Goal: Information Seeking & Learning: Find specific fact

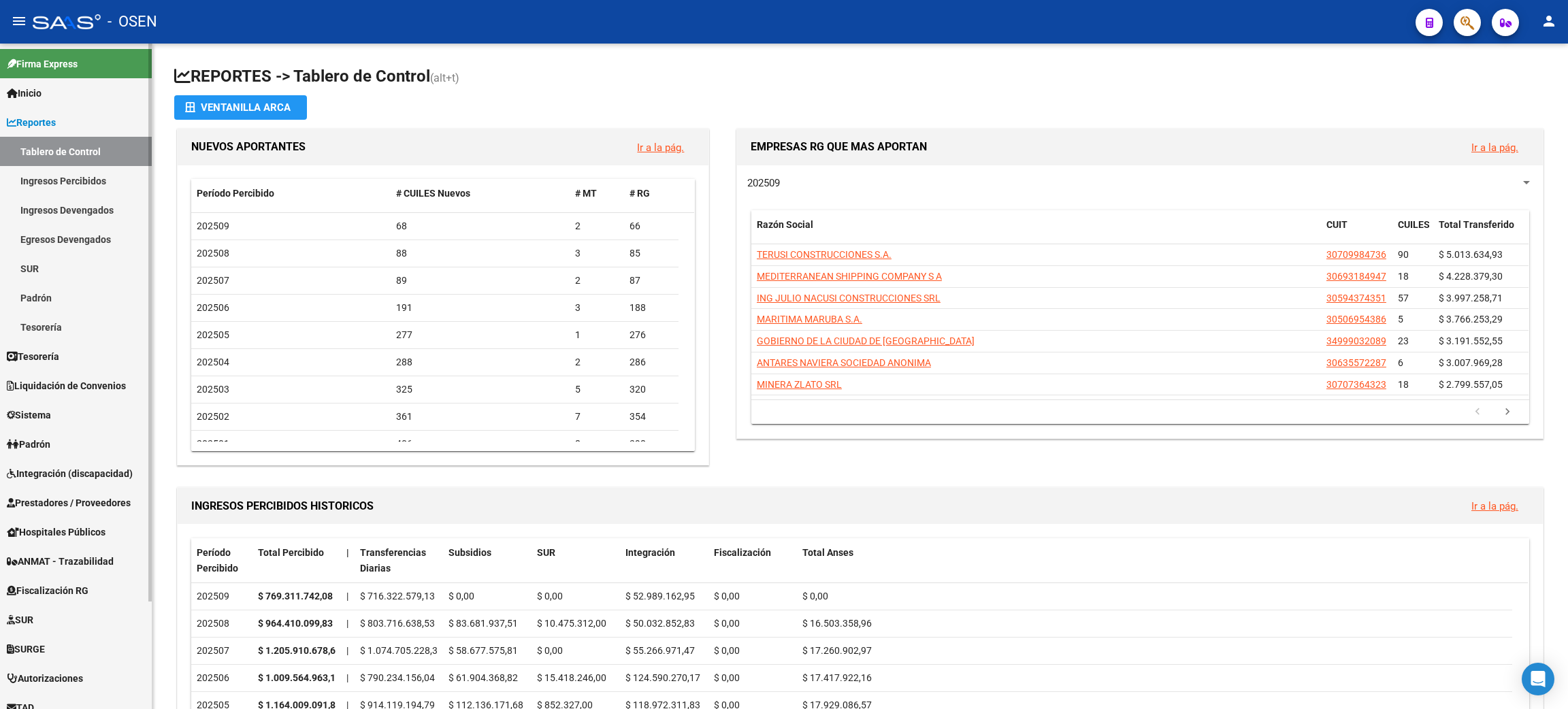
click at [101, 354] on link "Tesorería" at bounding box center [75, 356] width 152 height 30
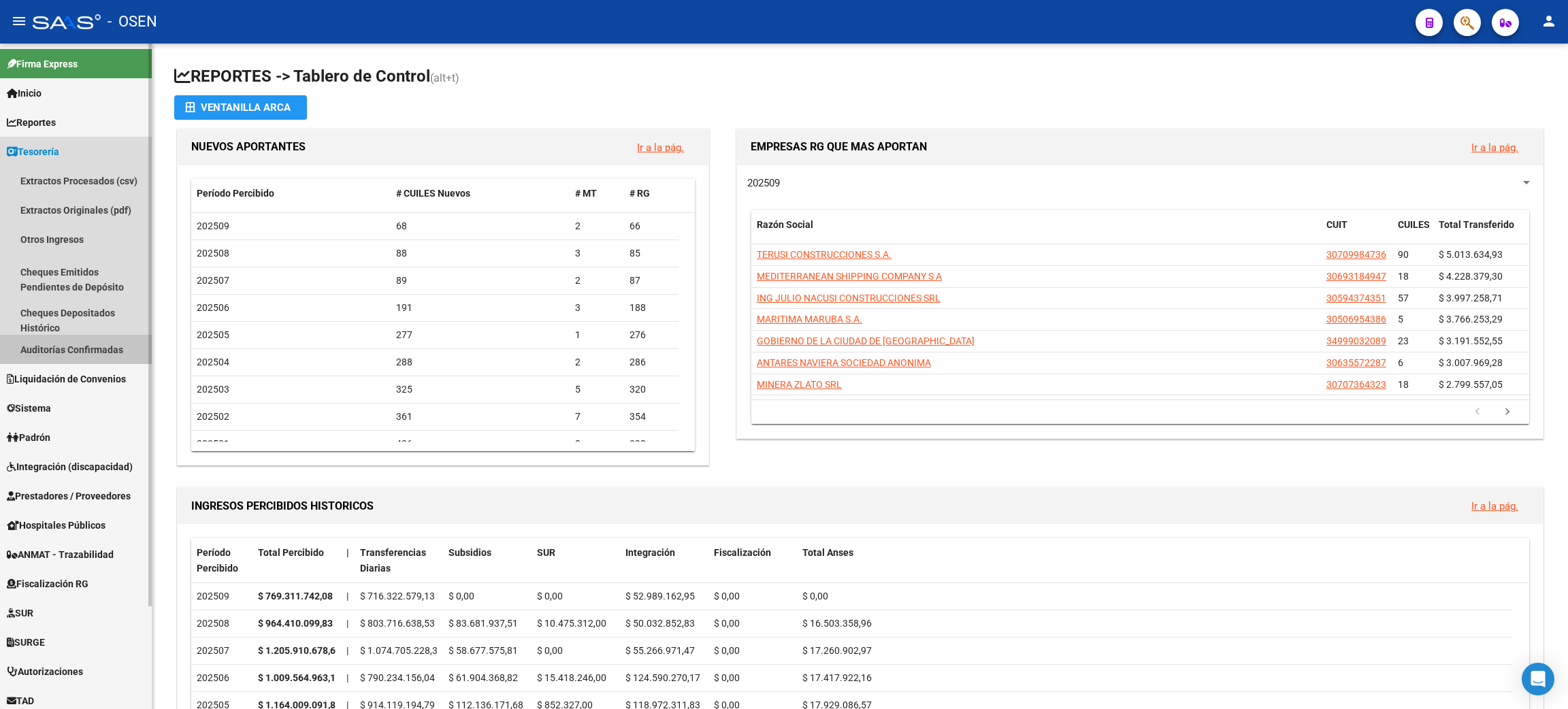
click at [94, 350] on link "Auditorías Confirmadas" at bounding box center [75, 350] width 152 height 30
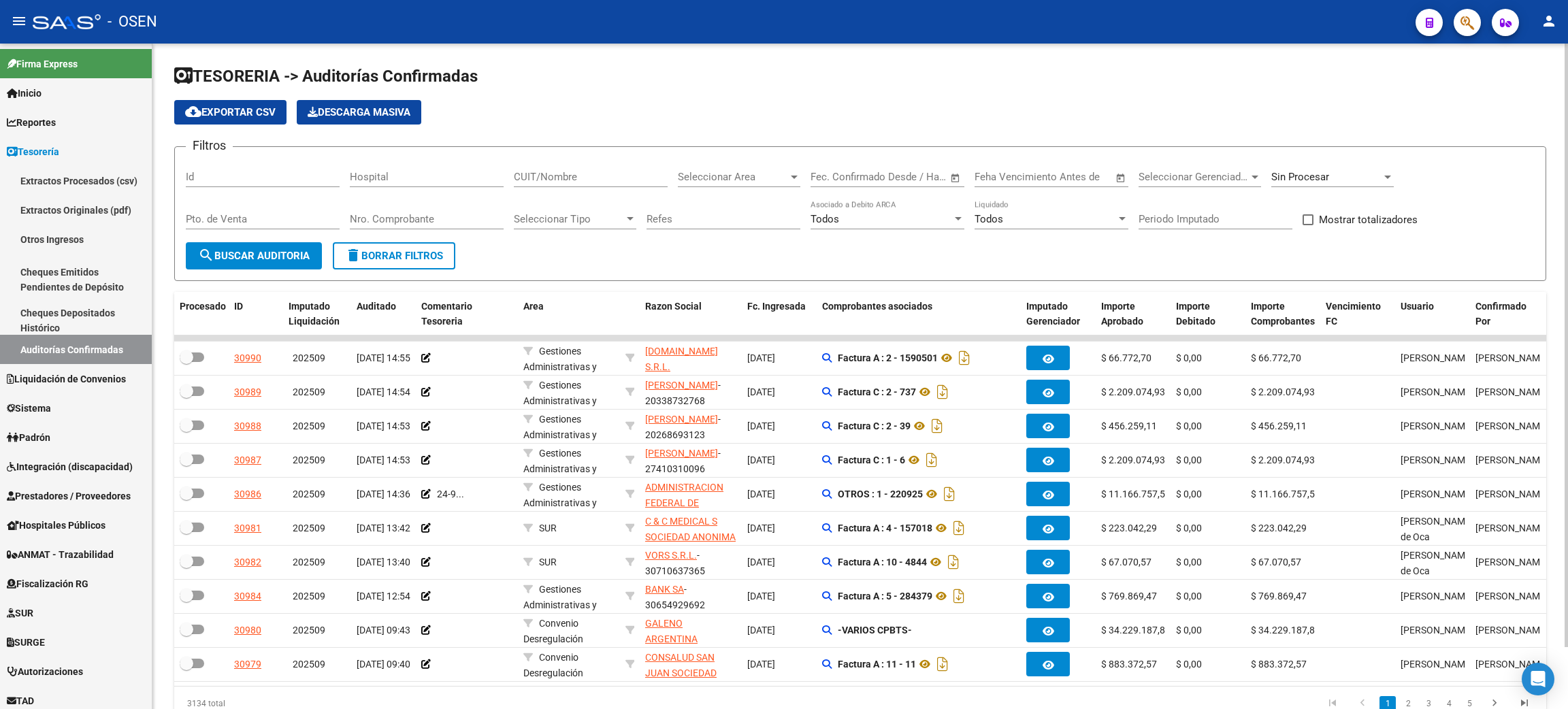
click at [427, 218] on input "Nro. Comprobante" at bounding box center [426, 219] width 153 height 12
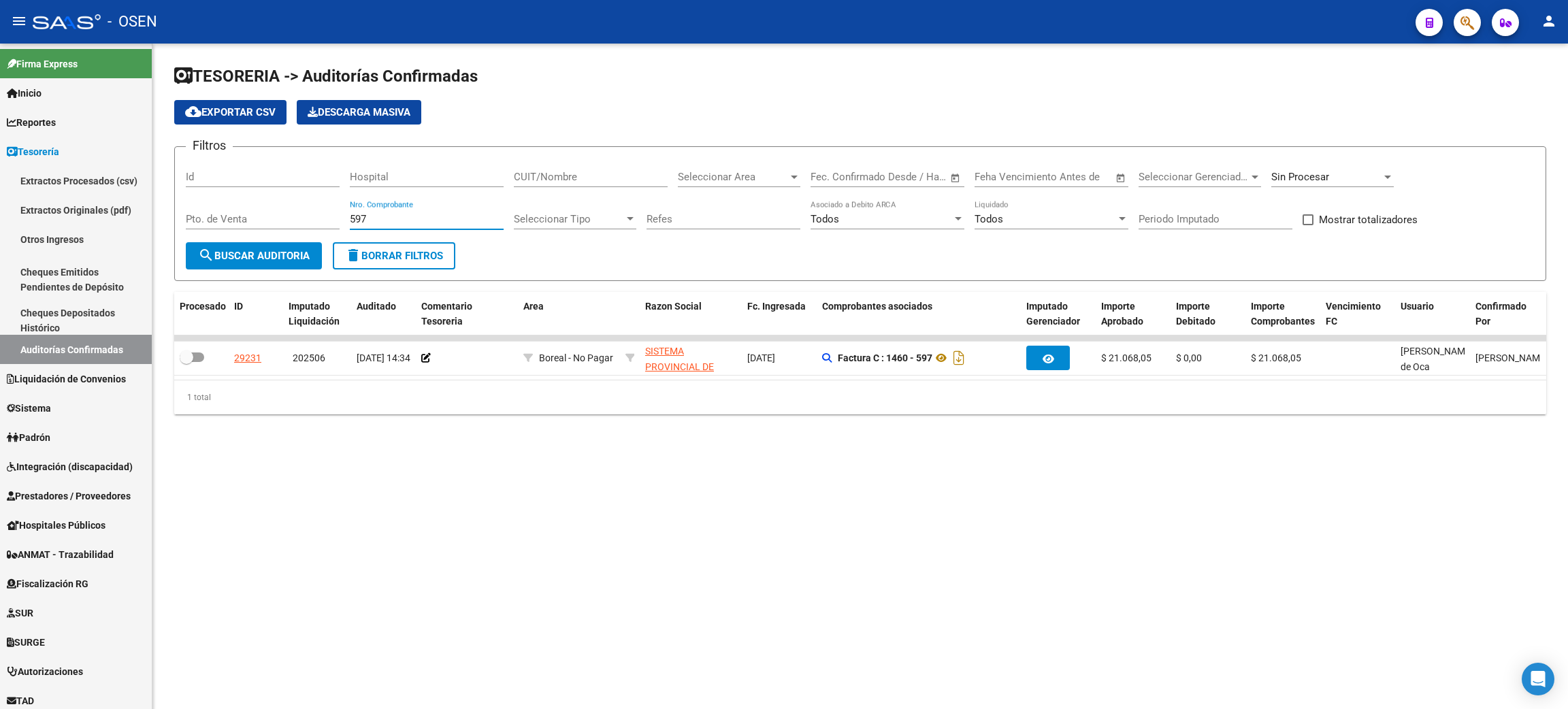
drag, startPoint x: 377, startPoint y: 214, endPoint x: 290, endPoint y: 196, distance: 88.8
click at [276, 214] on div "Filtros Id Hospital CUIT/Nombre Seleccionar Area Seleccionar Area Fecha inicio …" at bounding box center [860, 199] width 1349 height 85
type input "5579"
drag, startPoint x: 400, startPoint y: 216, endPoint x: 242, endPoint y: 200, distance: 158.8
click at [237, 214] on div "Filtros Id Hospital CUIT/Nombre Seleccionar Area Seleccionar Area Fecha inicio …" at bounding box center [860, 199] width 1349 height 85
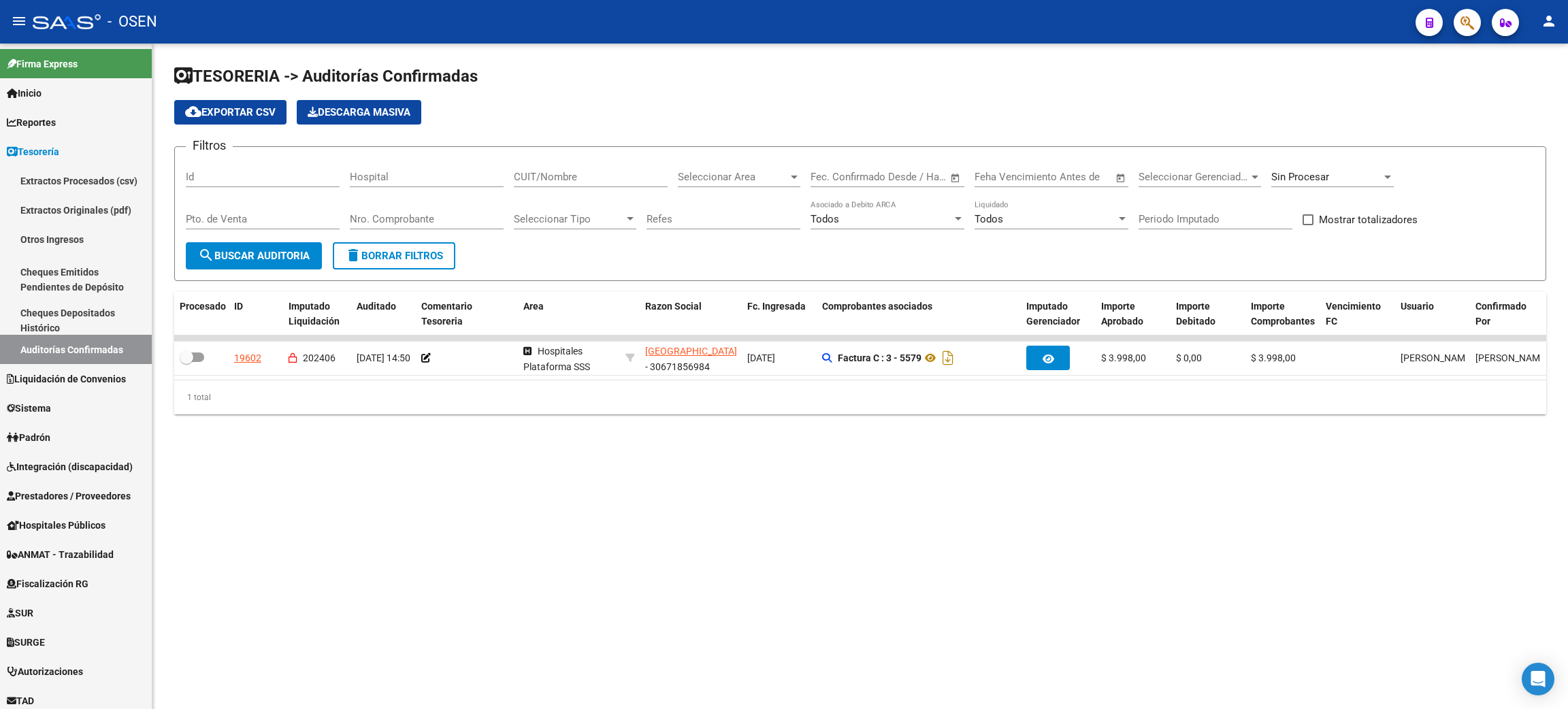
click at [1304, 190] on div "Sin Procesar" at bounding box center [1332, 178] width 122 height 42
click at [1316, 179] on span "Sin Procesar" at bounding box center [1300, 176] width 57 height 12
click at [66, 353] on div at bounding box center [784, 354] width 1568 height 709
click at [68, 388] on link "Liquidación de Convenios" at bounding box center [75, 379] width 152 height 30
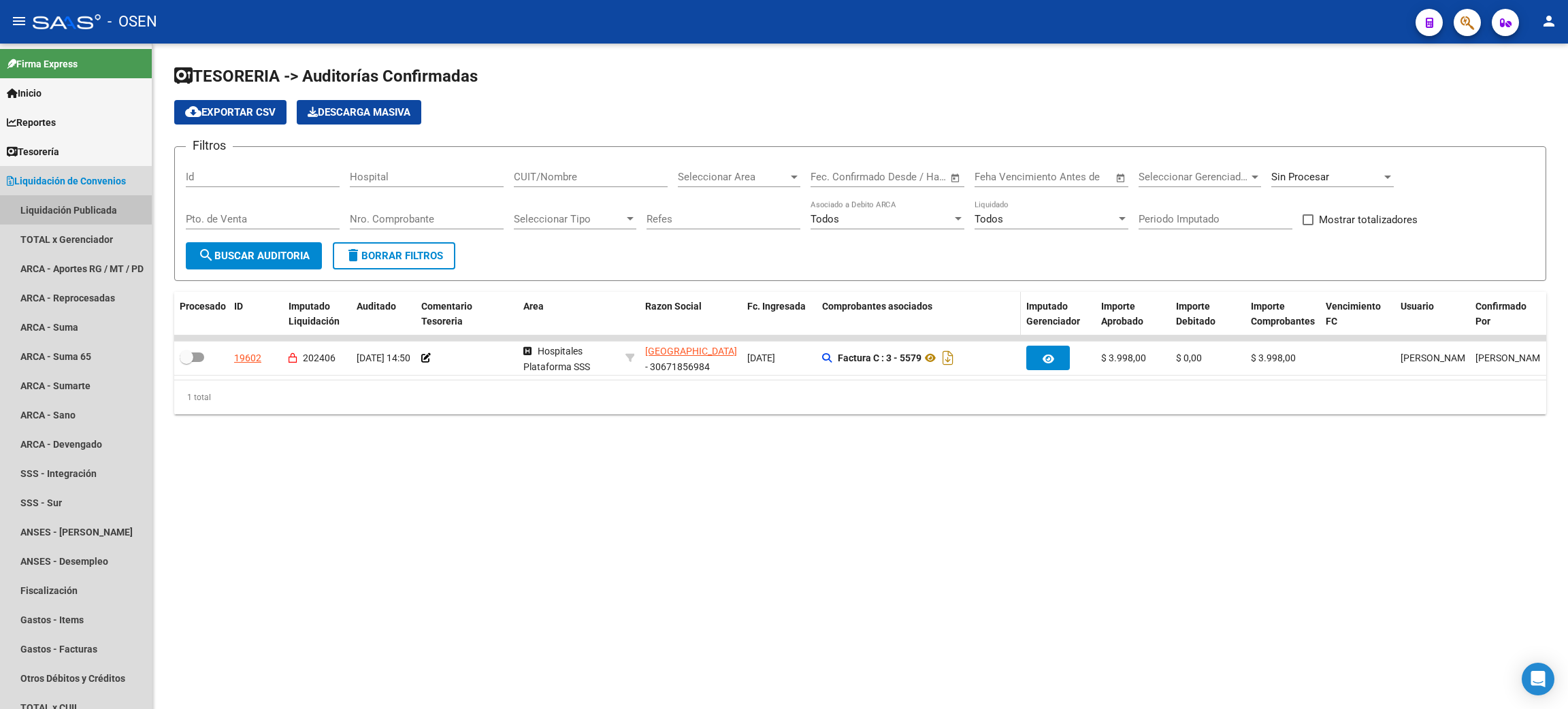
drag, startPoint x: 125, startPoint y: 208, endPoint x: 895, endPoint y: 325, distance: 778.8
click at [124, 208] on link "Liquidación Publicada" at bounding box center [75, 210] width 152 height 30
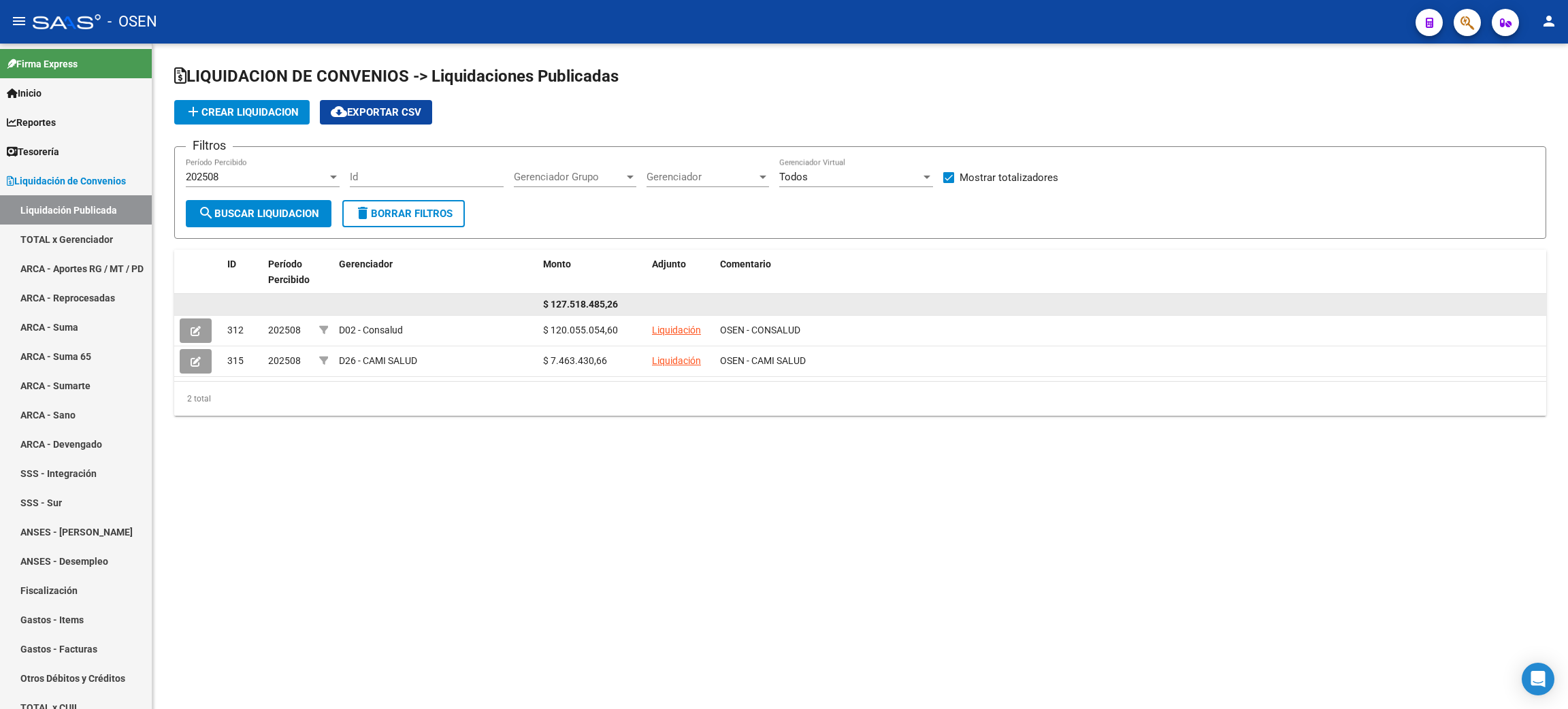
drag, startPoint x: 610, startPoint y: 361, endPoint x: 481, endPoint y: 309, distance: 139.1
click at [481, 309] on datatable-scroller "$ 127.518.485,26 312 202508 D02 - Consalud $ 120.055.054,60 Liquidación OSEN - …" at bounding box center [860, 335] width 1372 height 83
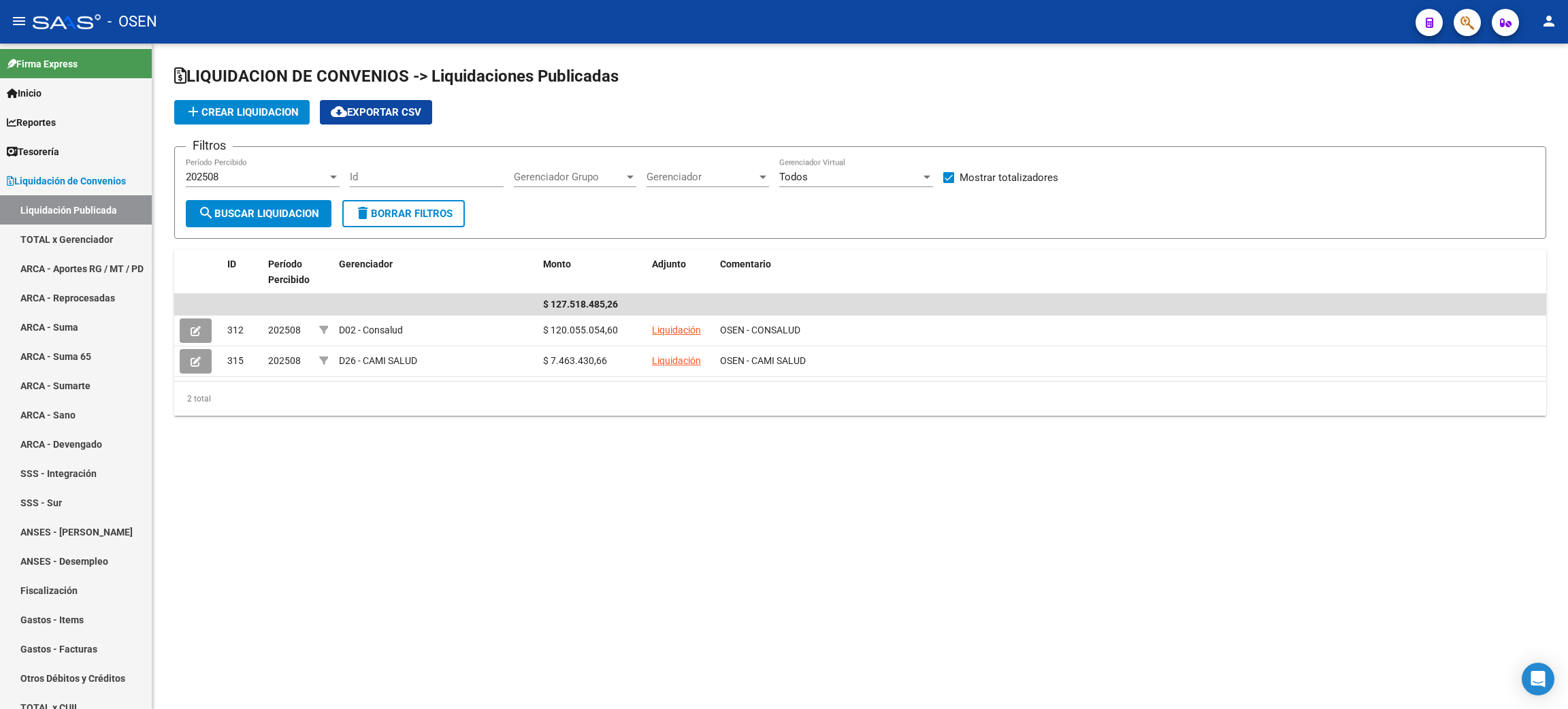
click at [529, 427] on div "LIQUIDACION DE CONVENIOS -> Liquidaciones Publicadas add Crear Liquidacion clou…" at bounding box center [860, 251] width 1415 height 416
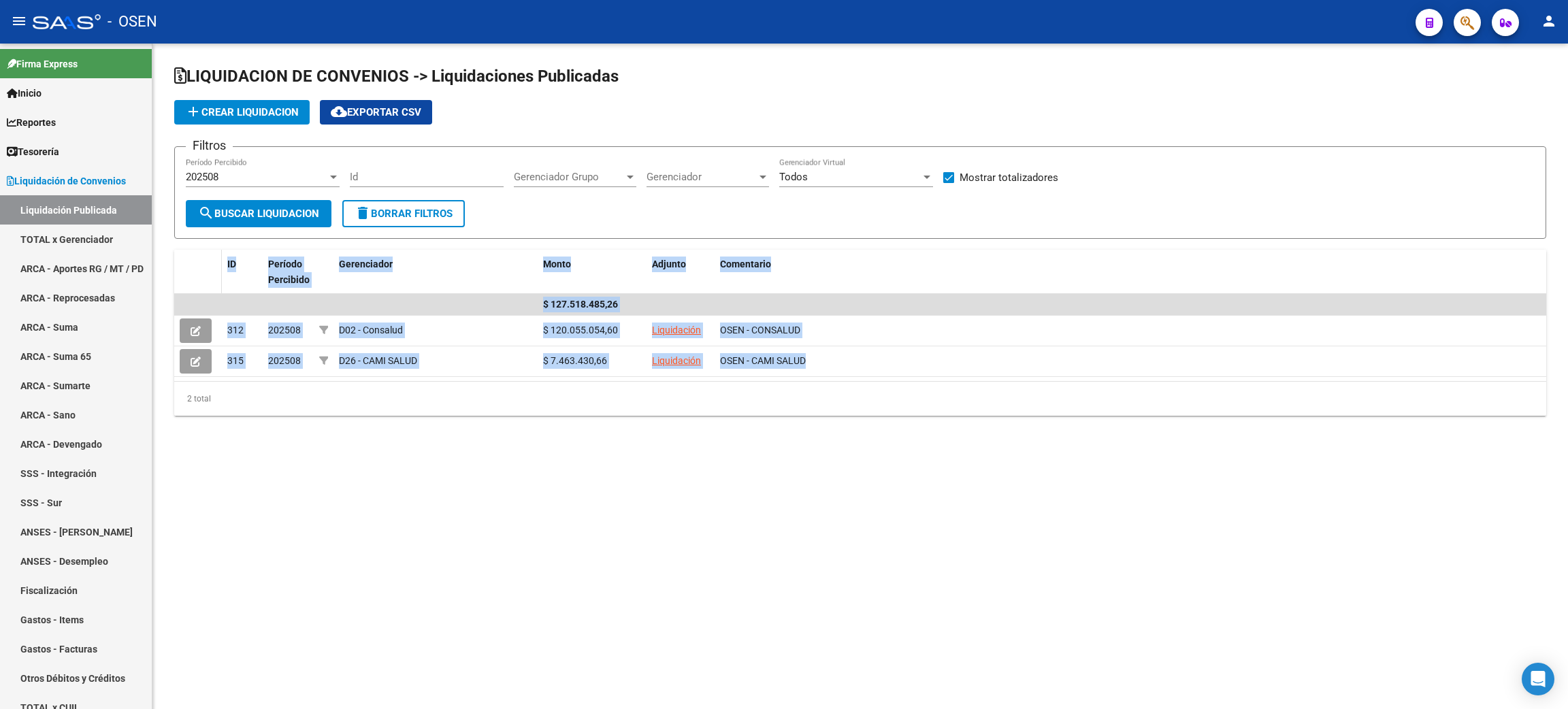
drag, startPoint x: 879, startPoint y: 364, endPoint x: 176, endPoint y: 277, distance: 708.4
click at [176, 277] on div "ID Período Percibido Gerenciador Monto Adjunto Comentario $ 127.518.485,26 312 …" at bounding box center [860, 332] width 1372 height 166
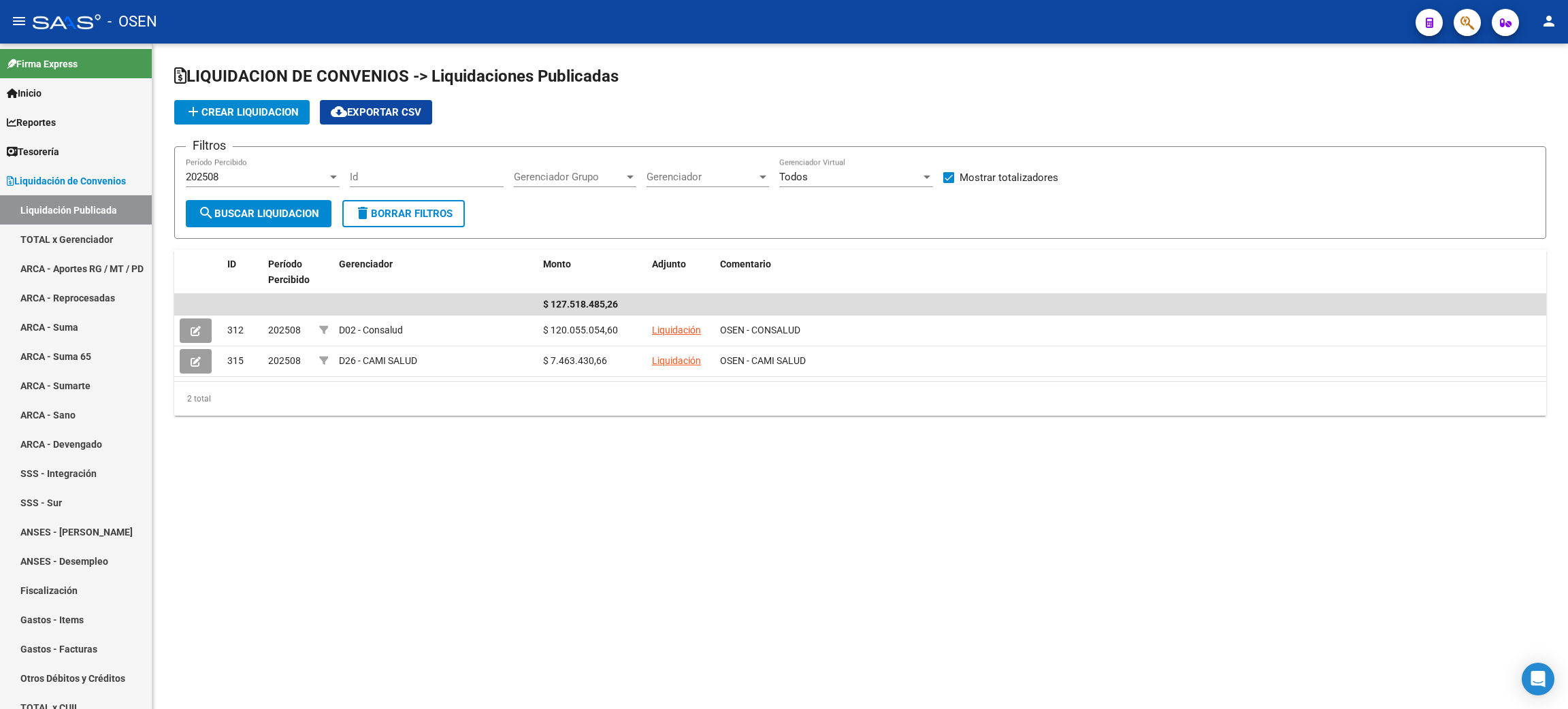
click at [566, 541] on mat-sidenav-content "LIQUIDACION DE CONVENIOS -> Liquidaciones Publicadas add Crear Liquidacion clou…" at bounding box center [860, 376] width 1415 height 666
click at [946, 177] on span at bounding box center [948, 177] width 11 height 11
click at [948, 183] on input "Mostrar totalizadores" at bounding box center [948, 183] width 1 height 1
checkbox input "false"
click at [43, 227] on link "TOTAL x Gerenciador" at bounding box center [75, 240] width 152 height 30
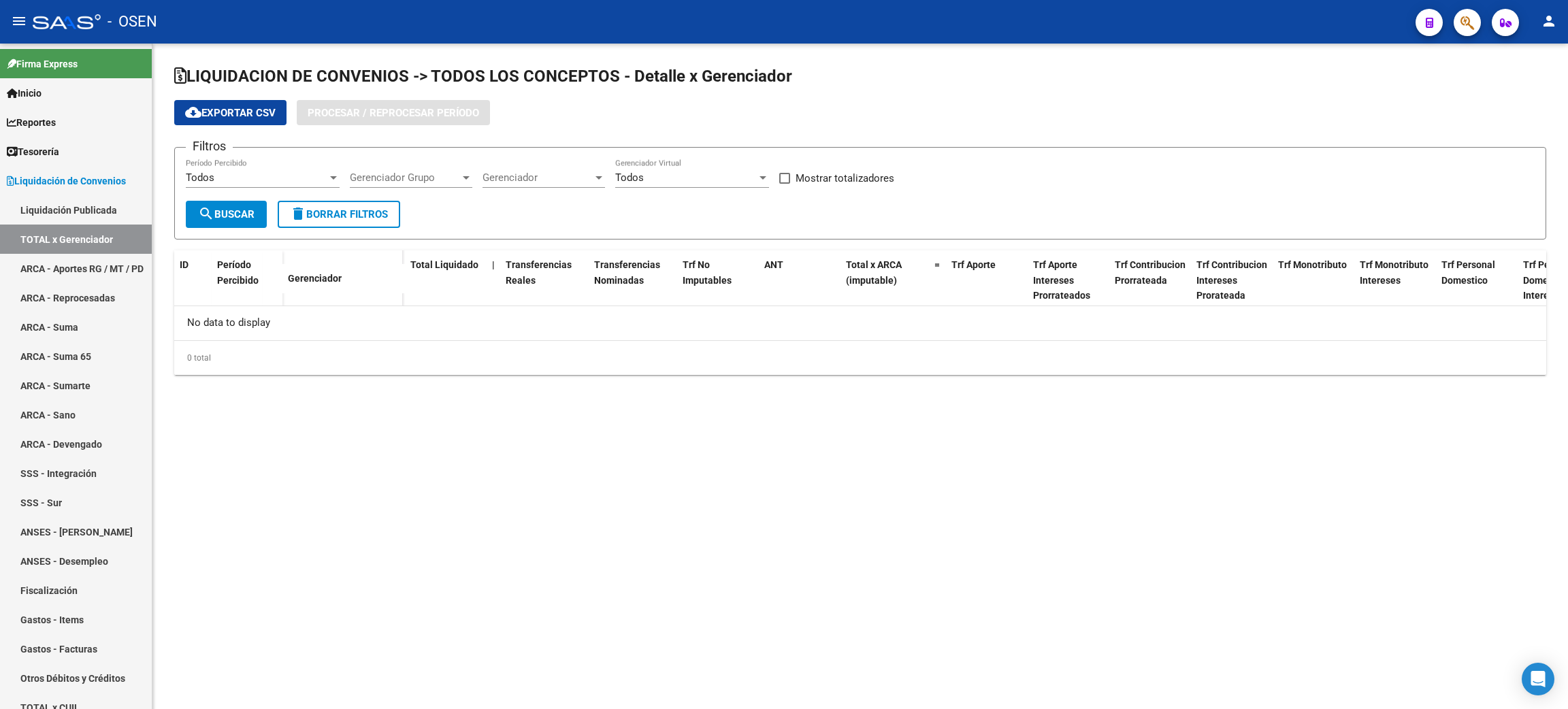
checkbox input "true"
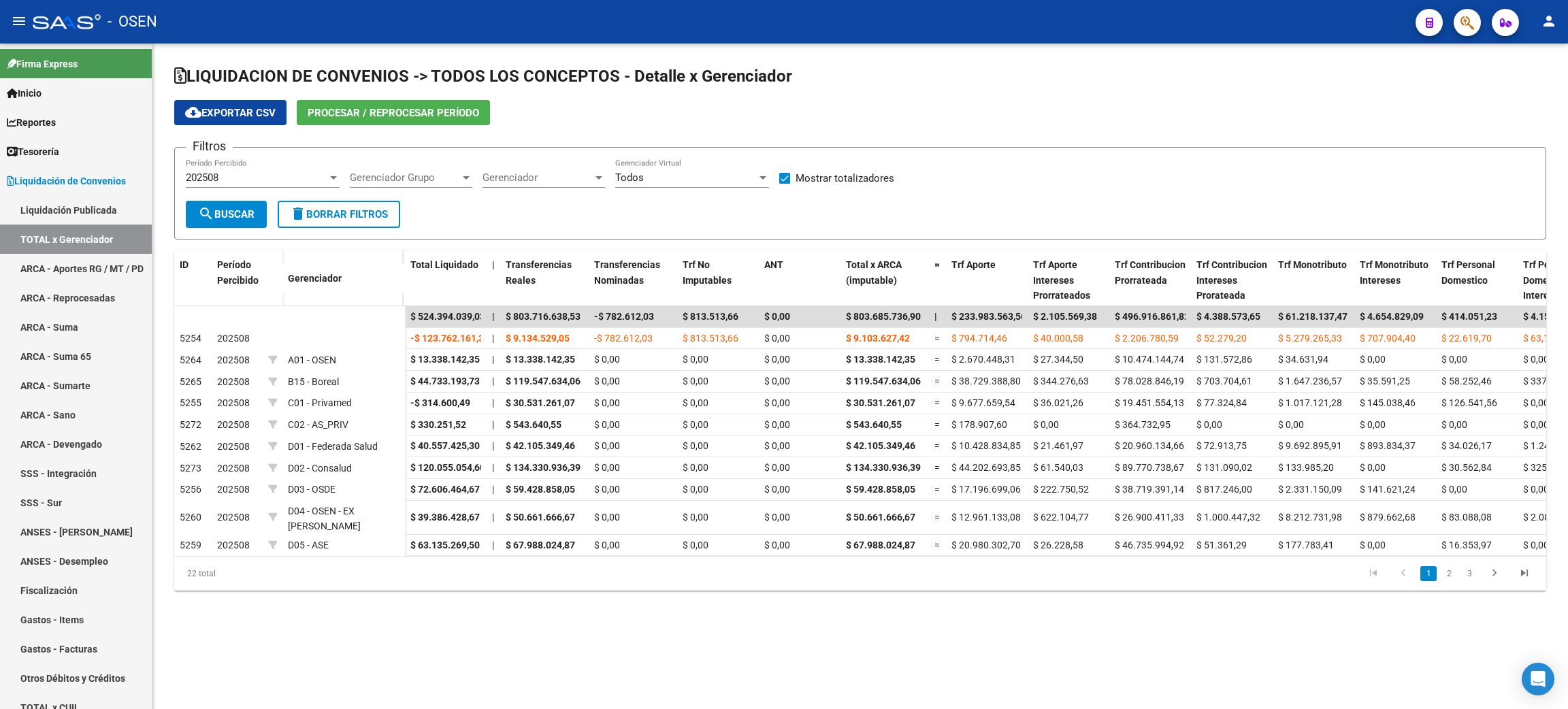
click at [245, 181] on div "202508" at bounding box center [256, 177] width 141 height 12
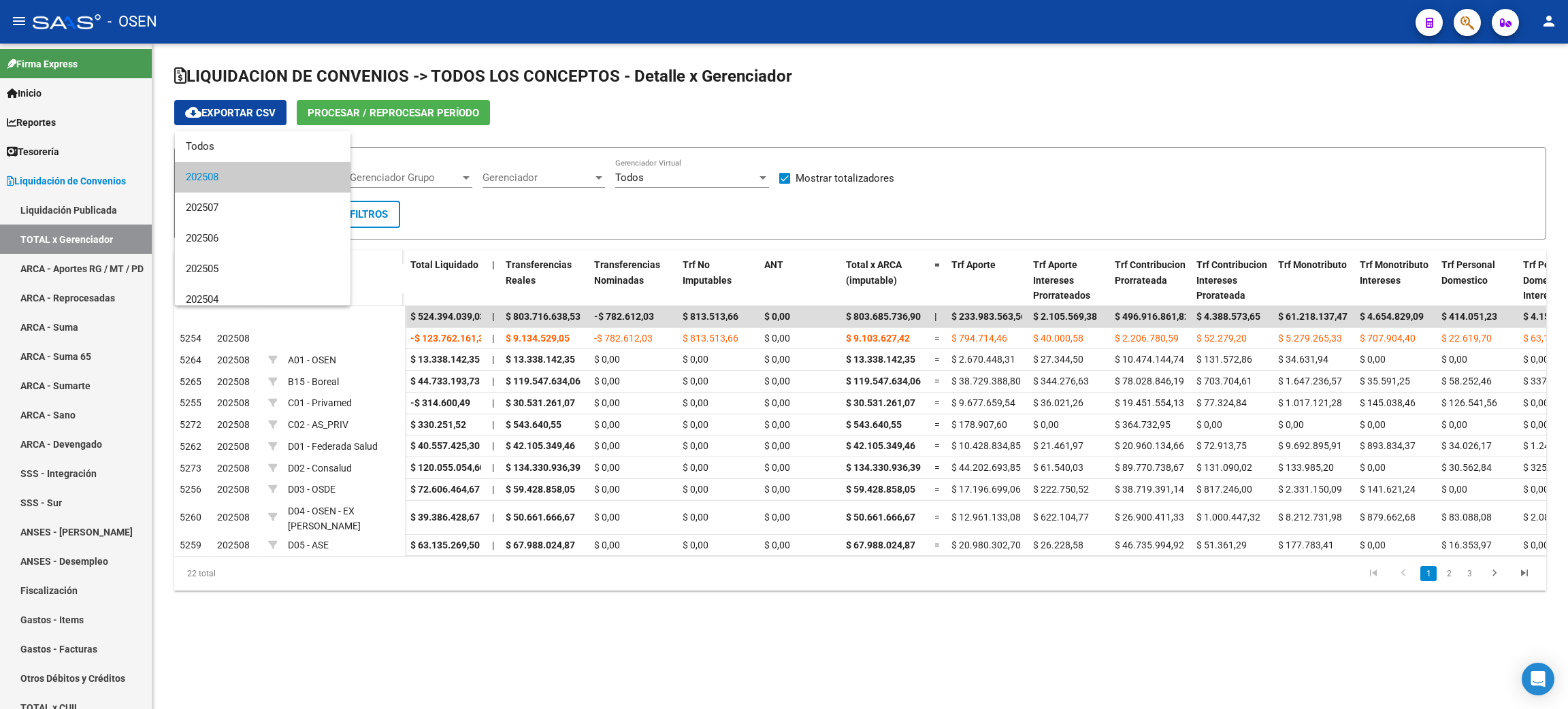
click at [245, 181] on span "202508" at bounding box center [262, 176] width 153 height 30
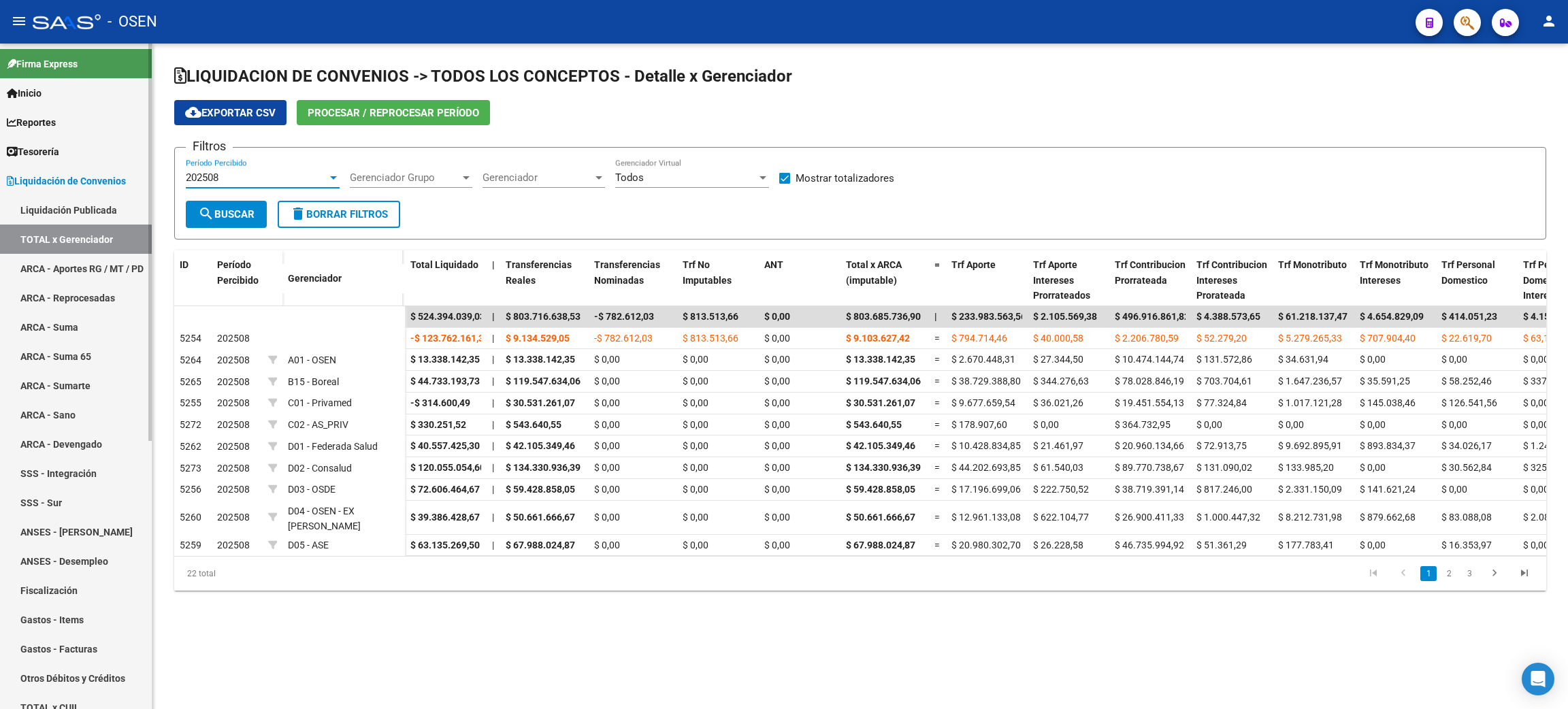
scroll to position [204, 0]
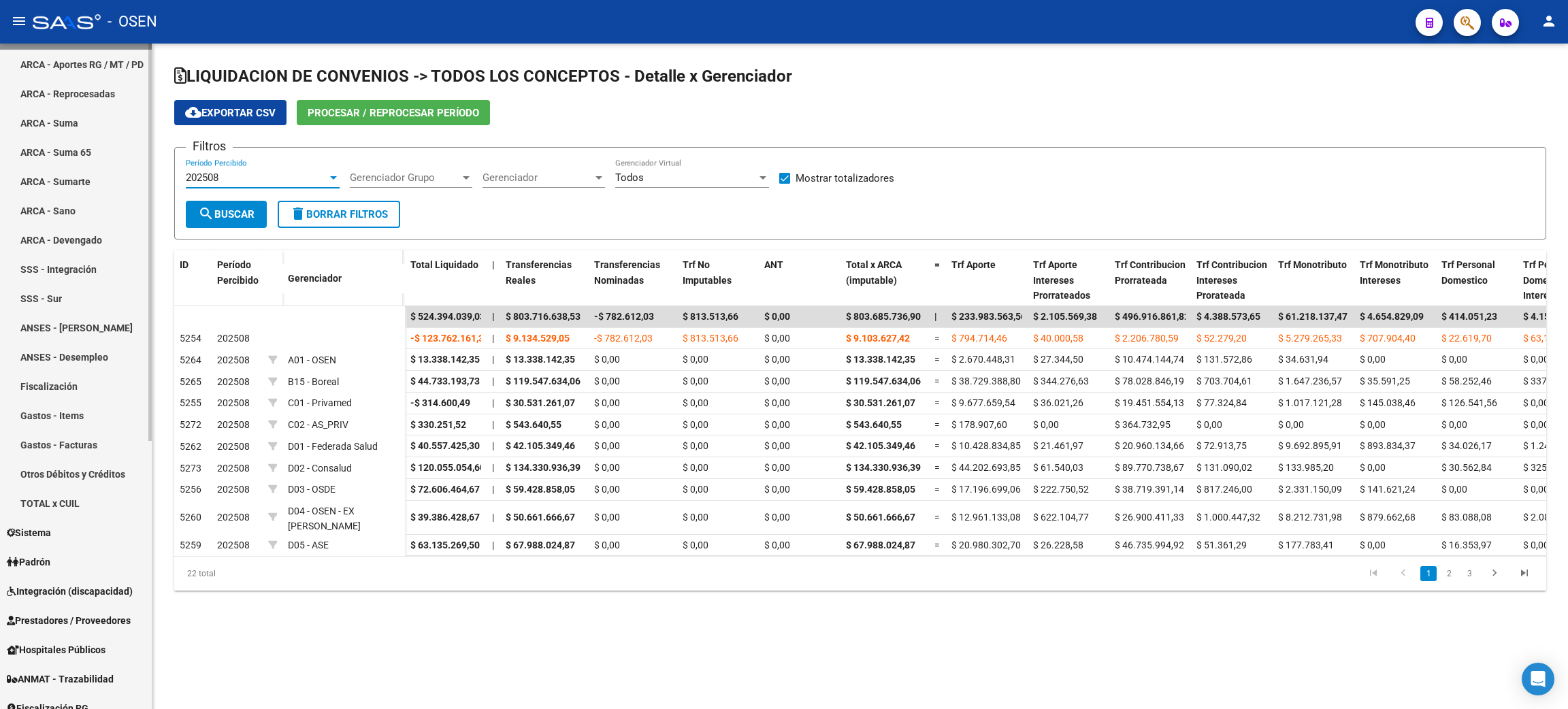
click at [107, 607] on link "Prestadores / Proveedores" at bounding box center [75, 620] width 152 height 30
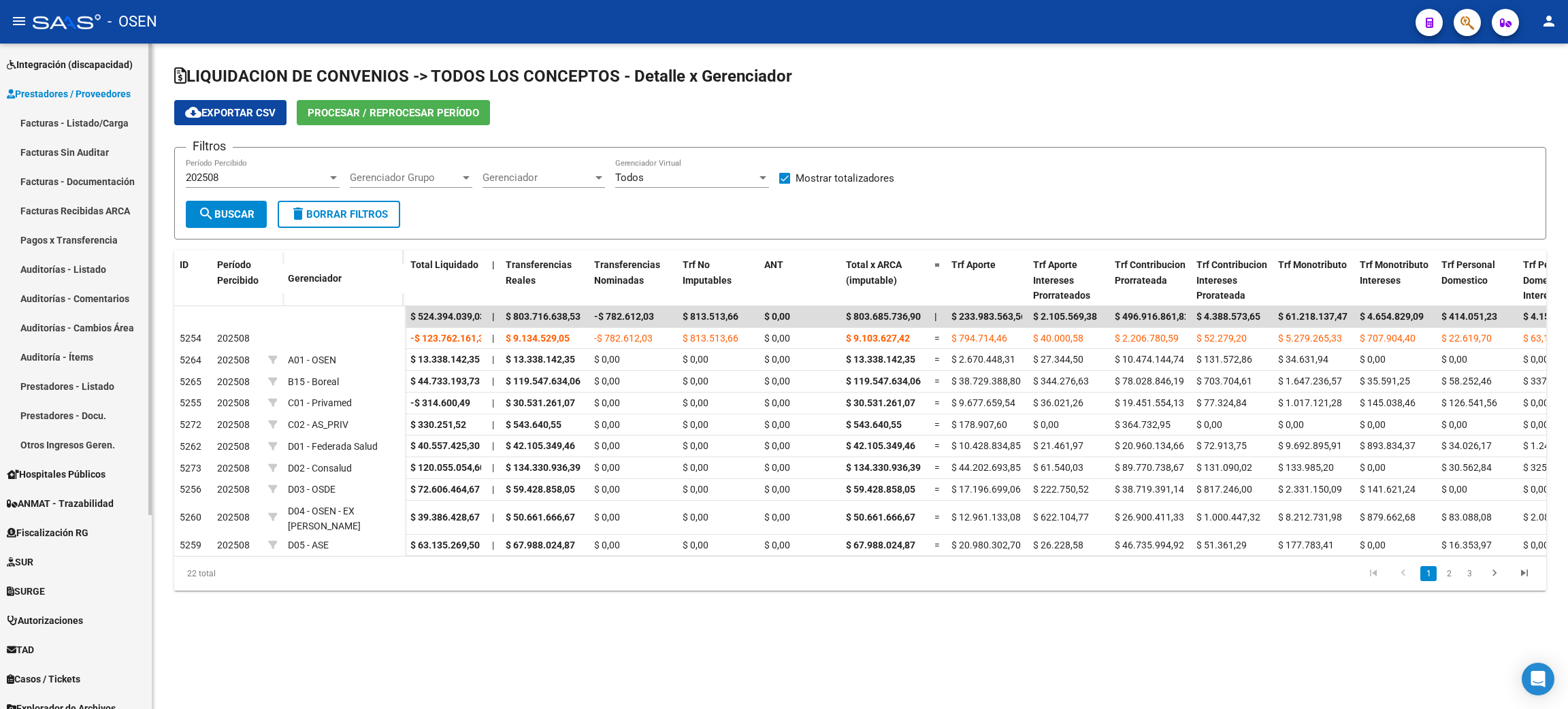
click at [75, 117] on link "Facturas - Listado/Carga" at bounding box center [75, 123] width 152 height 30
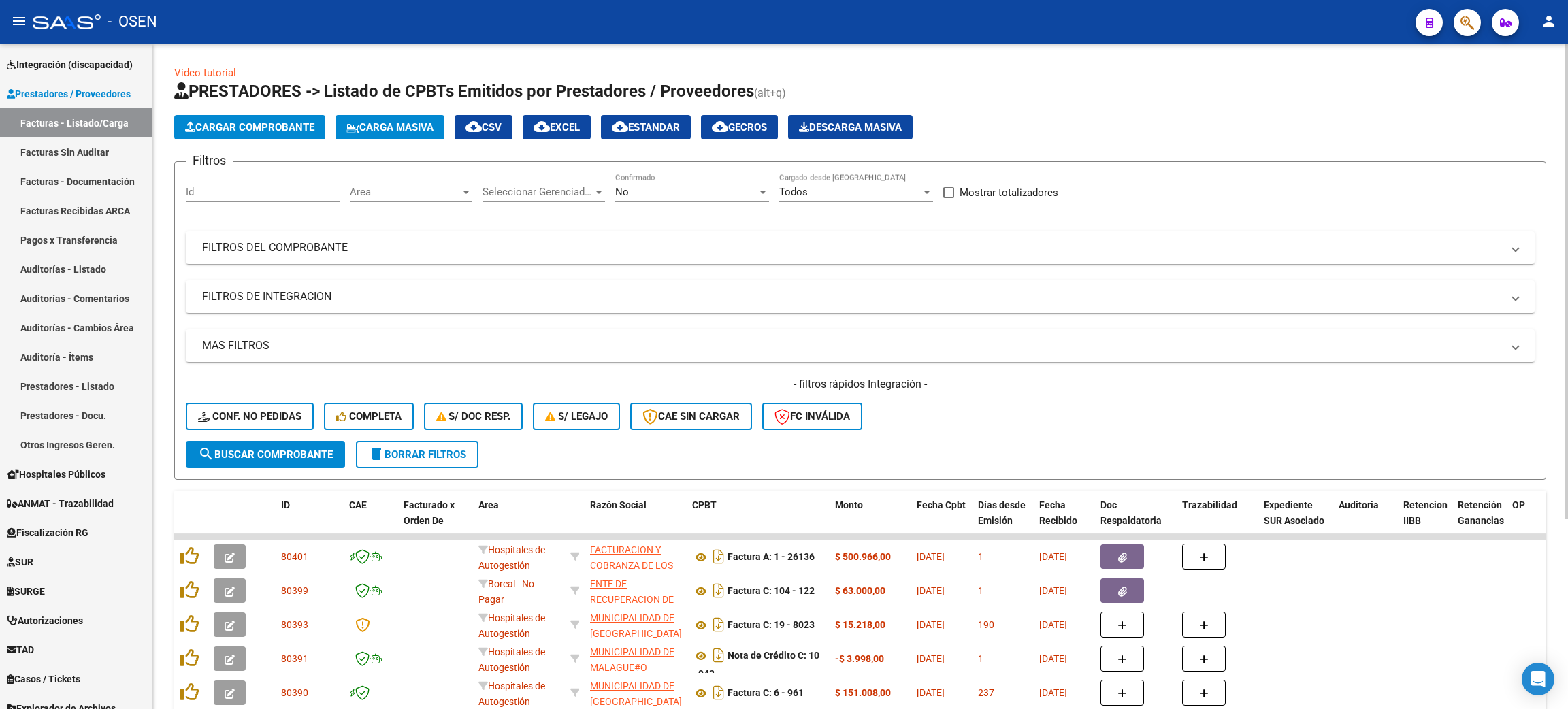
click at [390, 181] on div "Area Area" at bounding box center [410, 188] width 122 height 30
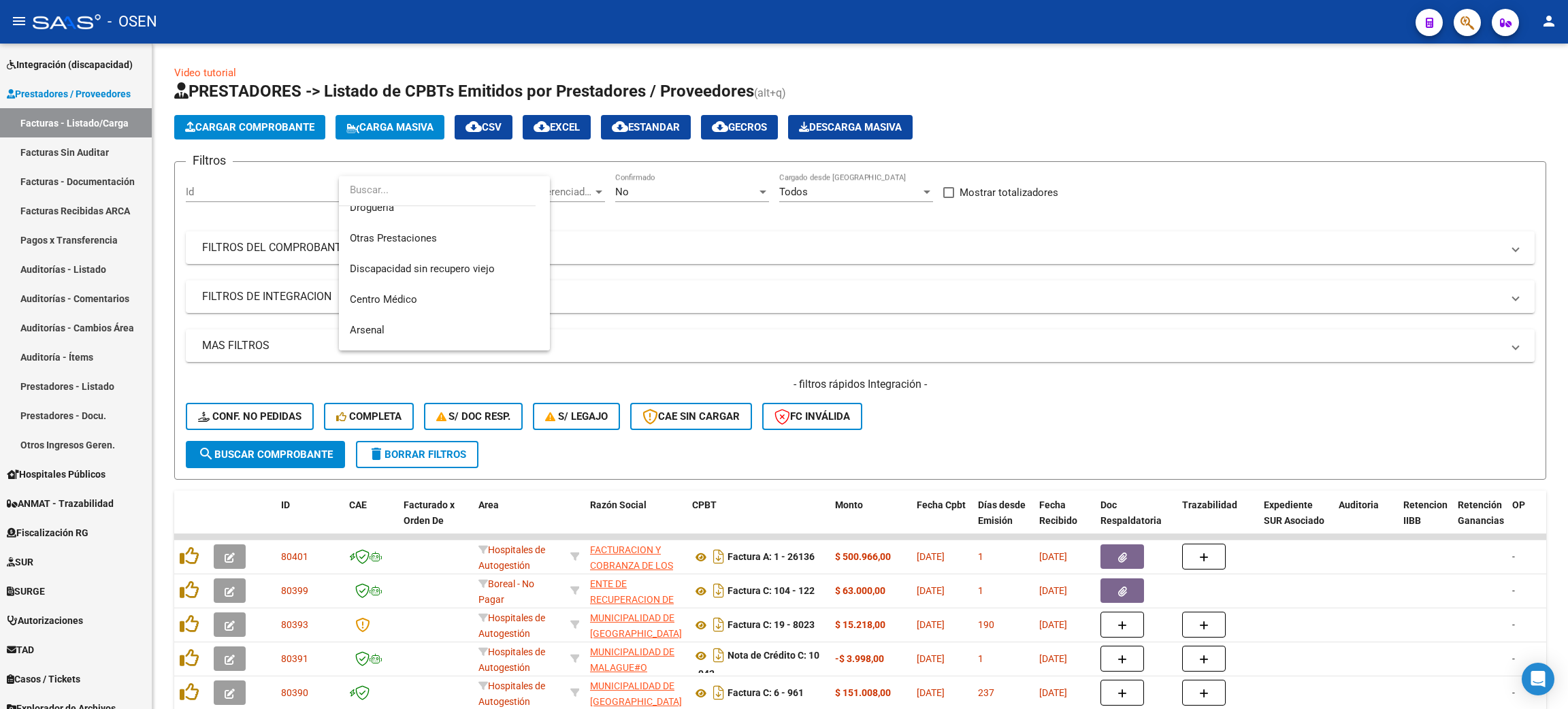
scroll to position [591, 0]
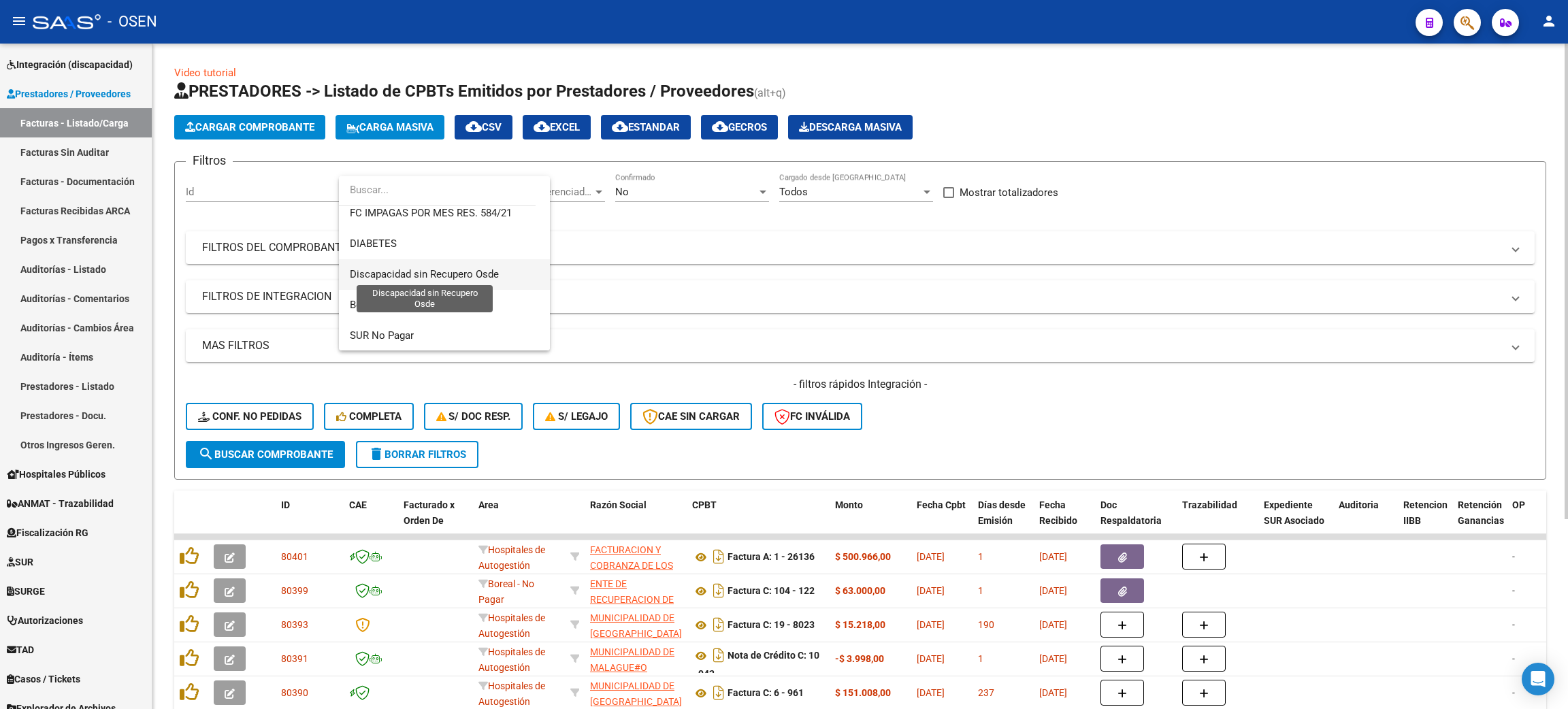
click at [480, 273] on span "Discapacidad sin Recupero Osde" at bounding box center [424, 274] width 149 height 12
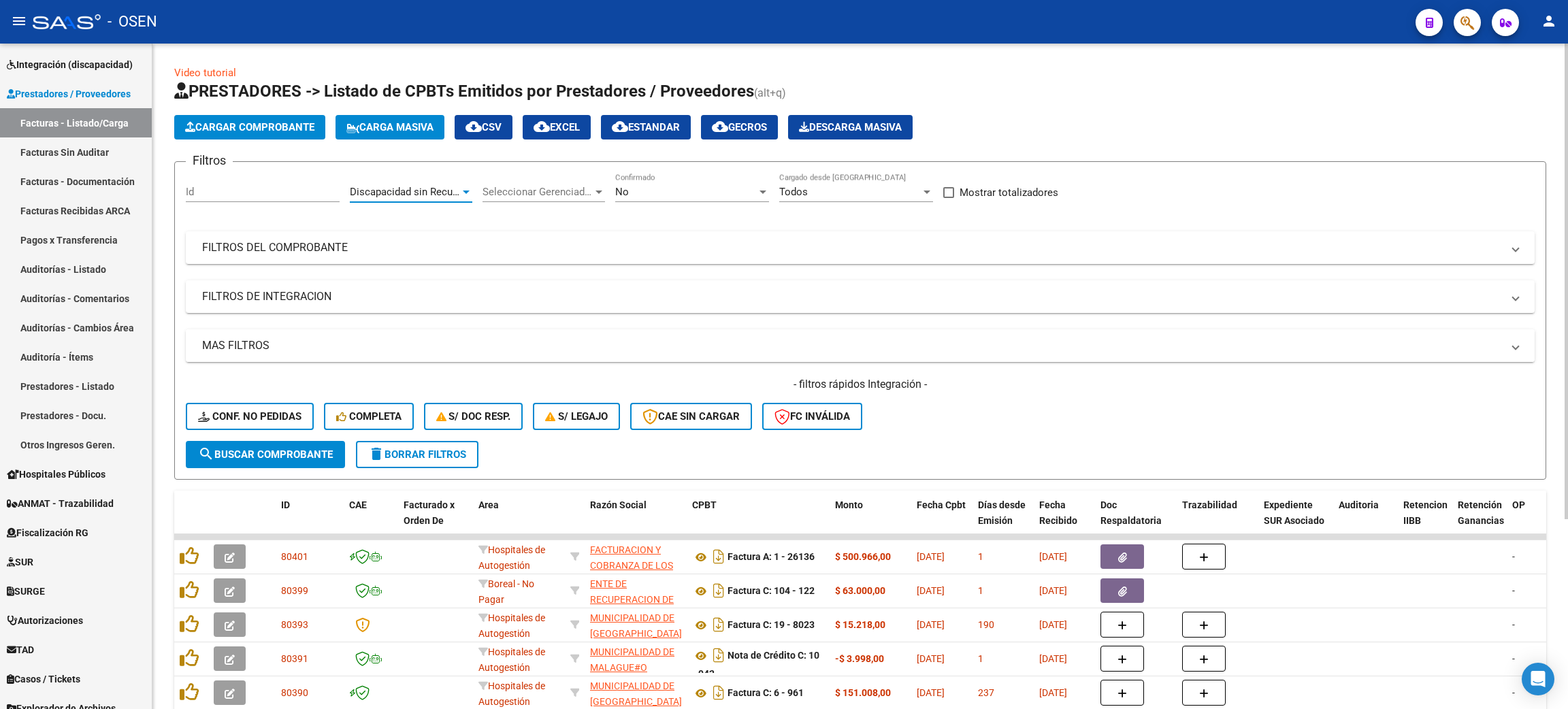
drag, startPoint x: 288, startPoint y: 342, endPoint x: 289, endPoint y: 350, distance: 8.1
click at [289, 342] on mat-panel-title "MAS FILTROS" at bounding box center [852, 345] width 1300 height 15
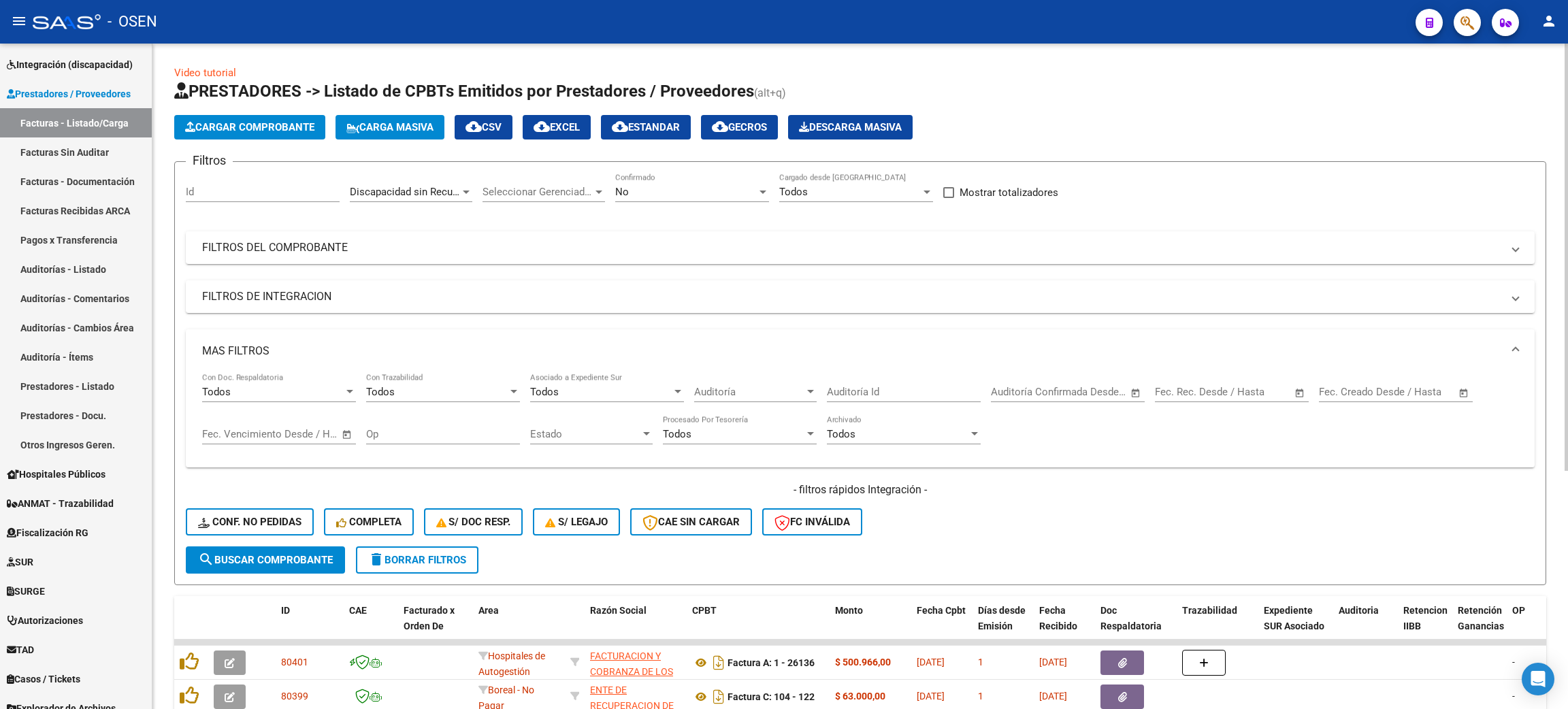
click at [1297, 391] on span "Open calendar" at bounding box center [1300, 393] width 33 height 33
click at [1318, 432] on span "Previous month" at bounding box center [1311, 430] width 27 height 27
click at [1303, 488] on span "1" at bounding box center [1310, 490] width 25 height 25
type input "[DATE]"
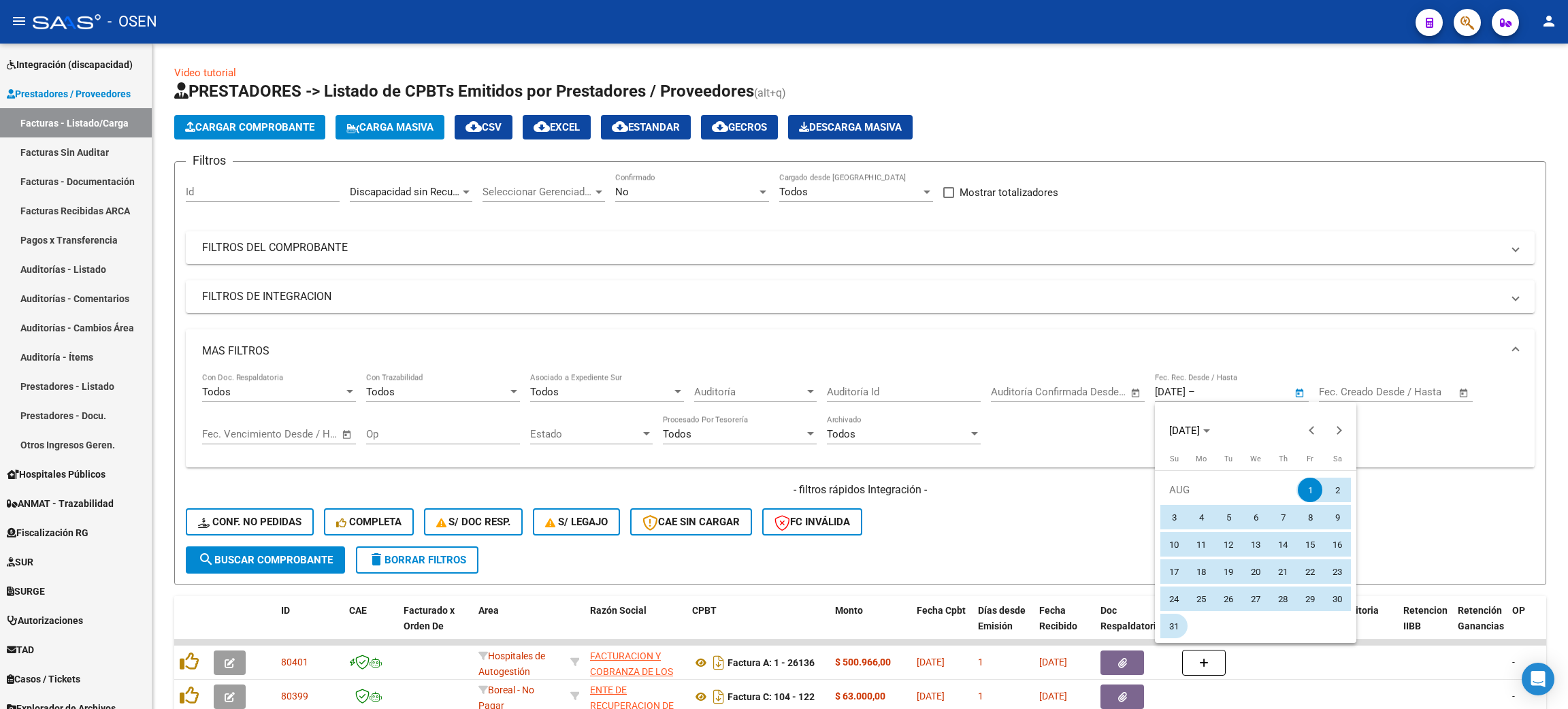
click at [1162, 629] on span "31" at bounding box center [1173, 626] width 25 height 25
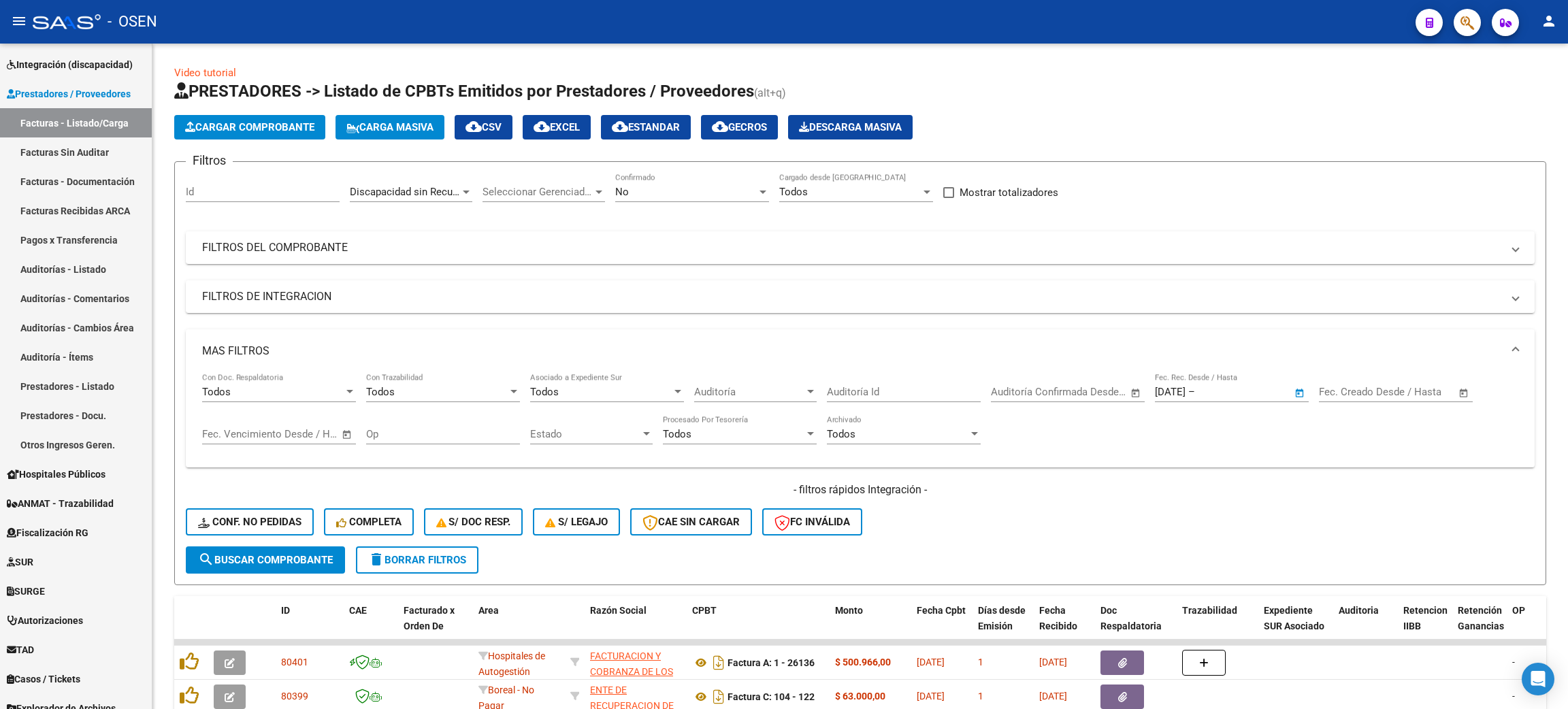
type input "[DATE]"
click at [312, 547] on button "search Buscar Comprobante" at bounding box center [265, 560] width 159 height 27
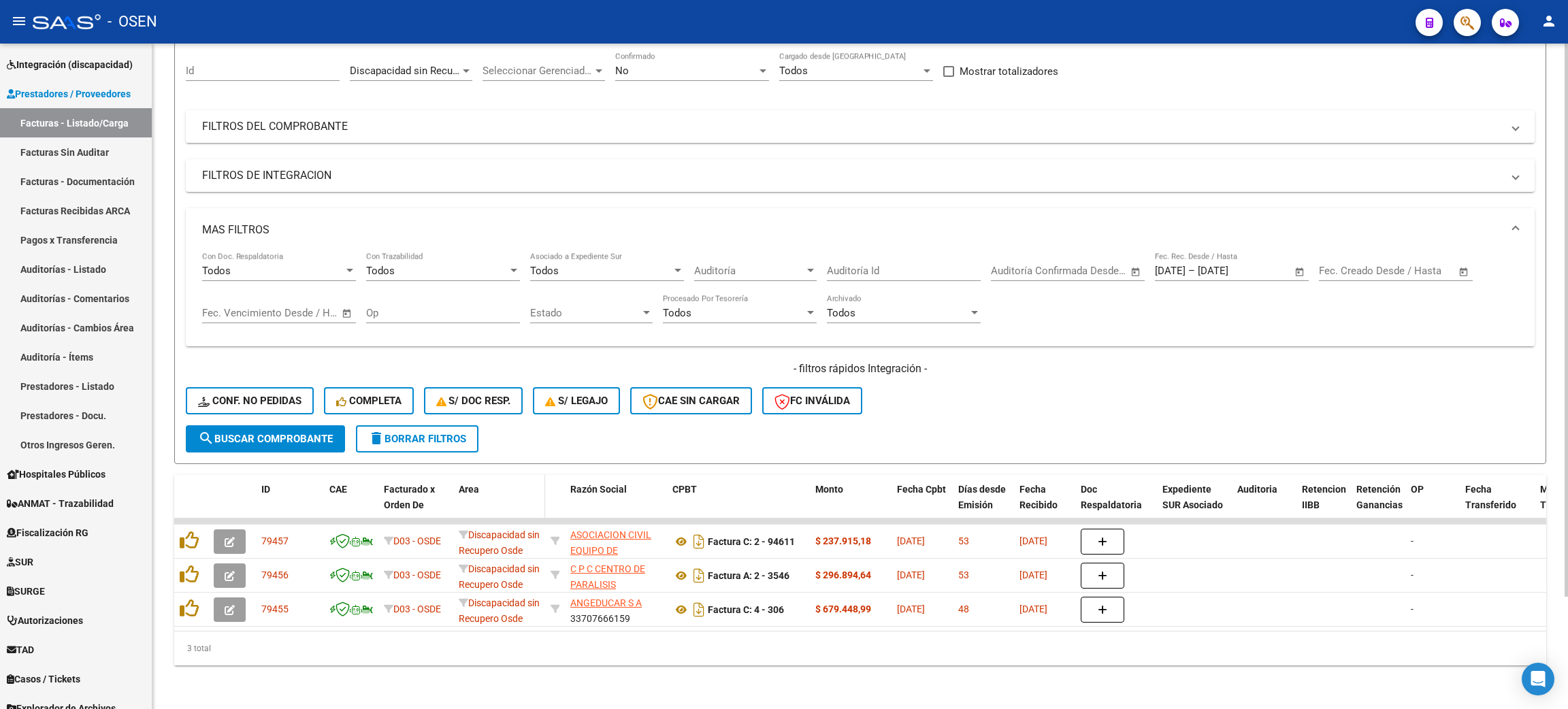
scroll to position [0, 0]
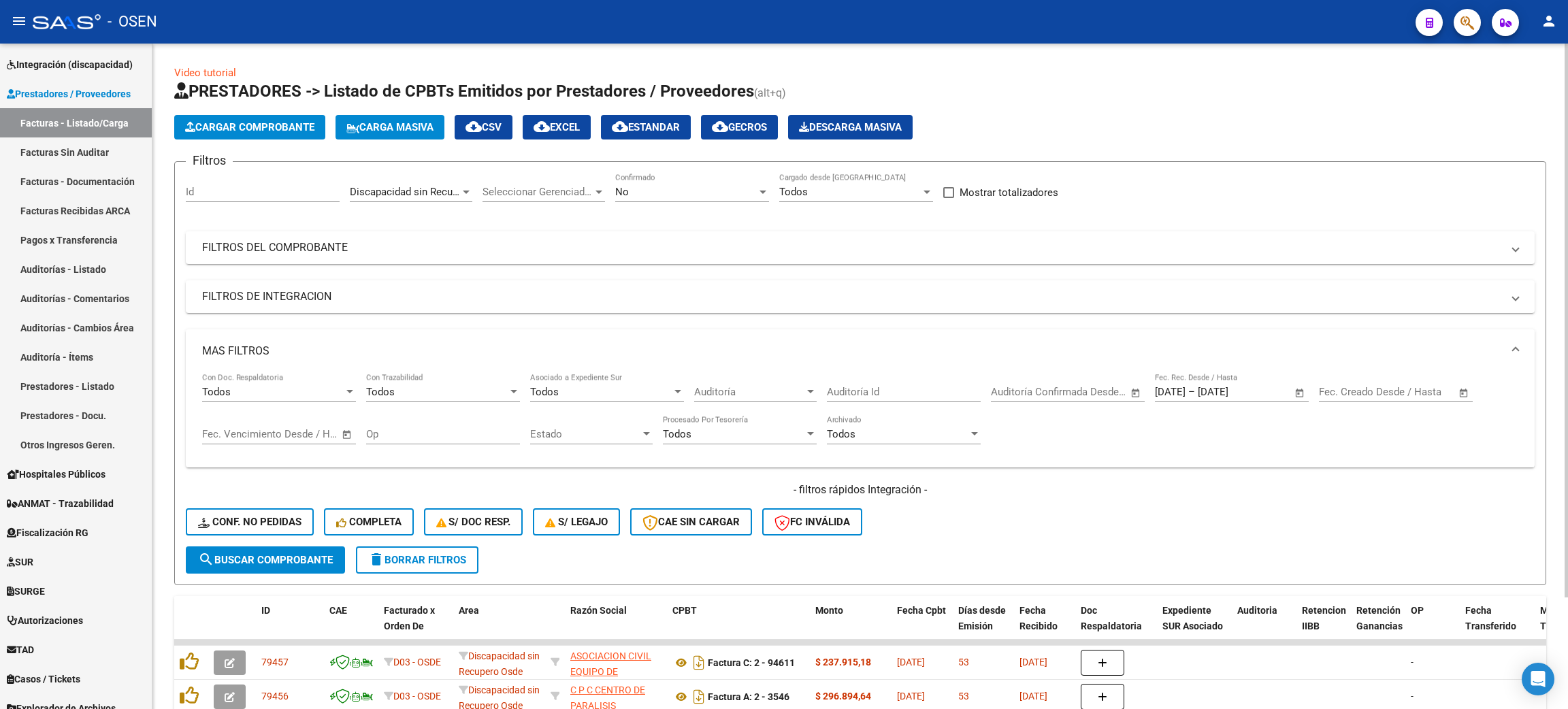
click at [492, 121] on span "cloud_download CSV" at bounding box center [483, 127] width 36 height 12
click at [1423, 117] on div "Cargar Comprobante Carga Masiva cloud_download CSV cloud_download EXCEL cloud_d…" at bounding box center [860, 127] width 1372 height 25
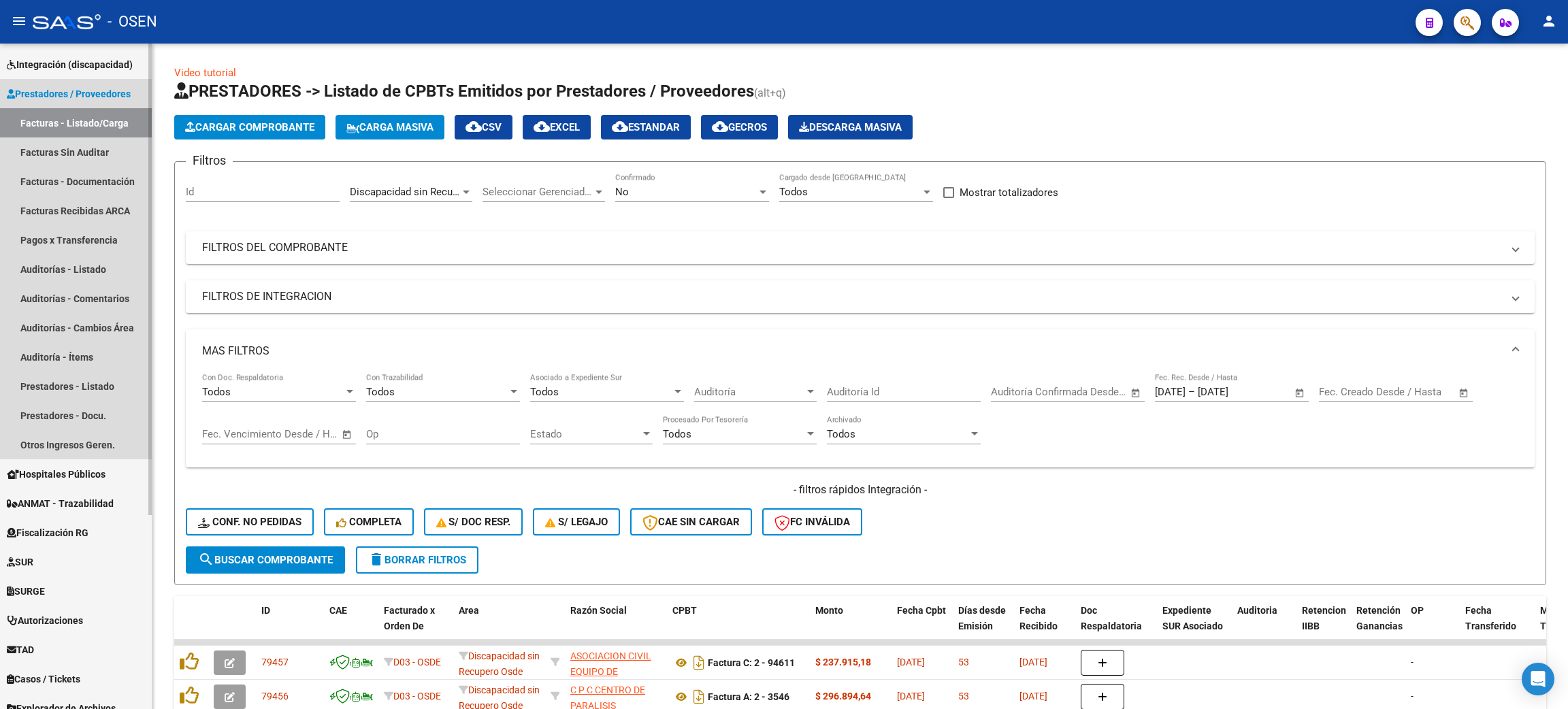
click at [53, 121] on link "Facturas - Listado/Carga" at bounding box center [75, 123] width 152 height 30
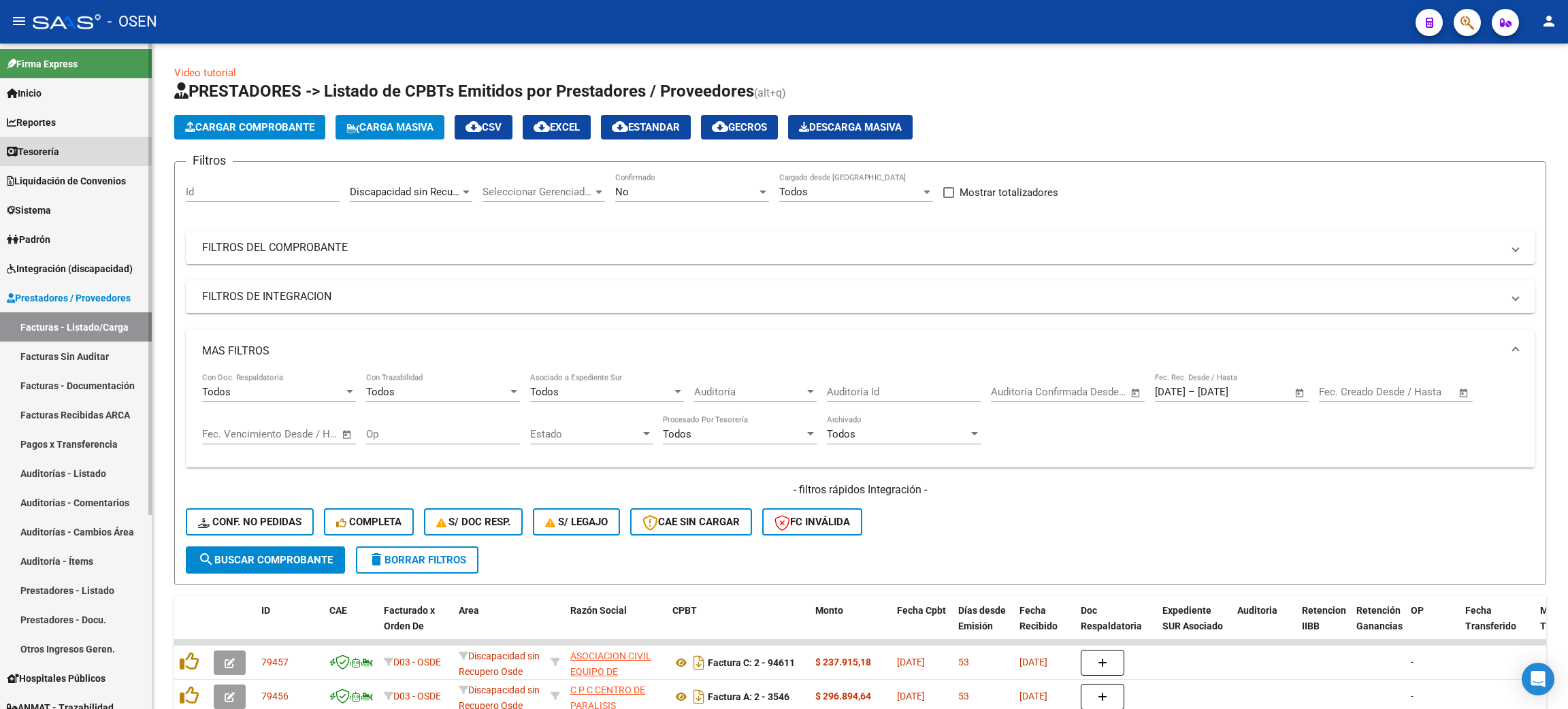
click at [71, 149] on link "Tesorería" at bounding box center [75, 152] width 152 height 30
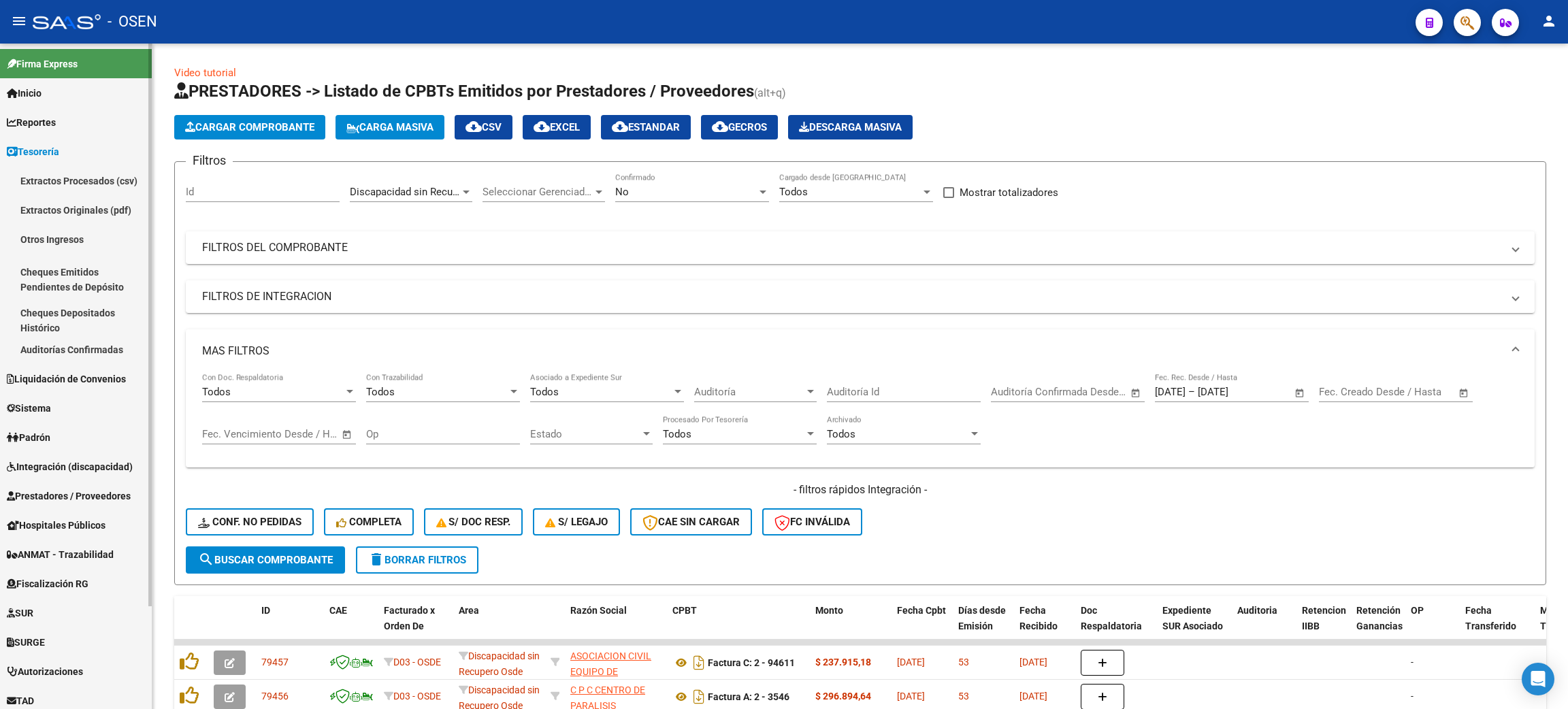
click at [78, 349] on link "Auditorías Confirmadas" at bounding box center [75, 350] width 152 height 30
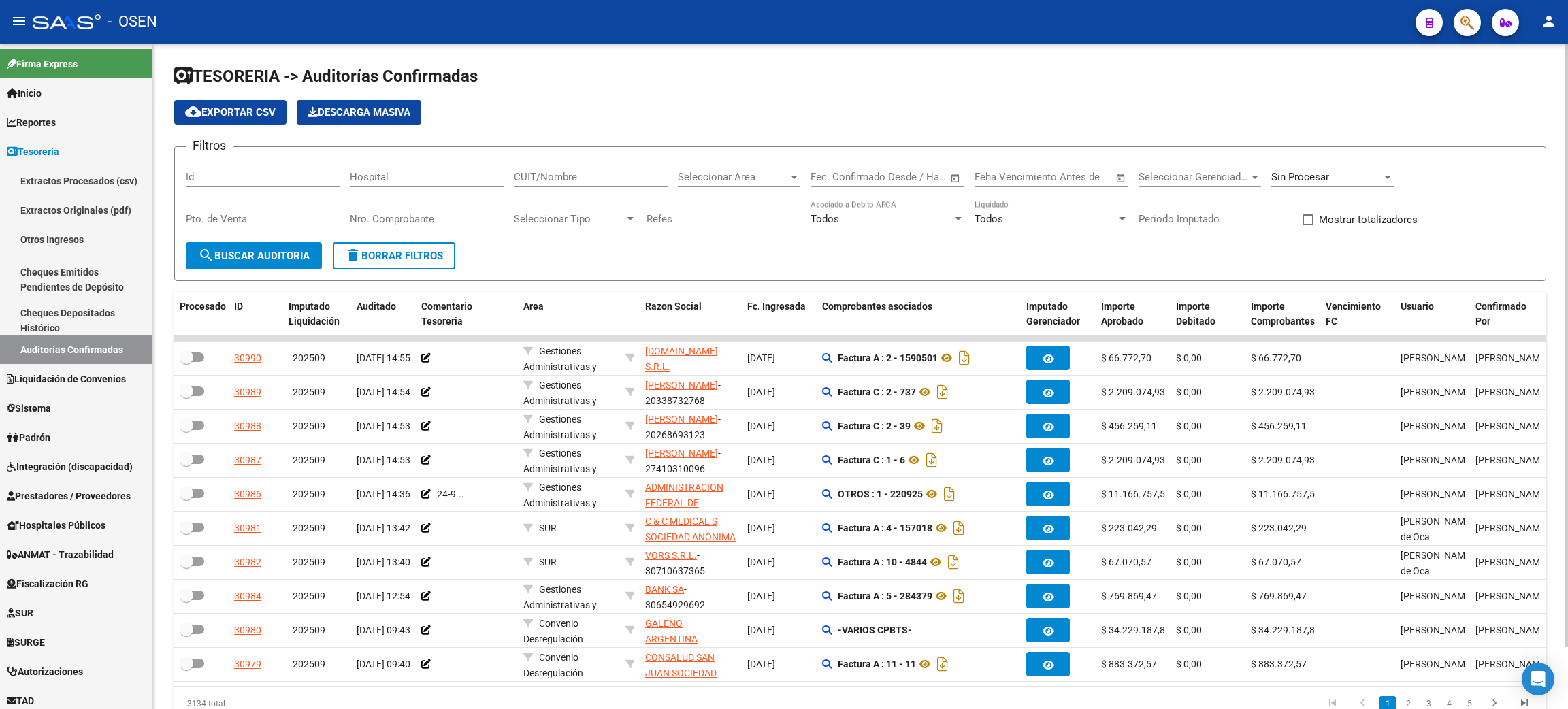
click at [763, 188] on div "Seleccionar Area Seleccionar Area" at bounding box center [738, 178] width 122 height 42
click at [761, 179] on span "Seleccionar Area" at bounding box center [733, 176] width 110 height 12
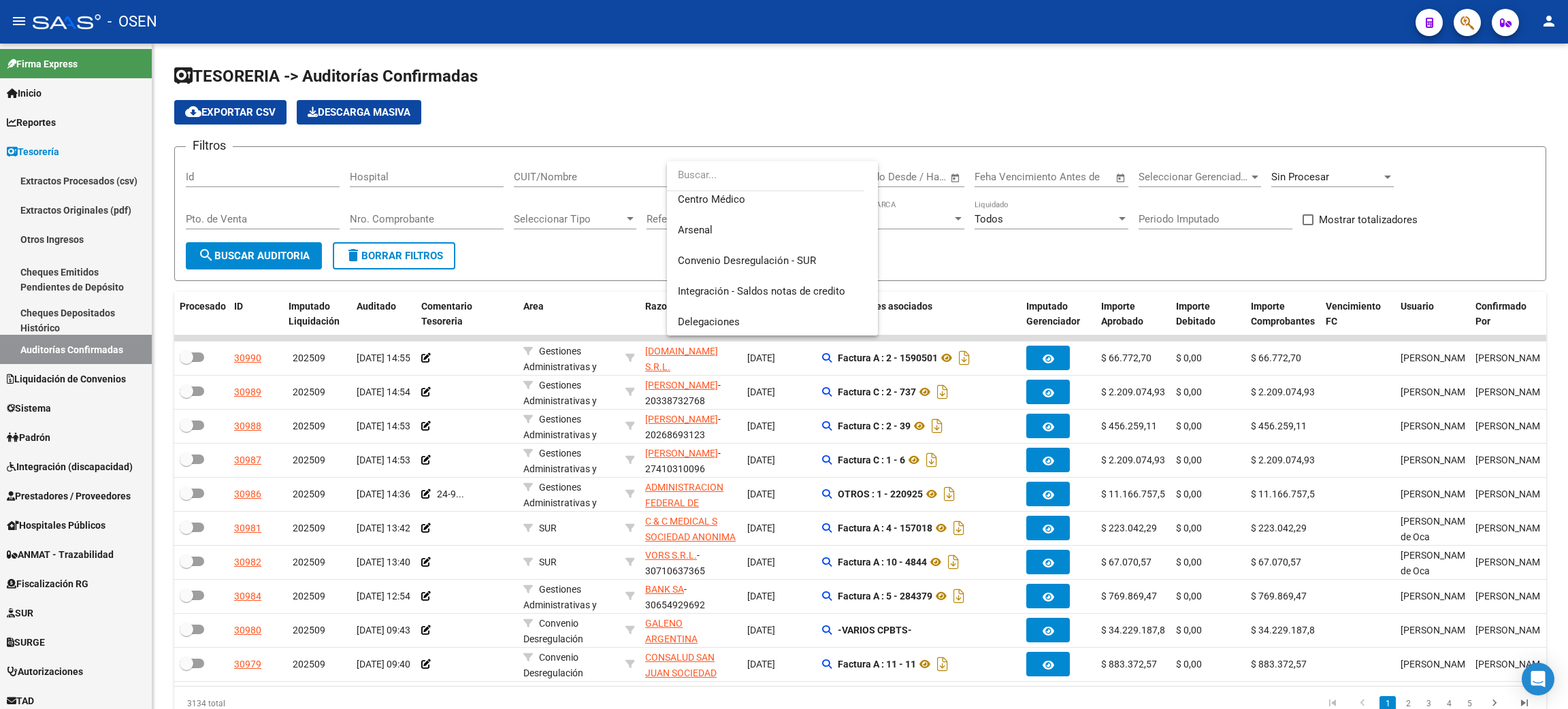
scroll to position [432, 0]
click at [1049, 258] on div at bounding box center [784, 354] width 1568 height 709
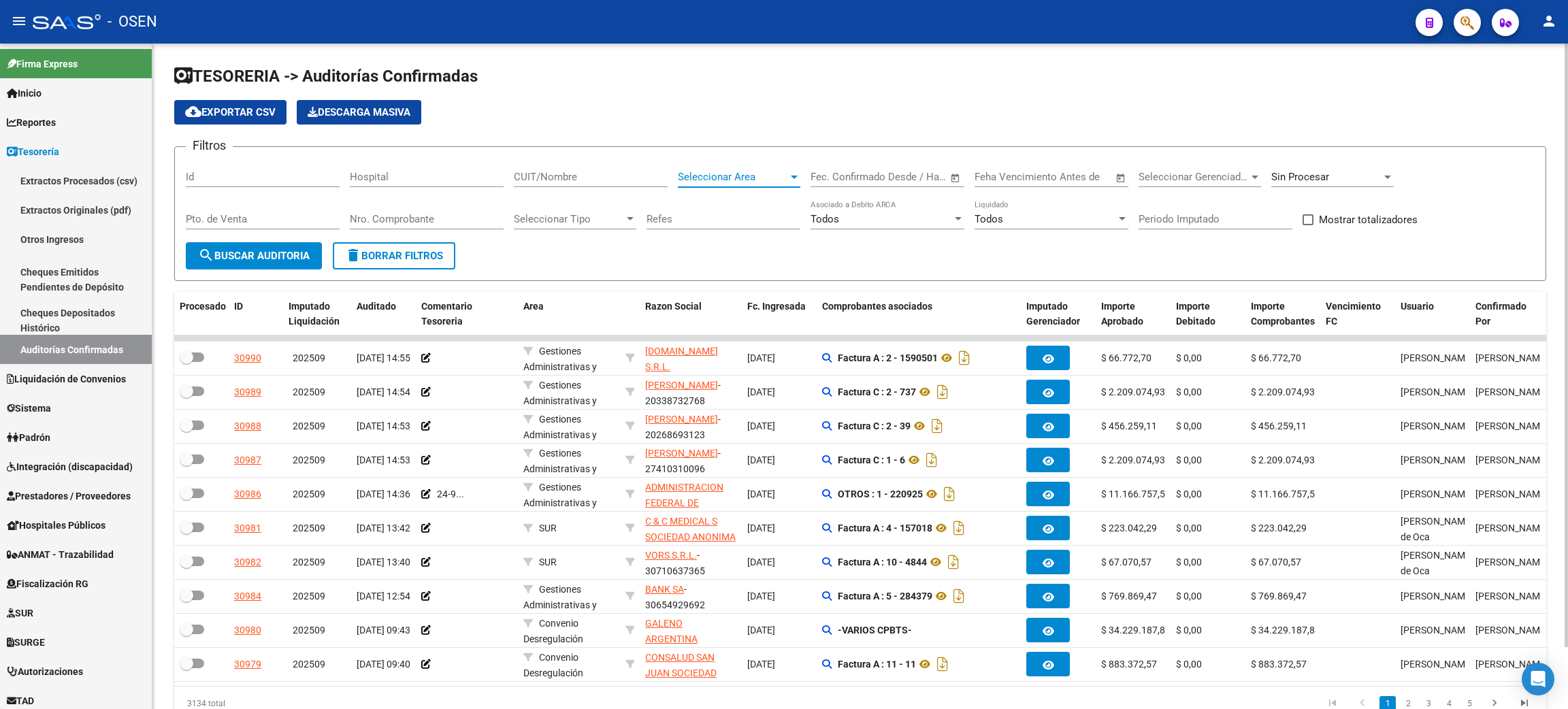
click at [795, 173] on div at bounding box center [793, 176] width 12 height 11
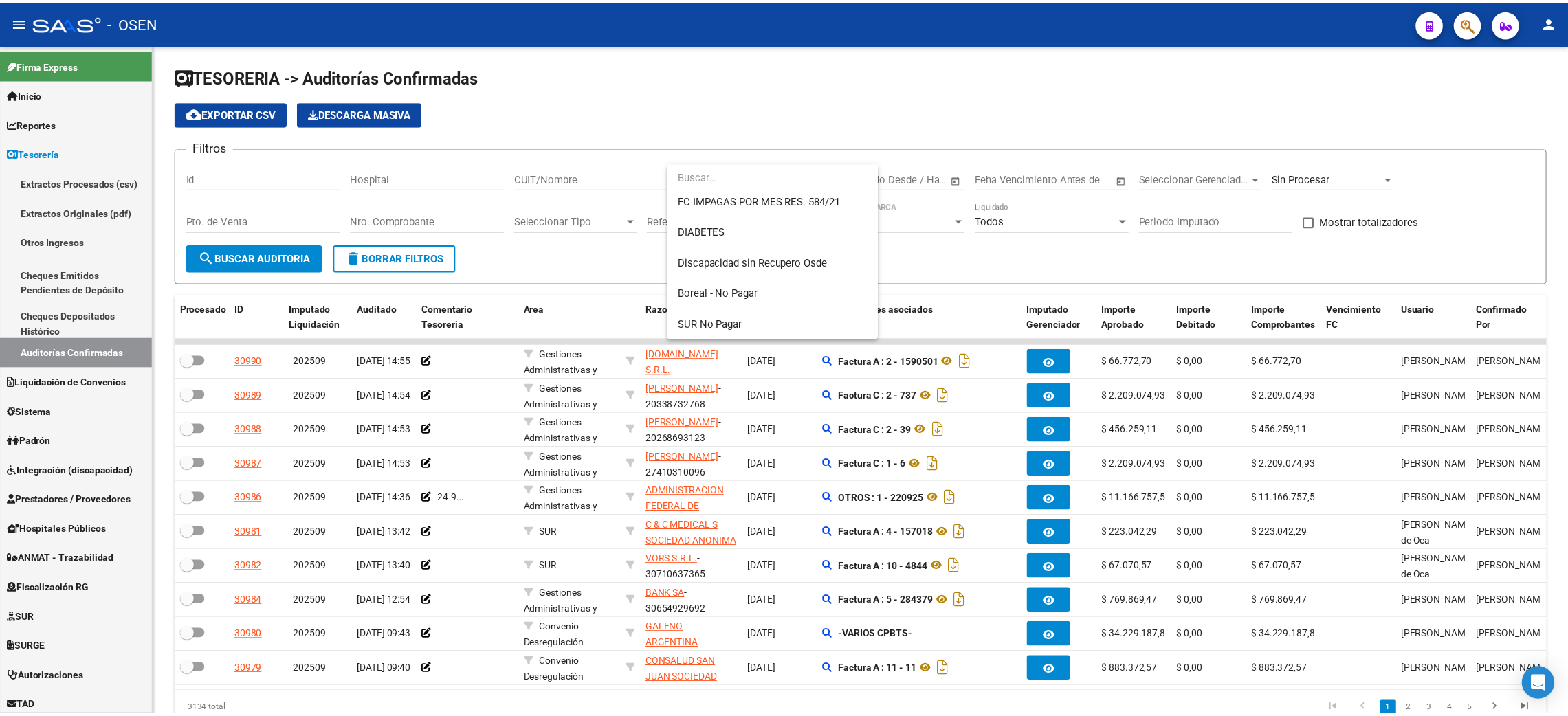
scroll to position [597, 0]
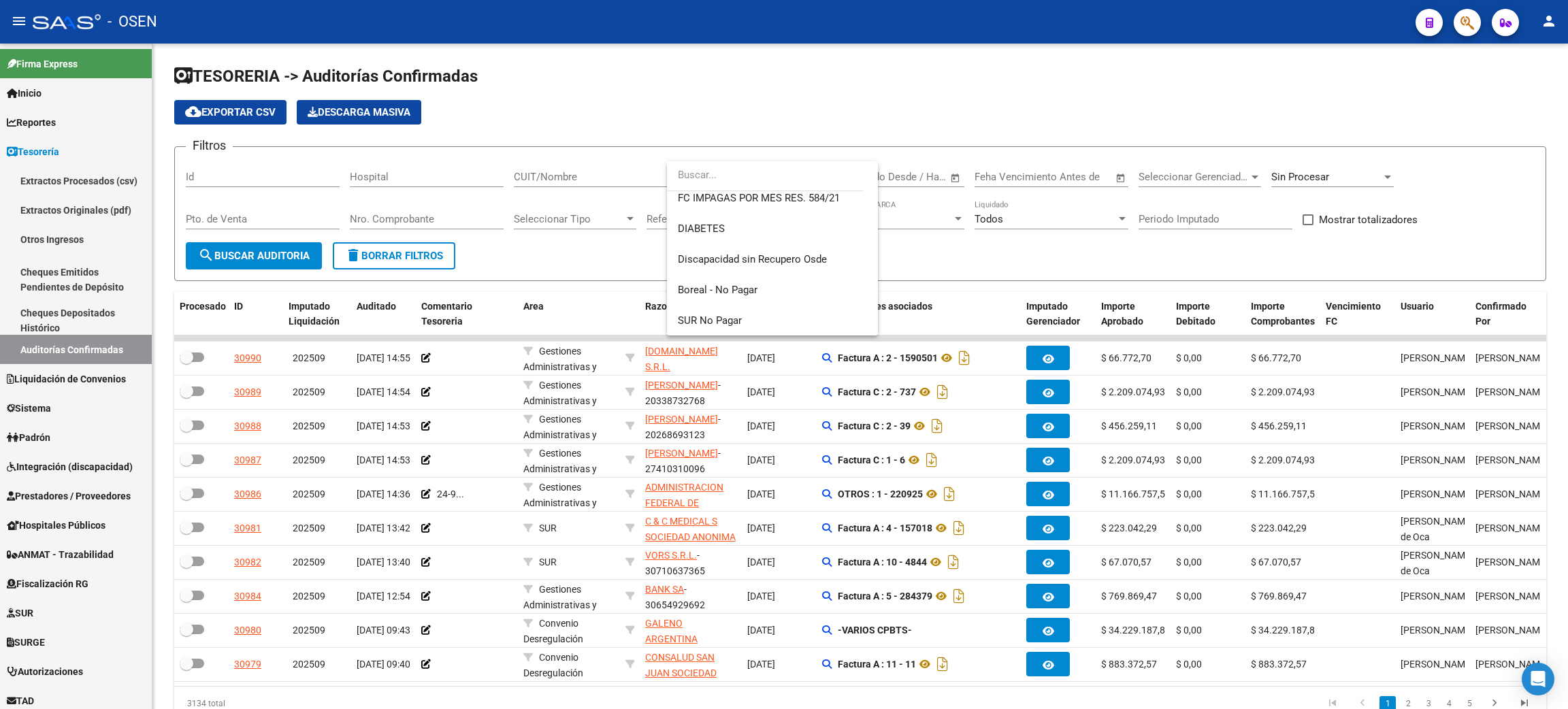
click at [1080, 259] on div at bounding box center [784, 354] width 1568 height 709
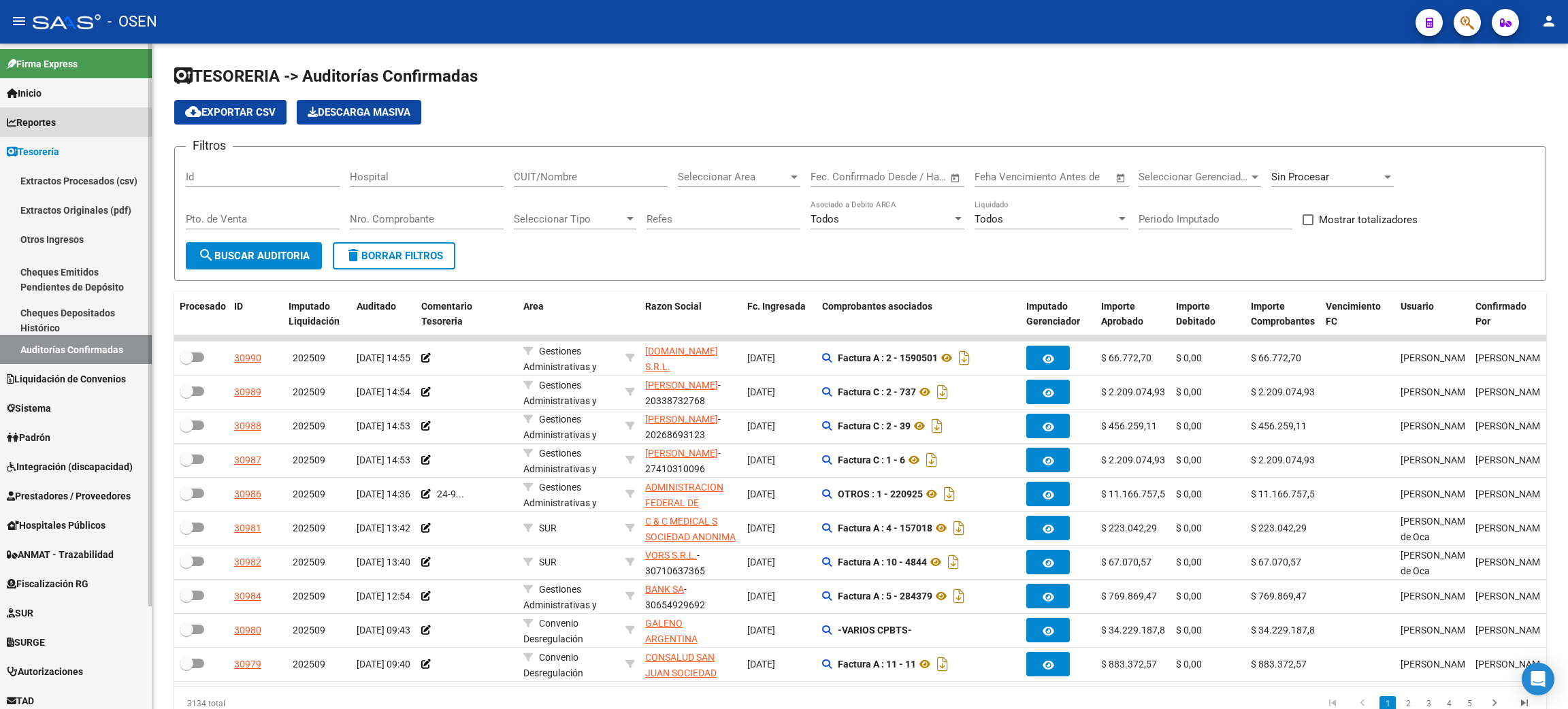
click at [80, 120] on link "Reportes" at bounding box center [75, 122] width 152 height 30
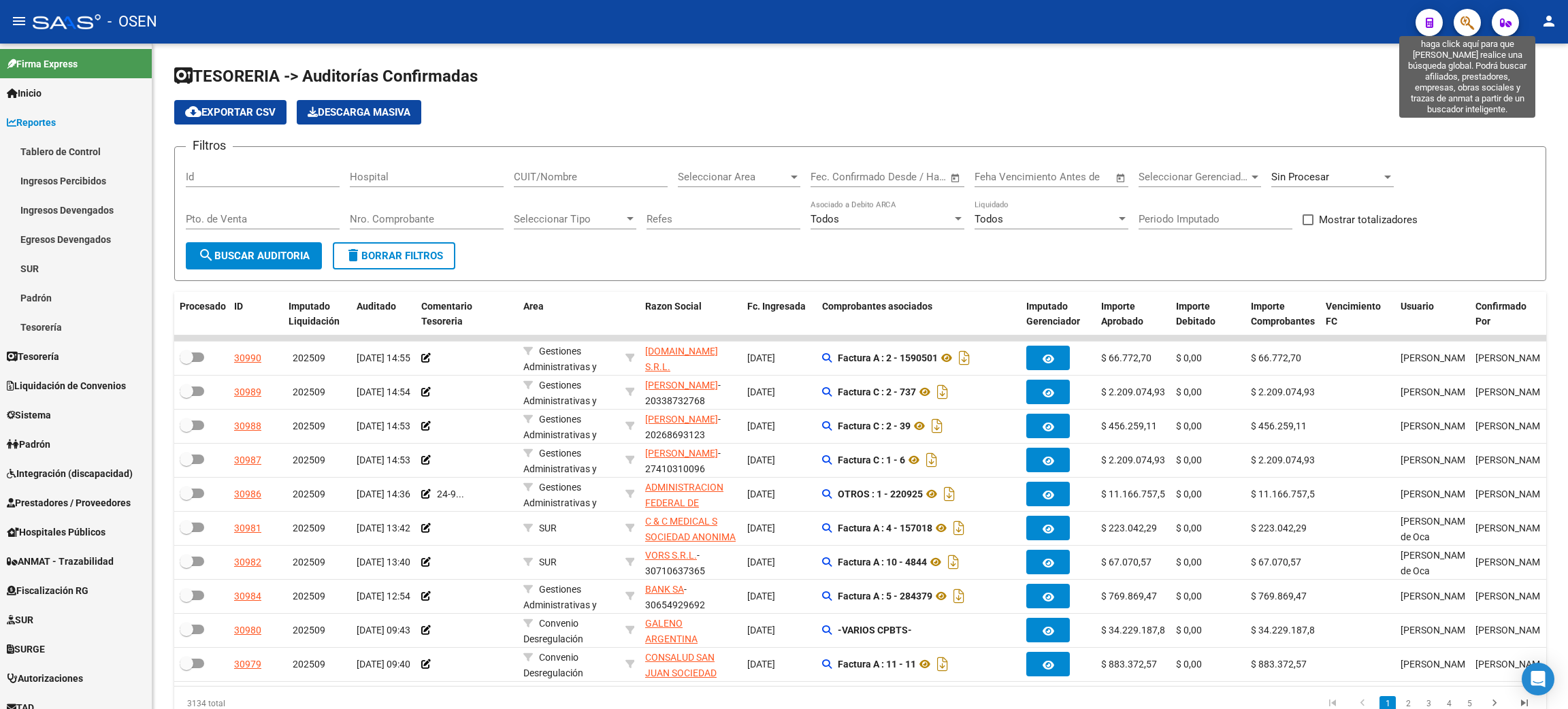
click at [1463, 25] on icon "button" at bounding box center [1466, 22] width 14 height 16
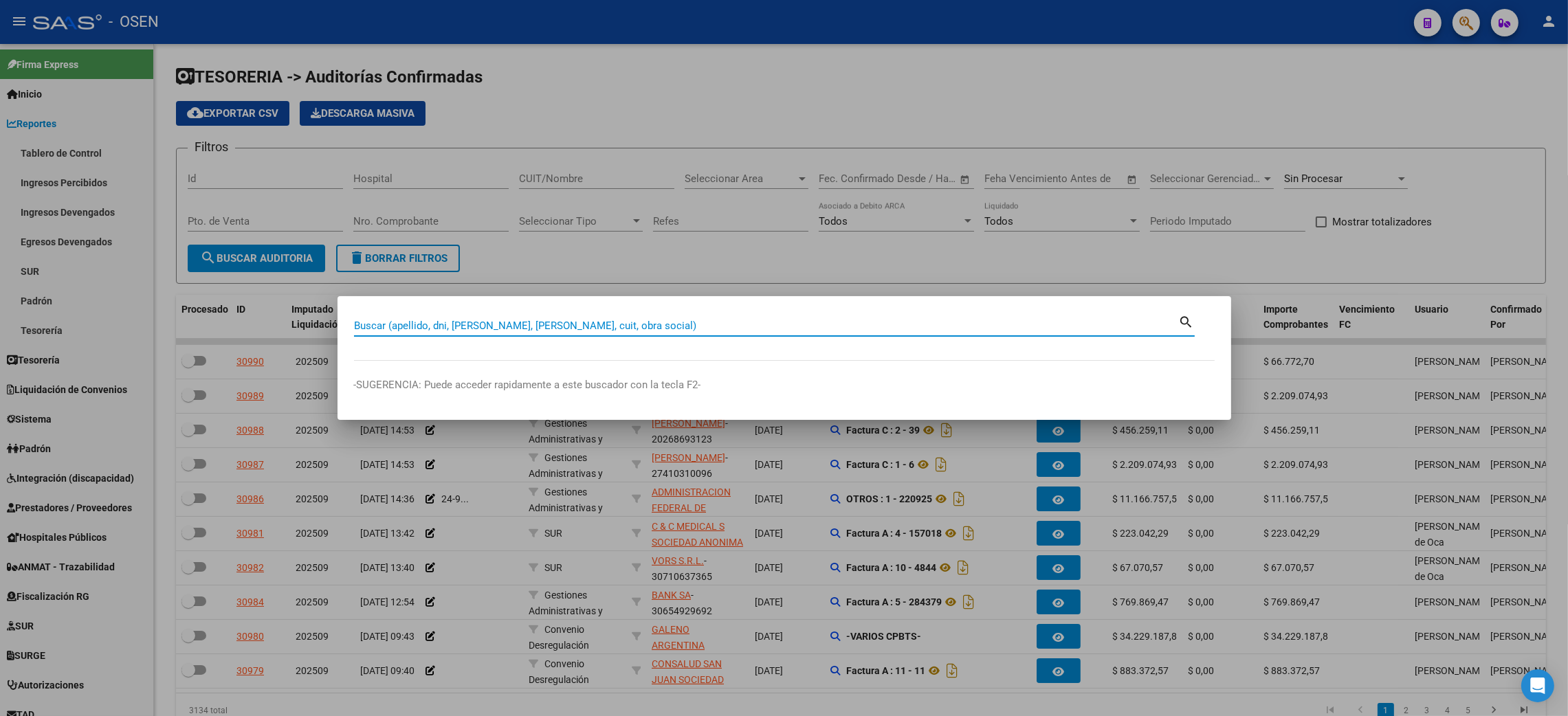
paste input "30546504359"
type input "30546504359"
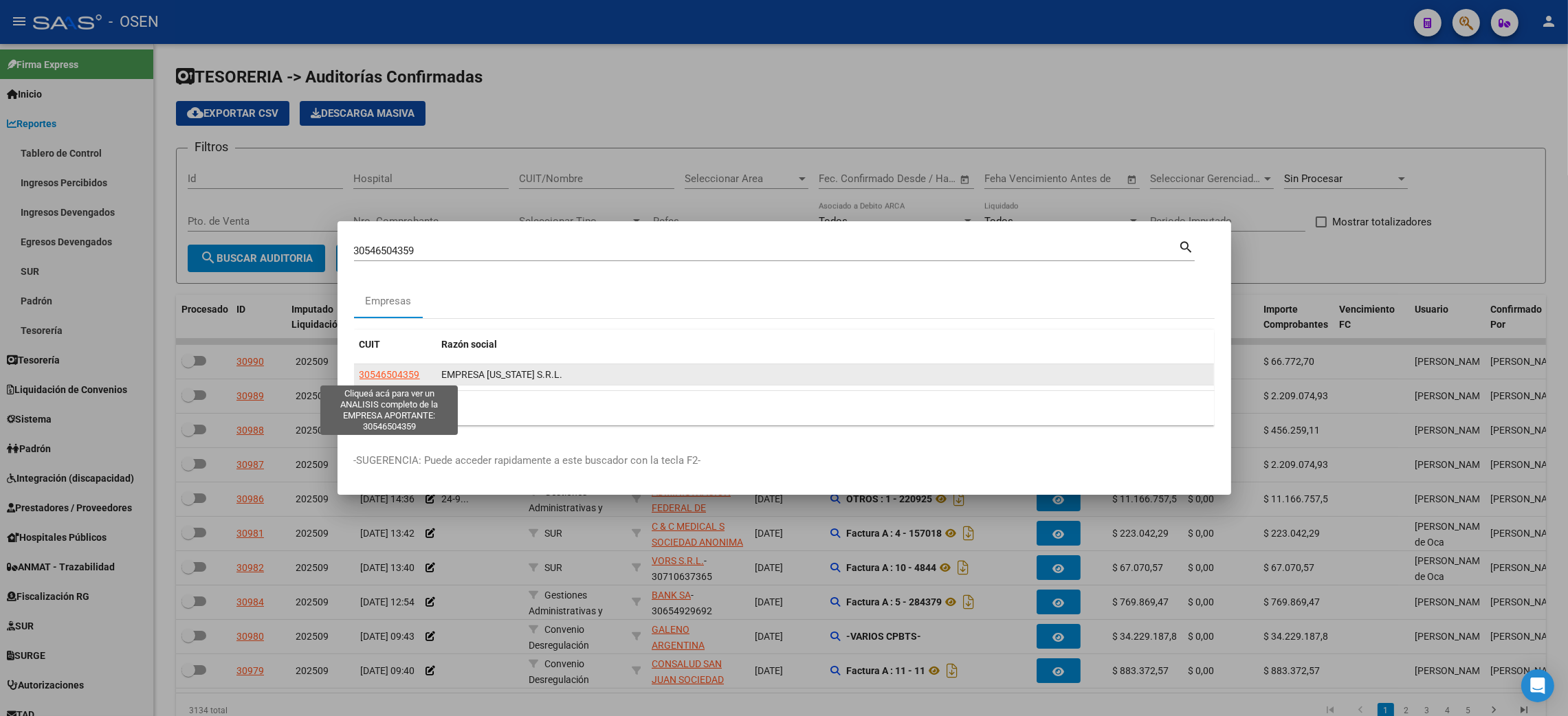
click at [386, 374] on span "30546504359" at bounding box center [390, 374] width 61 height 11
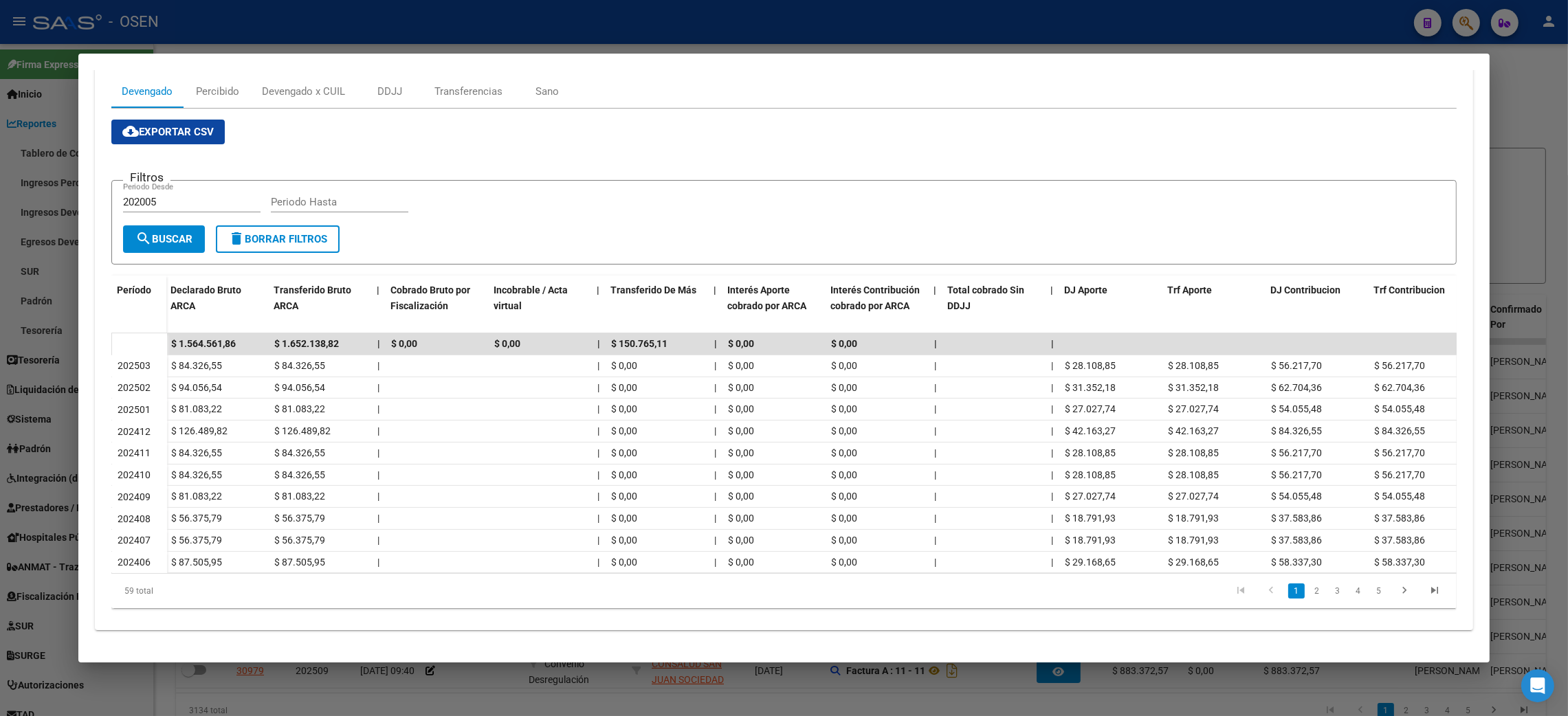
scroll to position [0, 0]
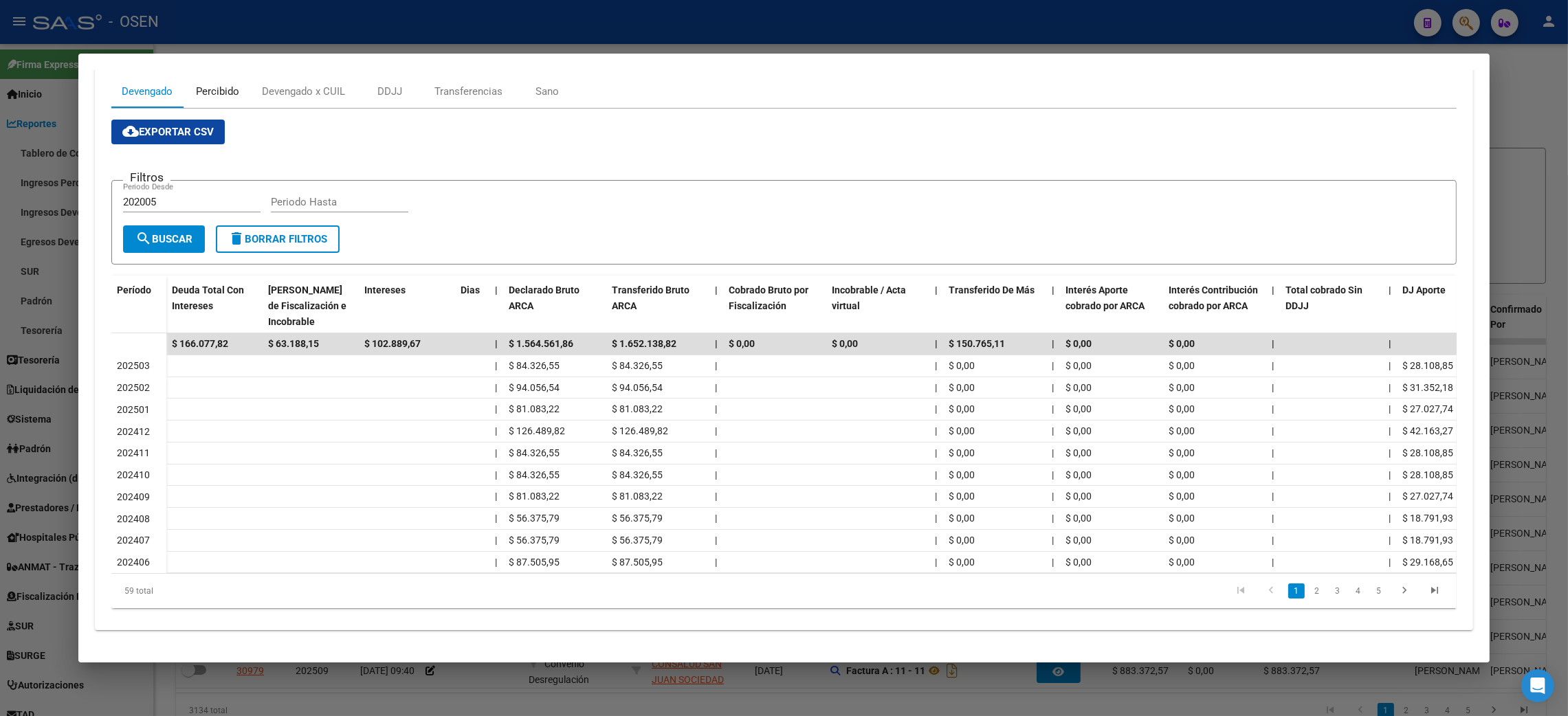
click at [210, 84] on div "Percibido" at bounding box center [217, 91] width 43 height 15
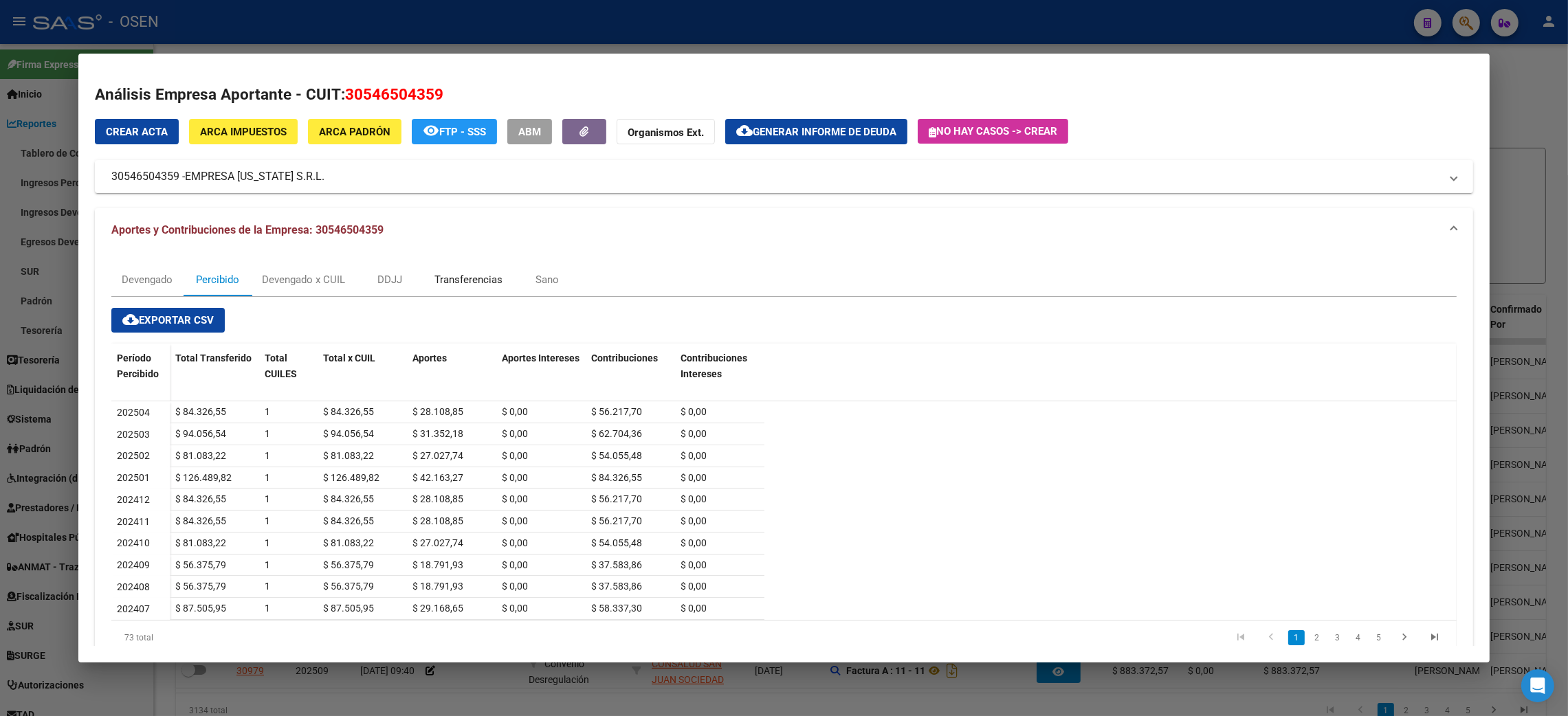
click at [465, 274] on div "Transferencias" at bounding box center [468, 279] width 68 height 15
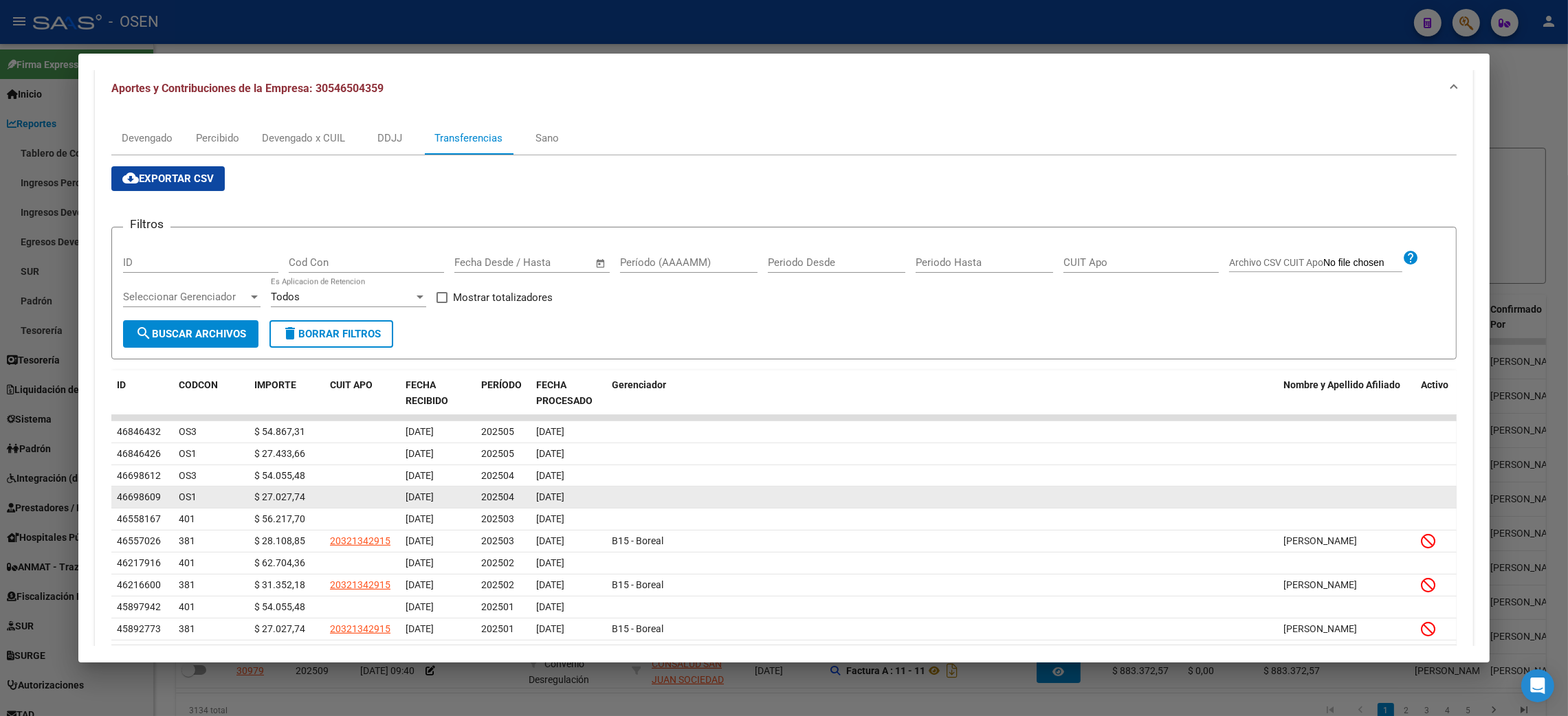
scroll to position [206, 0]
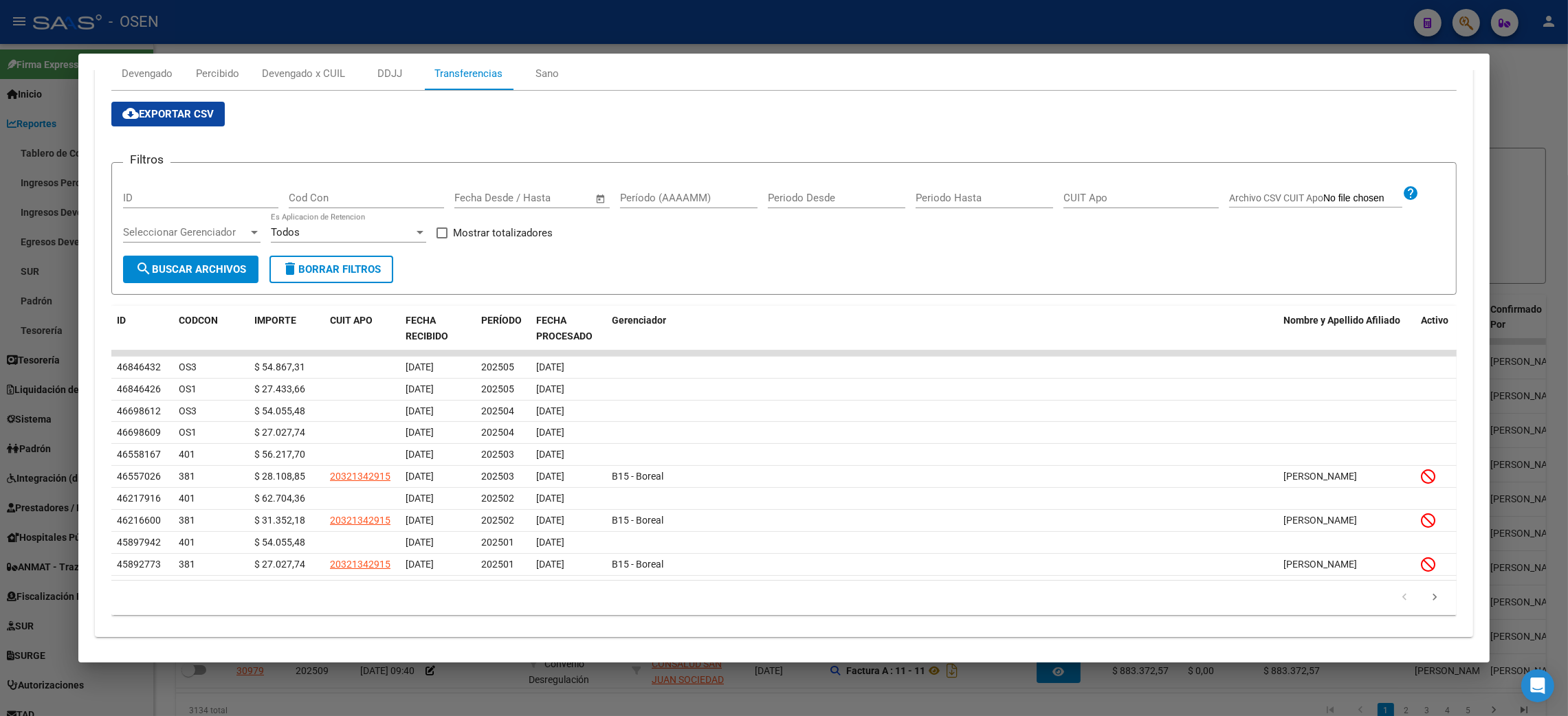
click at [1546, 107] on div at bounding box center [784, 358] width 1568 height 716
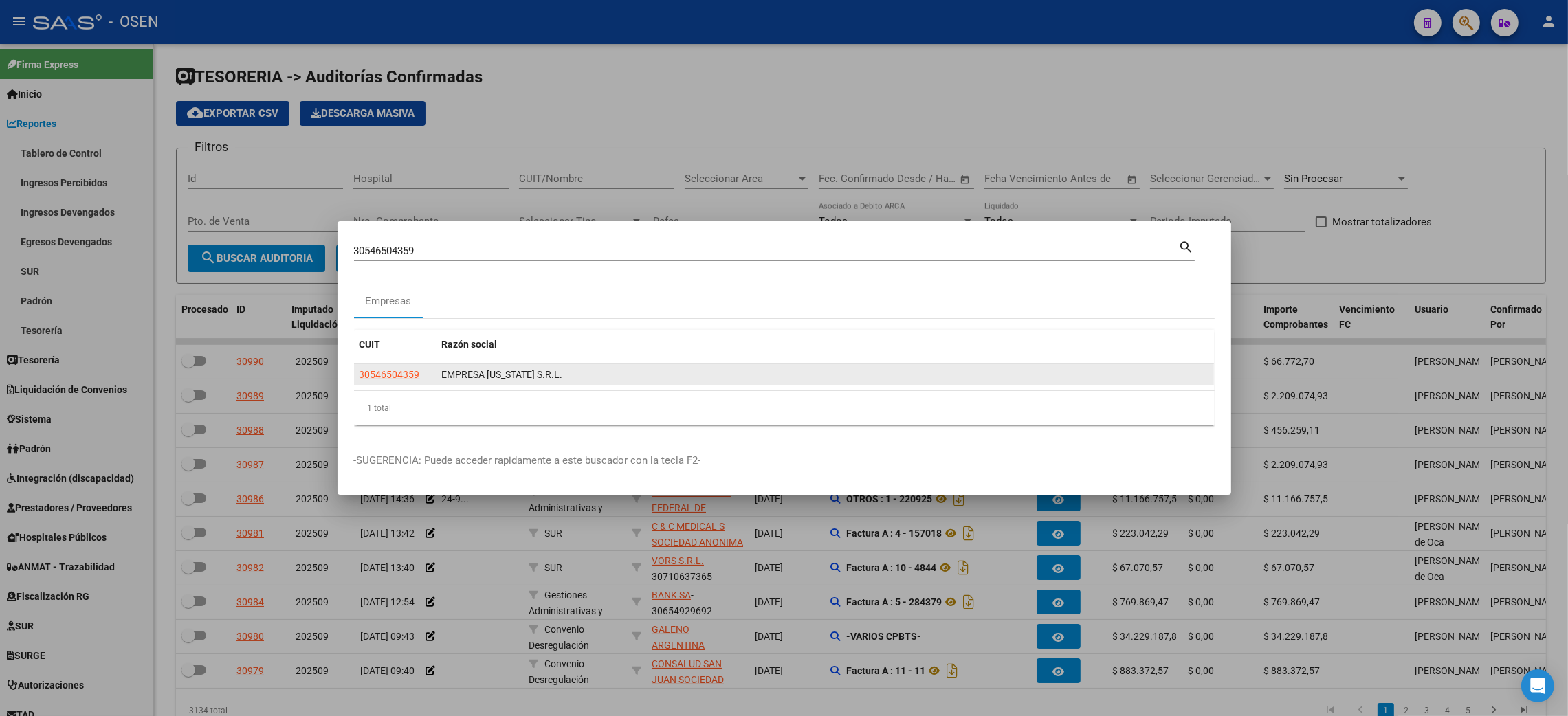
click at [377, 382] on datatable-body-cell "30546504359" at bounding box center [396, 375] width 83 height 22
click at [386, 376] on span "30546504359" at bounding box center [390, 374] width 61 height 11
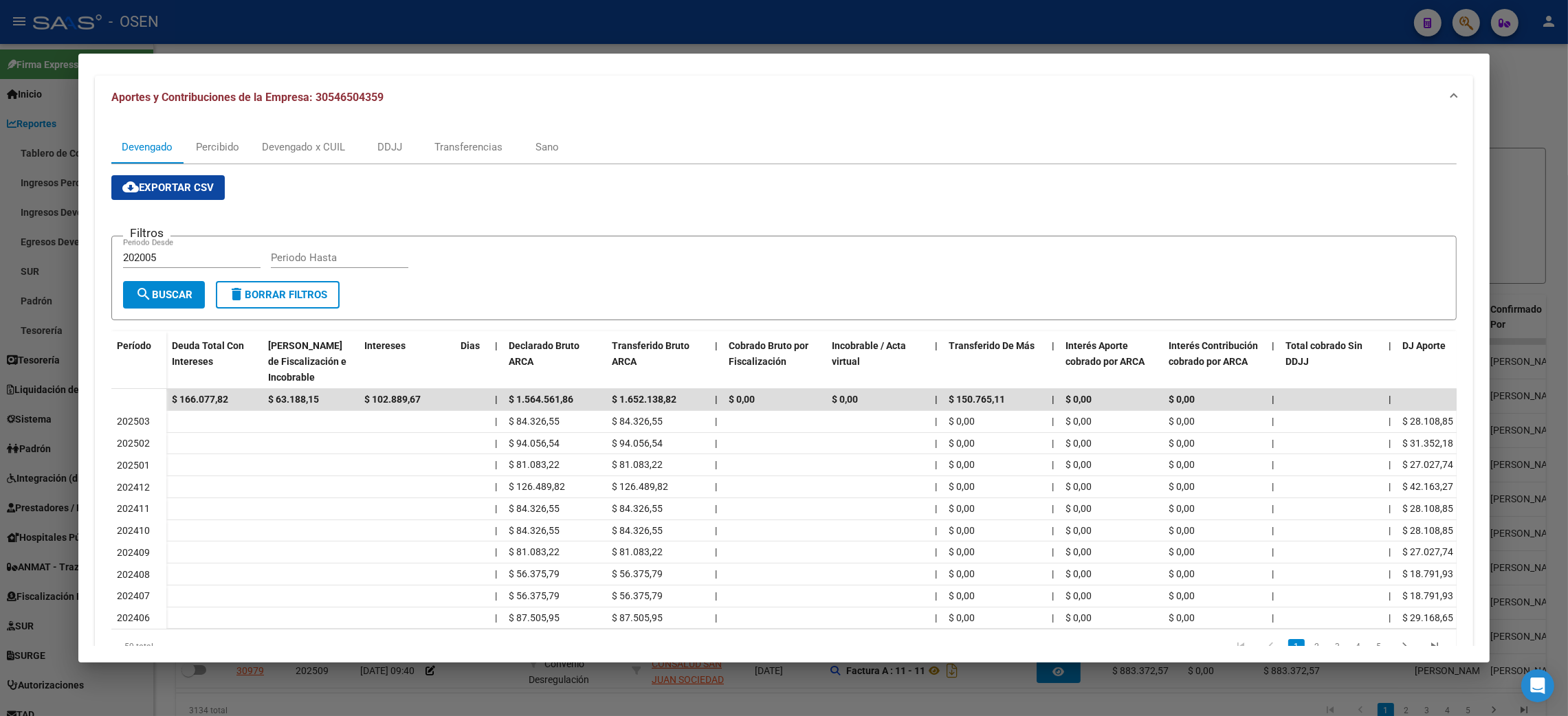
scroll to position [203, 0]
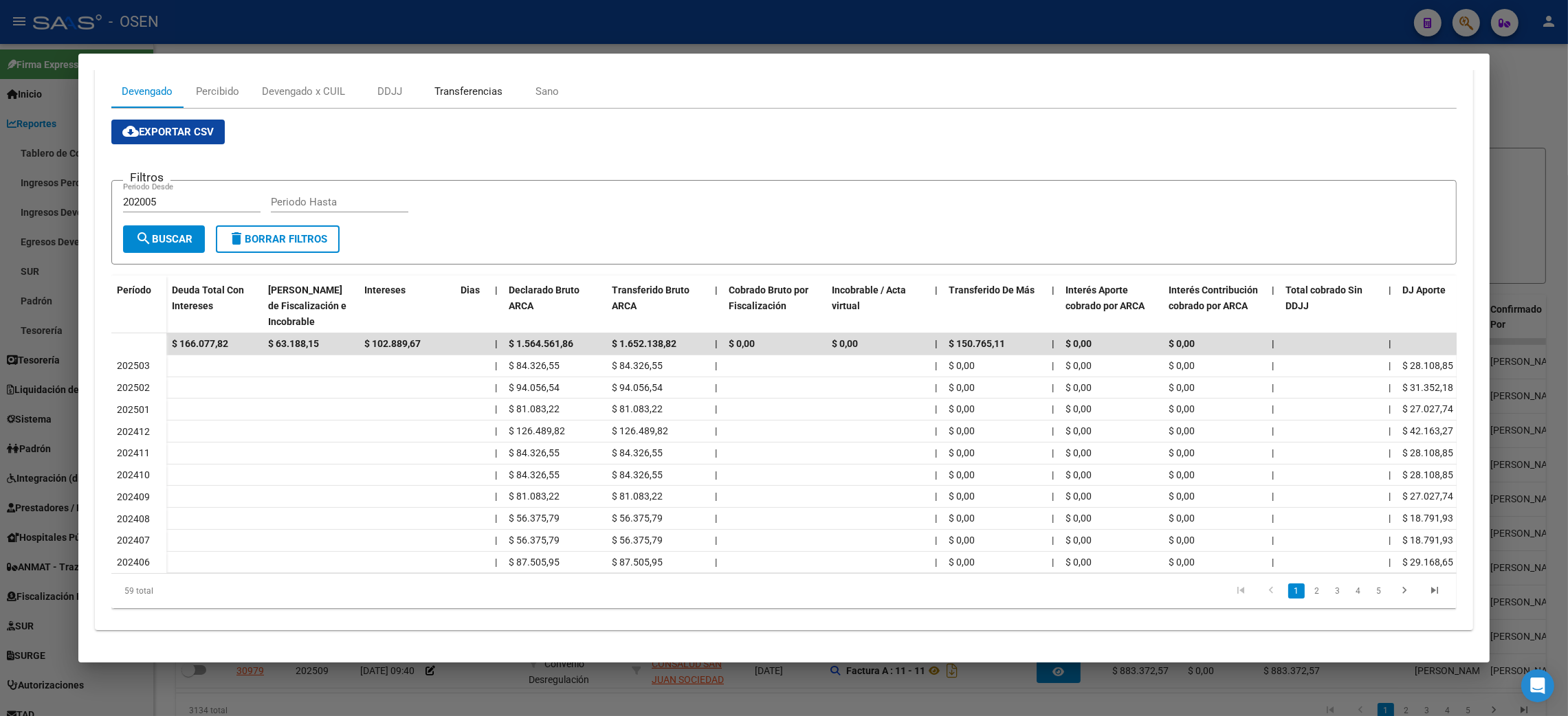
click at [443, 84] on div "Transferencias" at bounding box center [468, 91] width 68 height 15
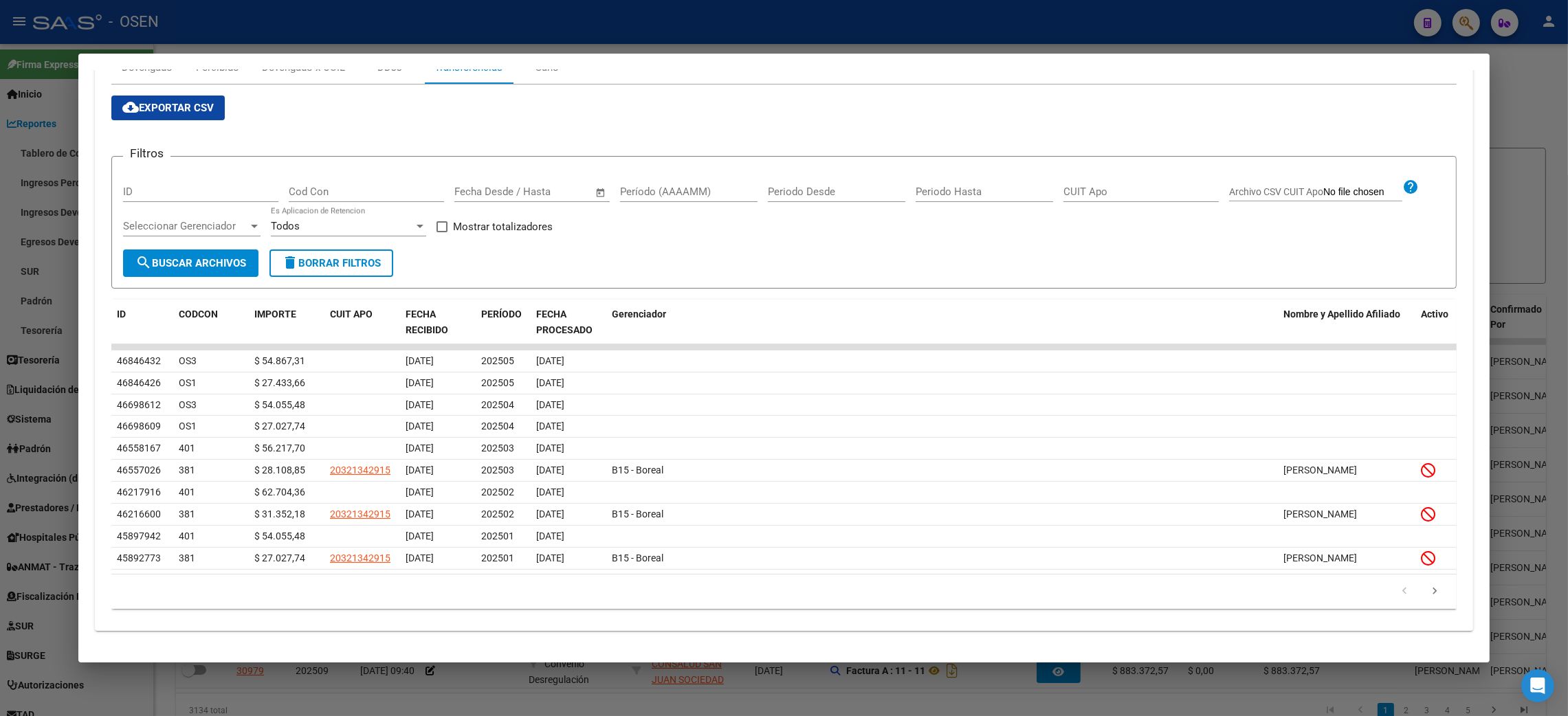
scroll to position [215, 0]
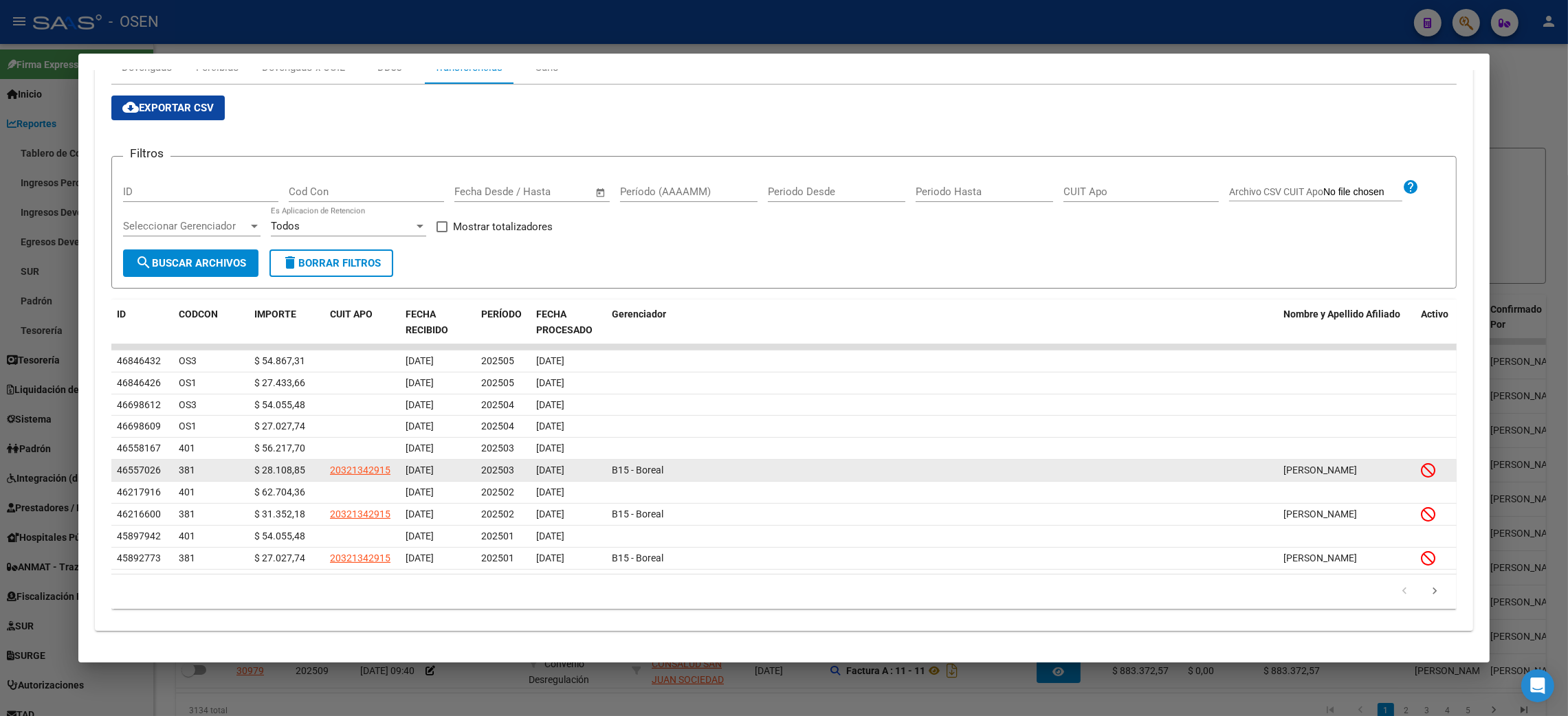
drag, startPoint x: 1274, startPoint y: 472, endPoint x: 1435, endPoint y: 467, distance: 161.1
click at [1435, 467] on div "46557026 381 $ 28.108,85 20321342915 [DATE] 202503 [DATE] B15 - [PERSON_NAME]" at bounding box center [790, 471] width 1359 height 22
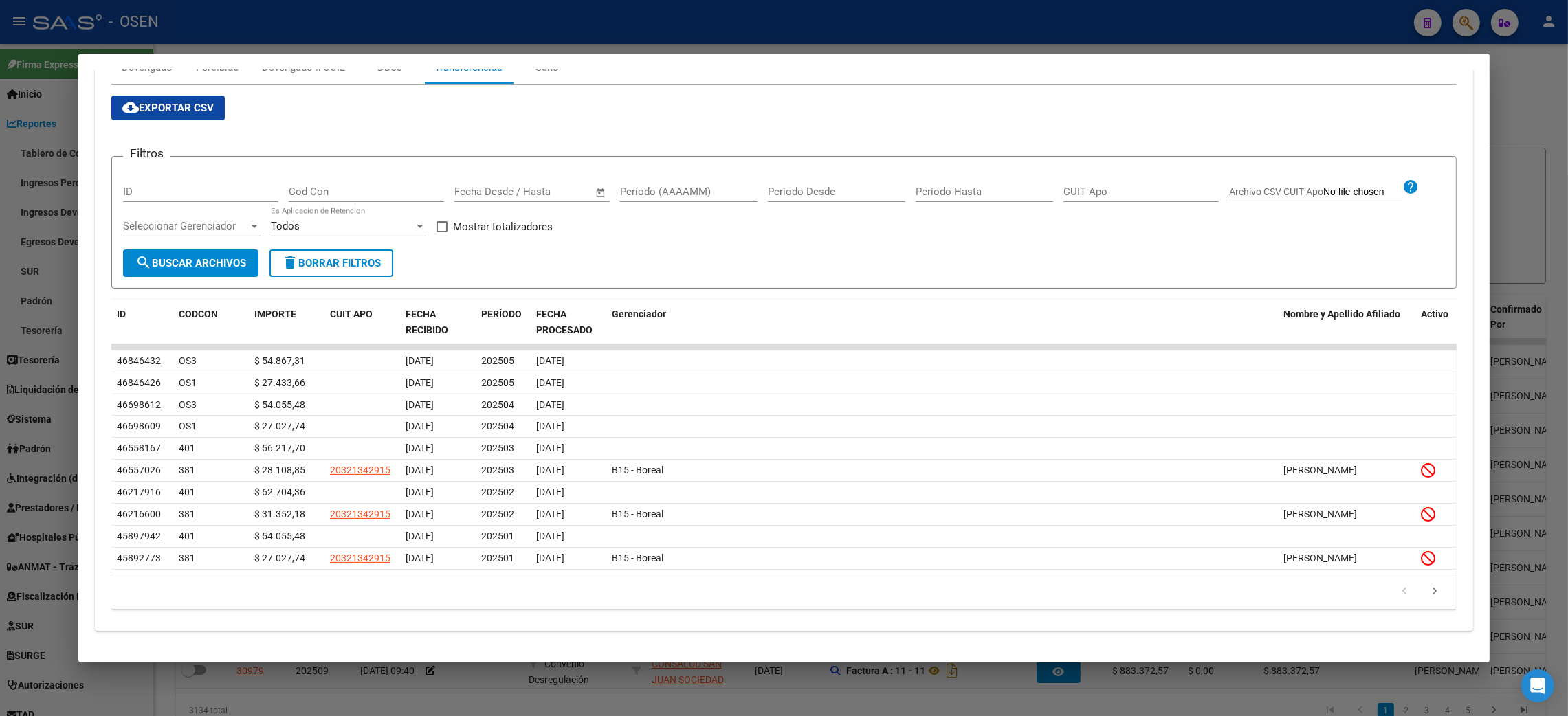
copy span "[PERSON_NAME]"
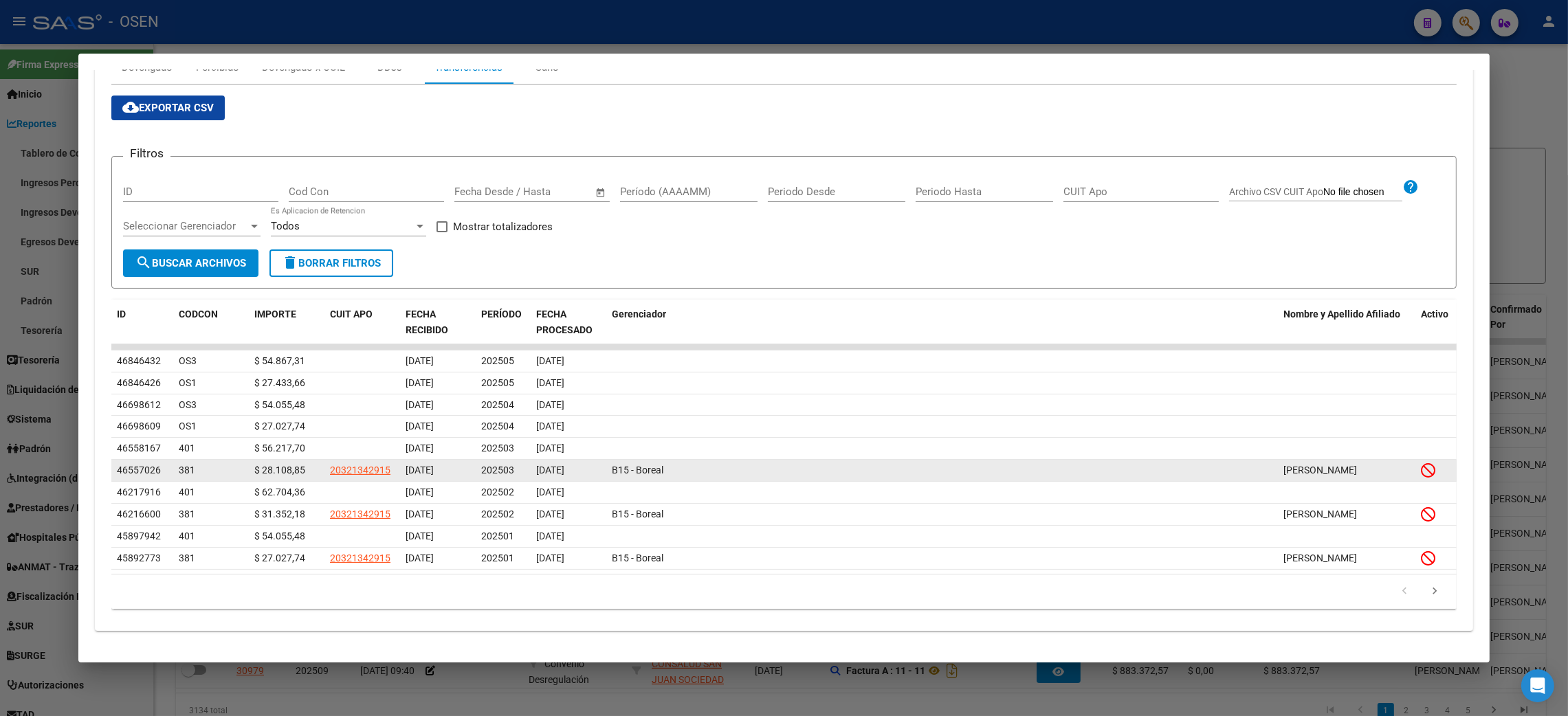
click at [1421, 469] on icon at bounding box center [1428, 470] width 14 height 15
drag, startPoint x: 1294, startPoint y: 472, endPoint x: 1444, endPoint y: 477, distance: 150.1
click at [1444, 477] on div "46557026 381 $ 28.108,85 20321342915 [DATE] 202503 [DATE] B15 - [PERSON_NAME]" at bounding box center [790, 471] width 1359 height 22
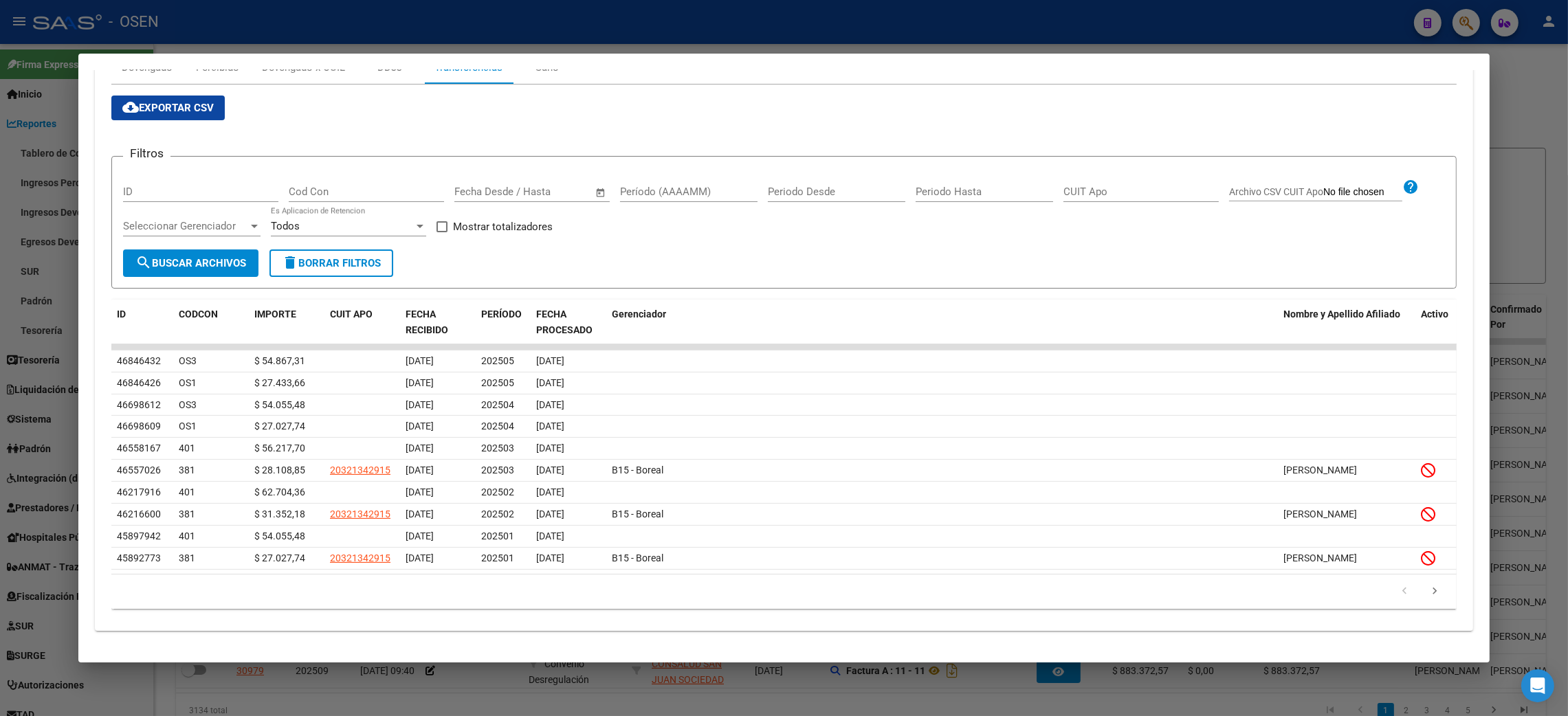
copy span "[PERSON_NAME]"
click at [1520, 107] on div at bounding box center [784, 358] width 1568 height 716
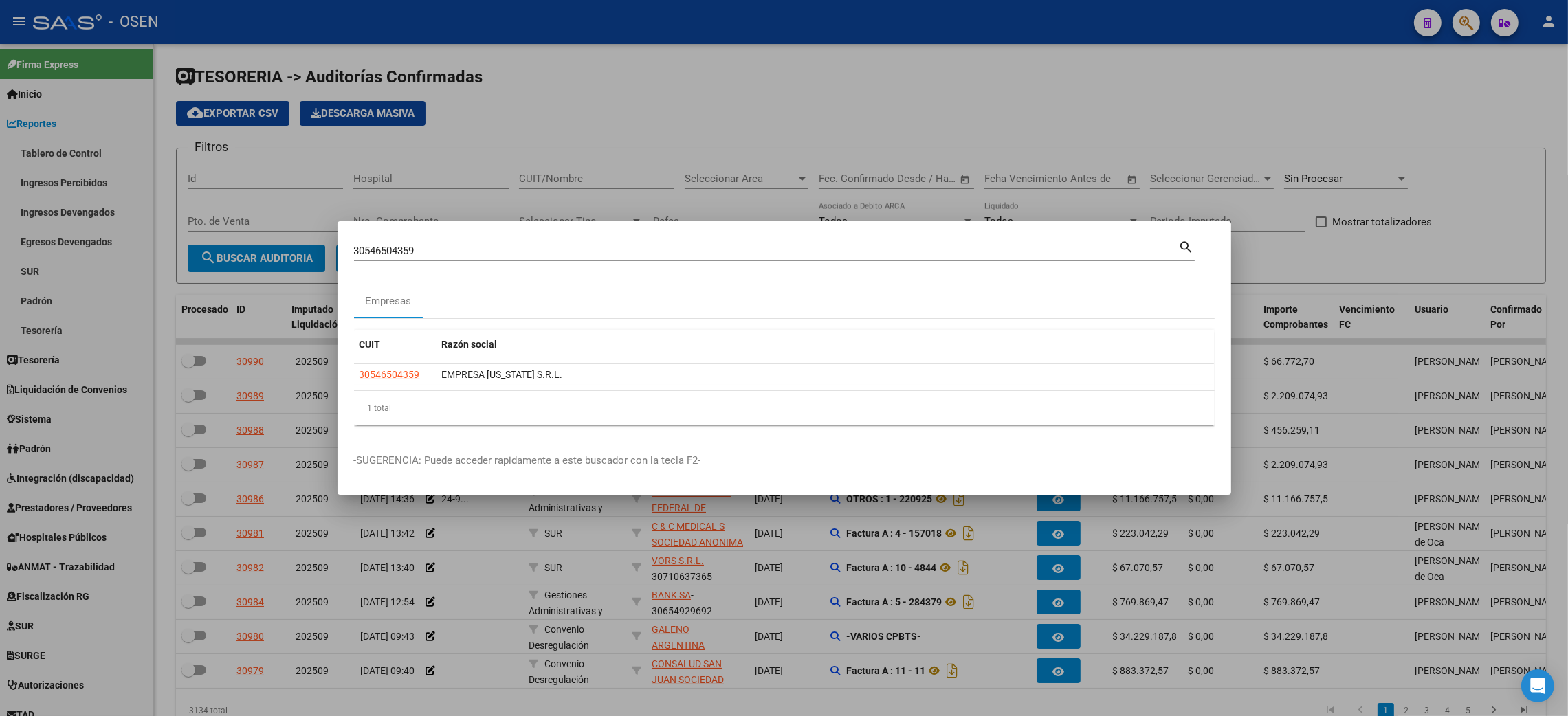
click at [1468, 29] on div at bounding box center [784, 358] width 1568 height 716
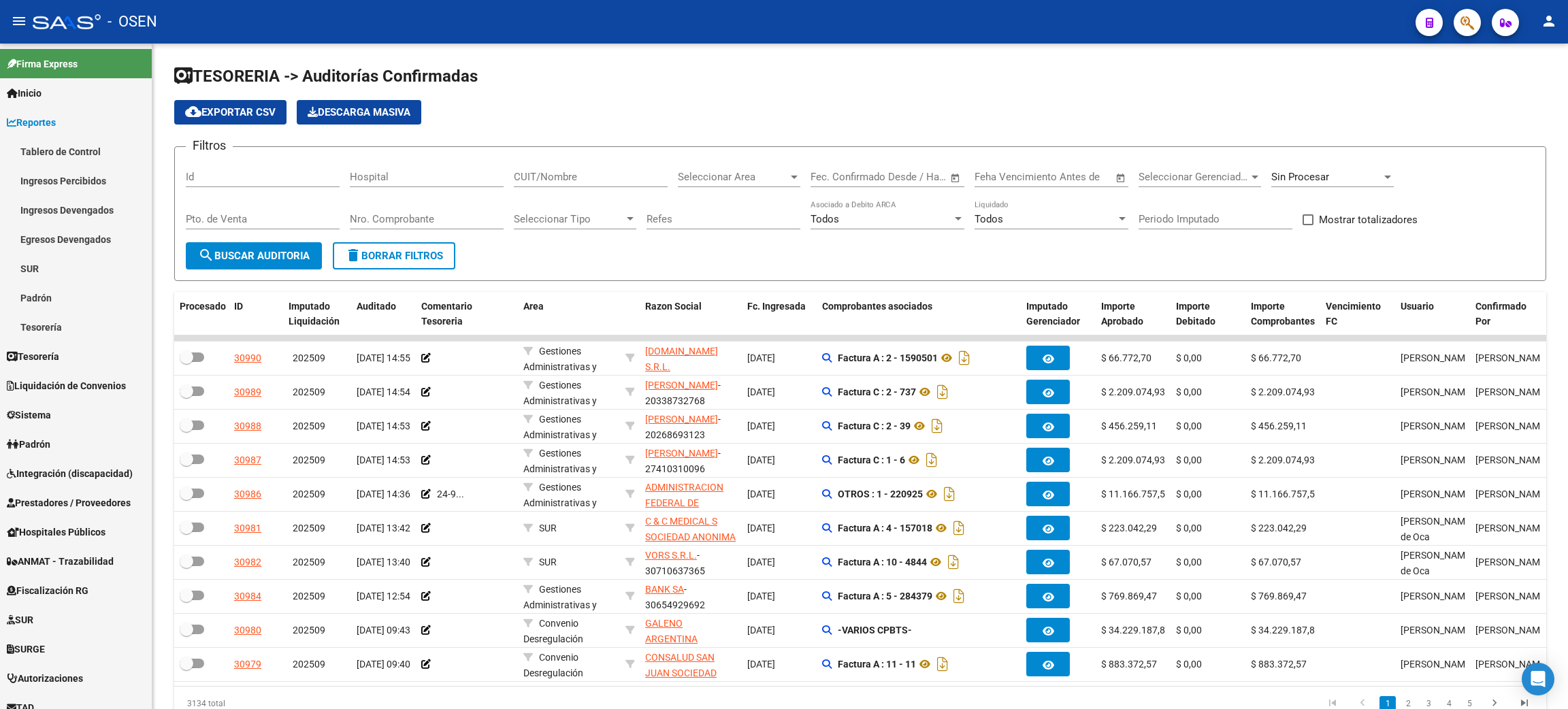
click at [1473, 16] on icon "button" at bounding box center [1466, 22] width 14 height 16
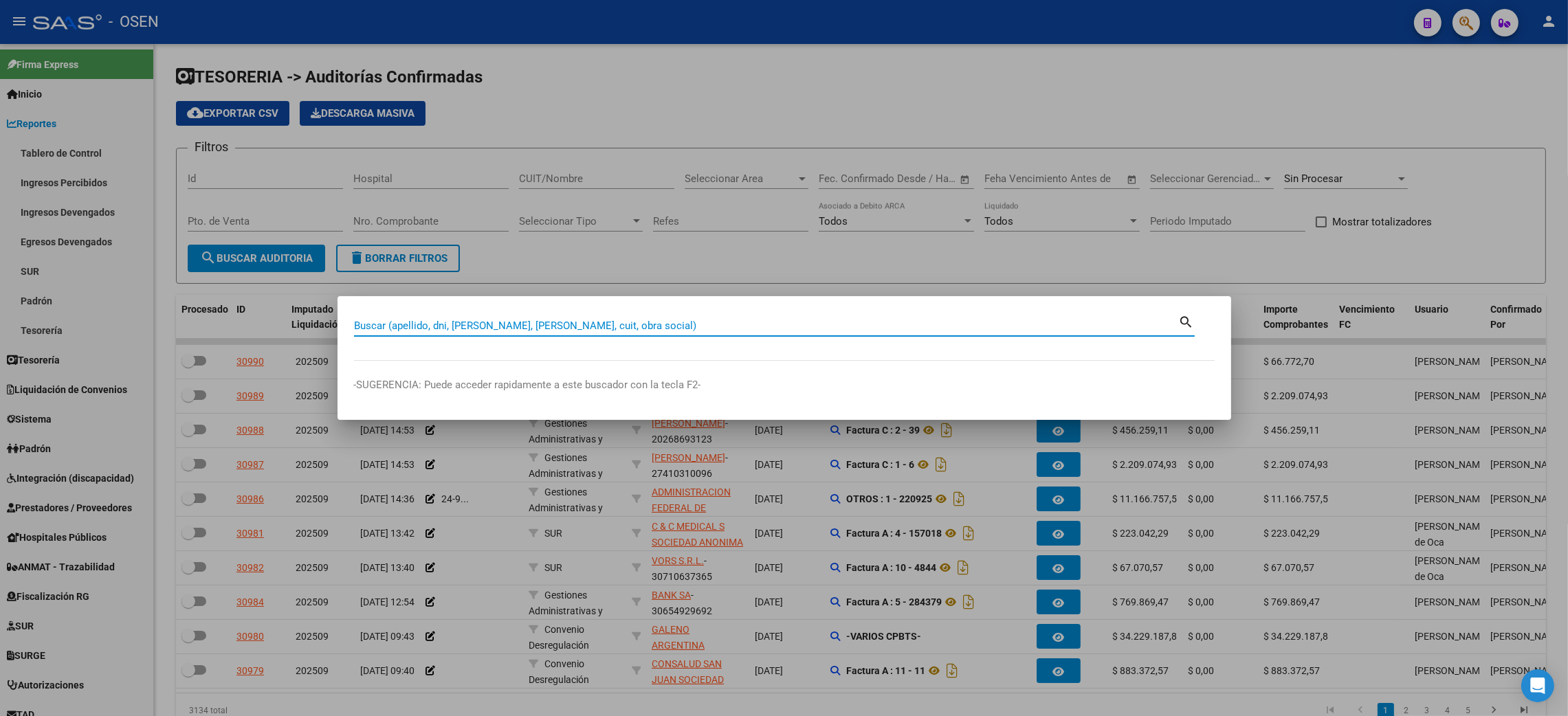
paste input "[PERSON_NAME]"
type input "[PERSON_NAME]"
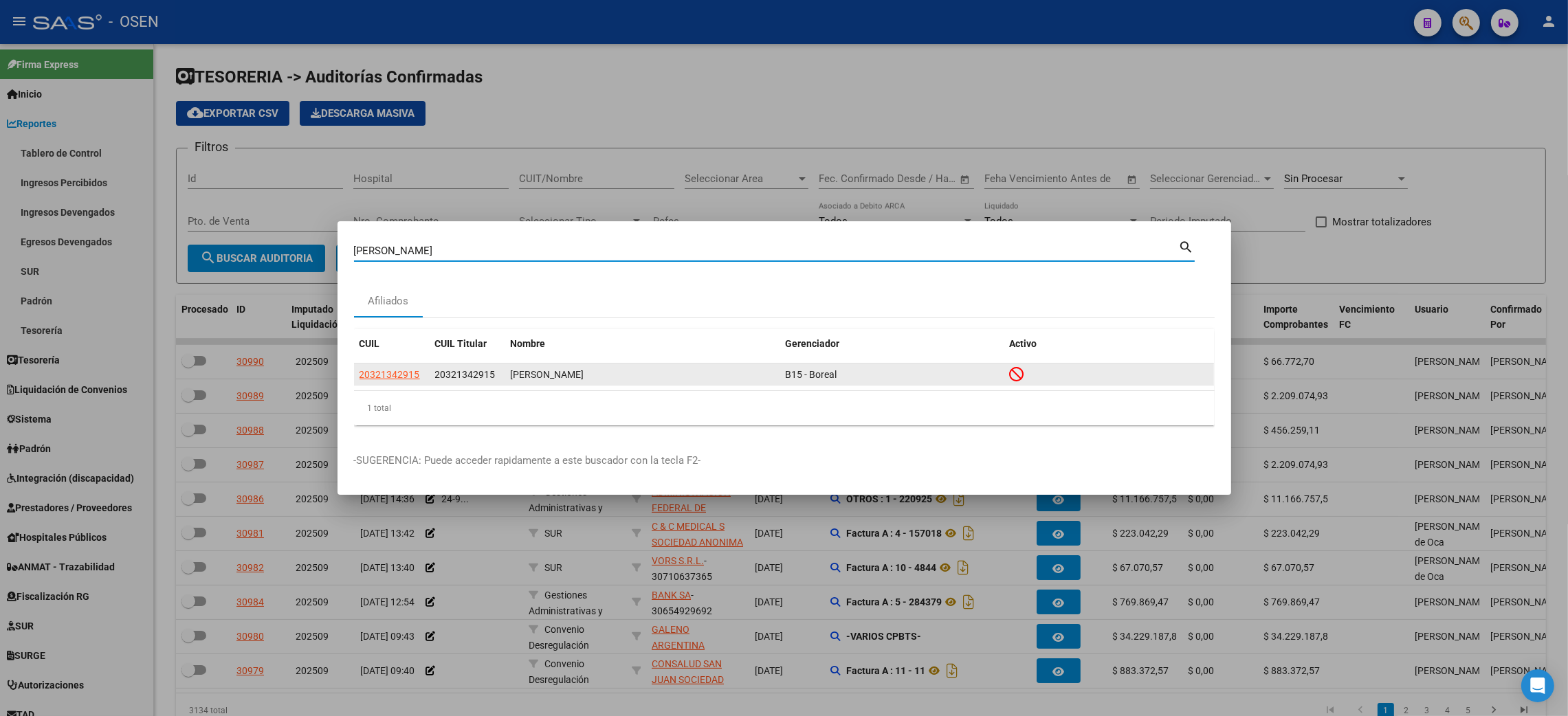
click at [793, 375] on span "B15 - Boreal" at bounding box center [812, 374] width 51 height 11
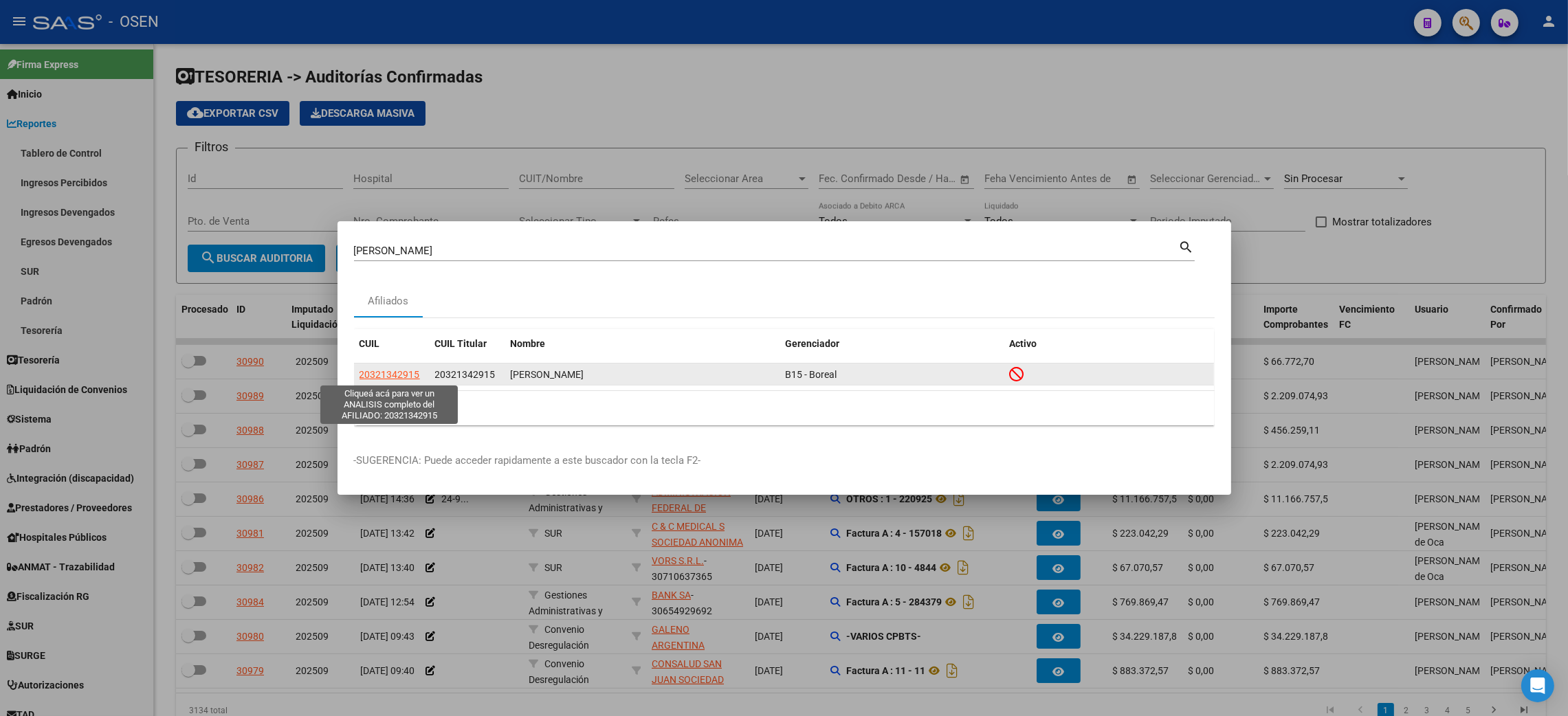
click at [390, 376] on span "20321342915" at bounding box center [390, 374] width 61 height 11
type textarea "20321342915"
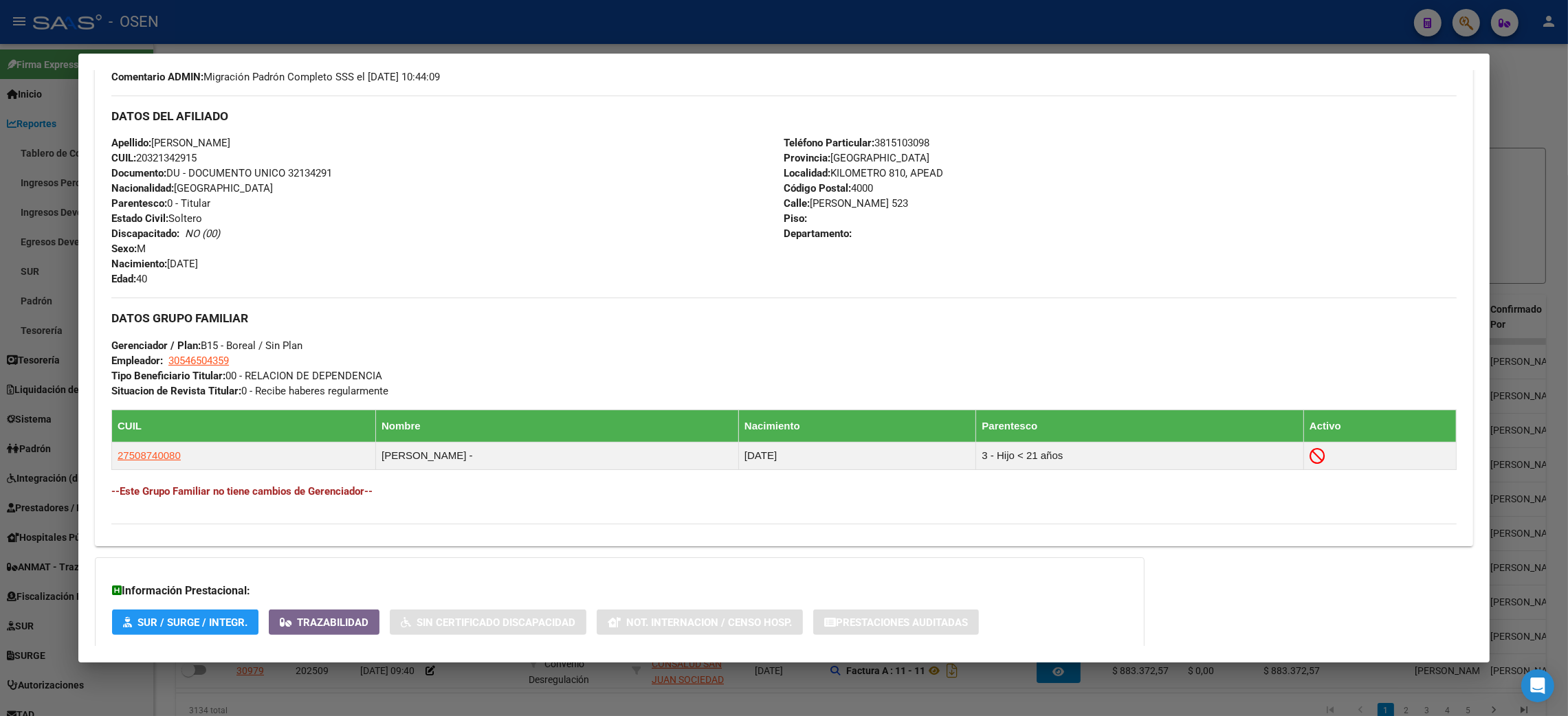
scroll to position [541, 0]
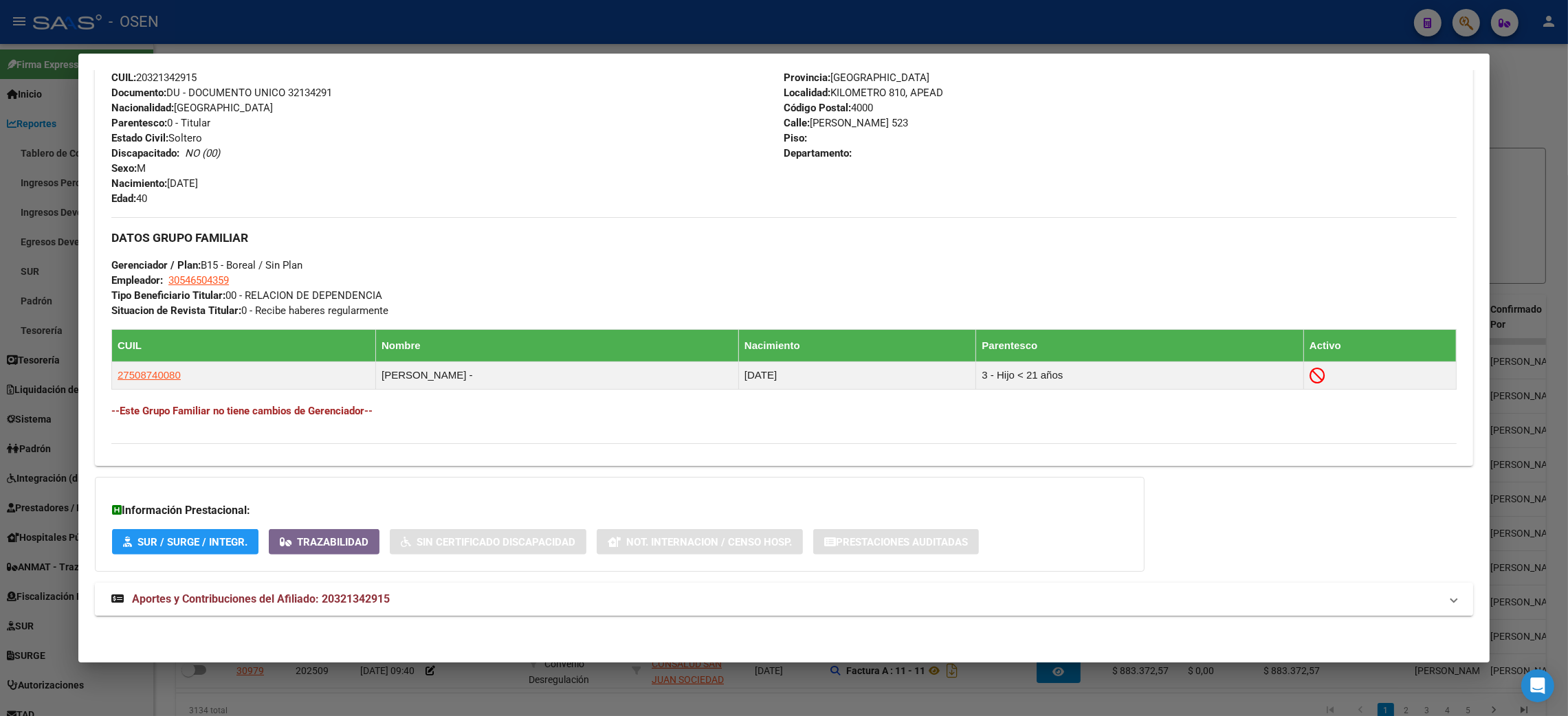
click at [267, 600] on span "Aportes y Contribuciones del Afiliado: 20321342915" at bounding box center [260, 599] width 258 height 13
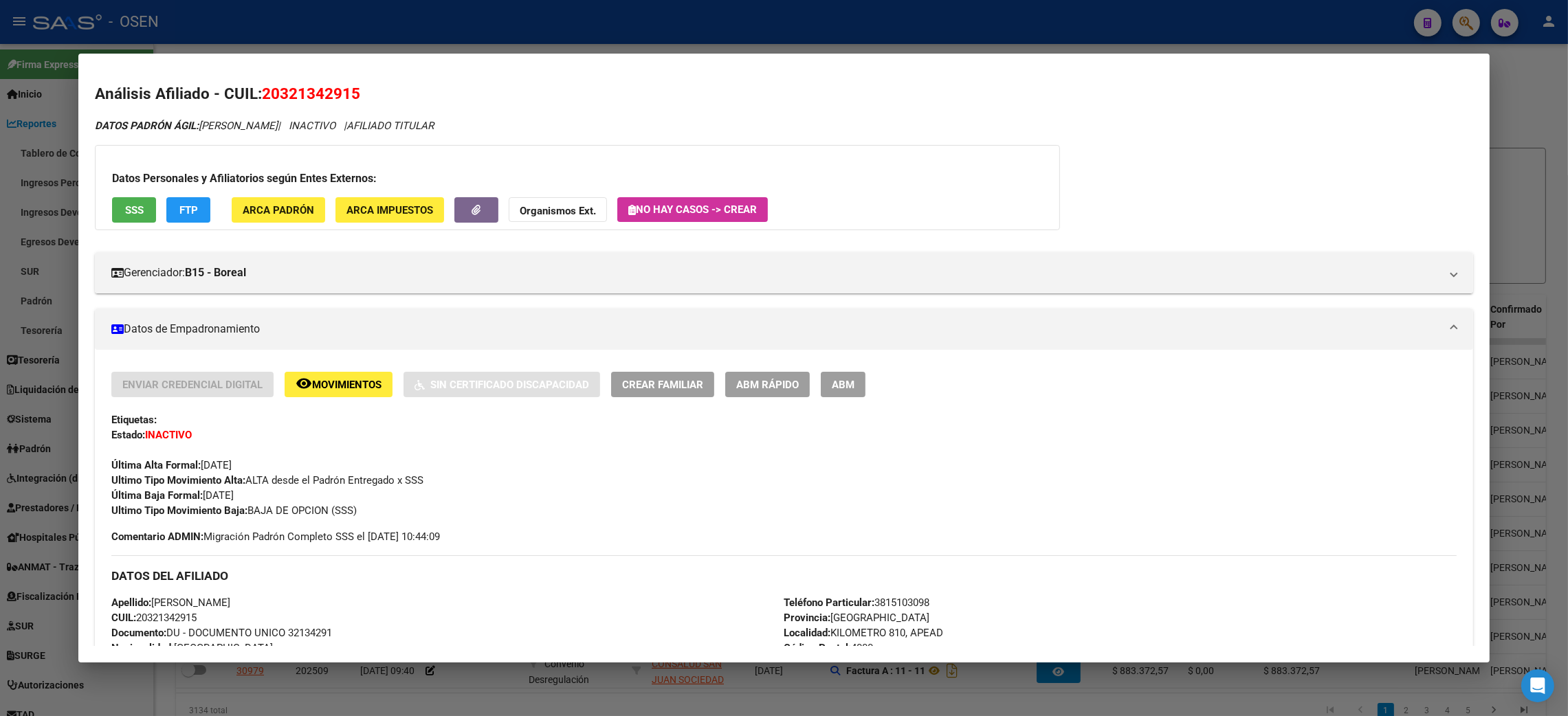
scroll to position [0, 0]
drag, startPoint x: 408, startPoint y: 535, endPoint x: 98, endPoint y: 416, distance: 332.1
click at [98, 416] on div "Enviar Credencial Digital remove_red_eye Movimientos Sin Certificado Discapacid…" at bounding box center [784, 683] width 1379 height 622
click at [552, 546] on div "Enviar Credencial Digital remove_red_eye Movimientos Sin Certificado Discapacid…" at bounding box center [784, 678] width 1346 height 612
drag, startPoint x: 107, startPoint y: 420, endPoint x: 459, endPoint y: 544, distance: 373.2
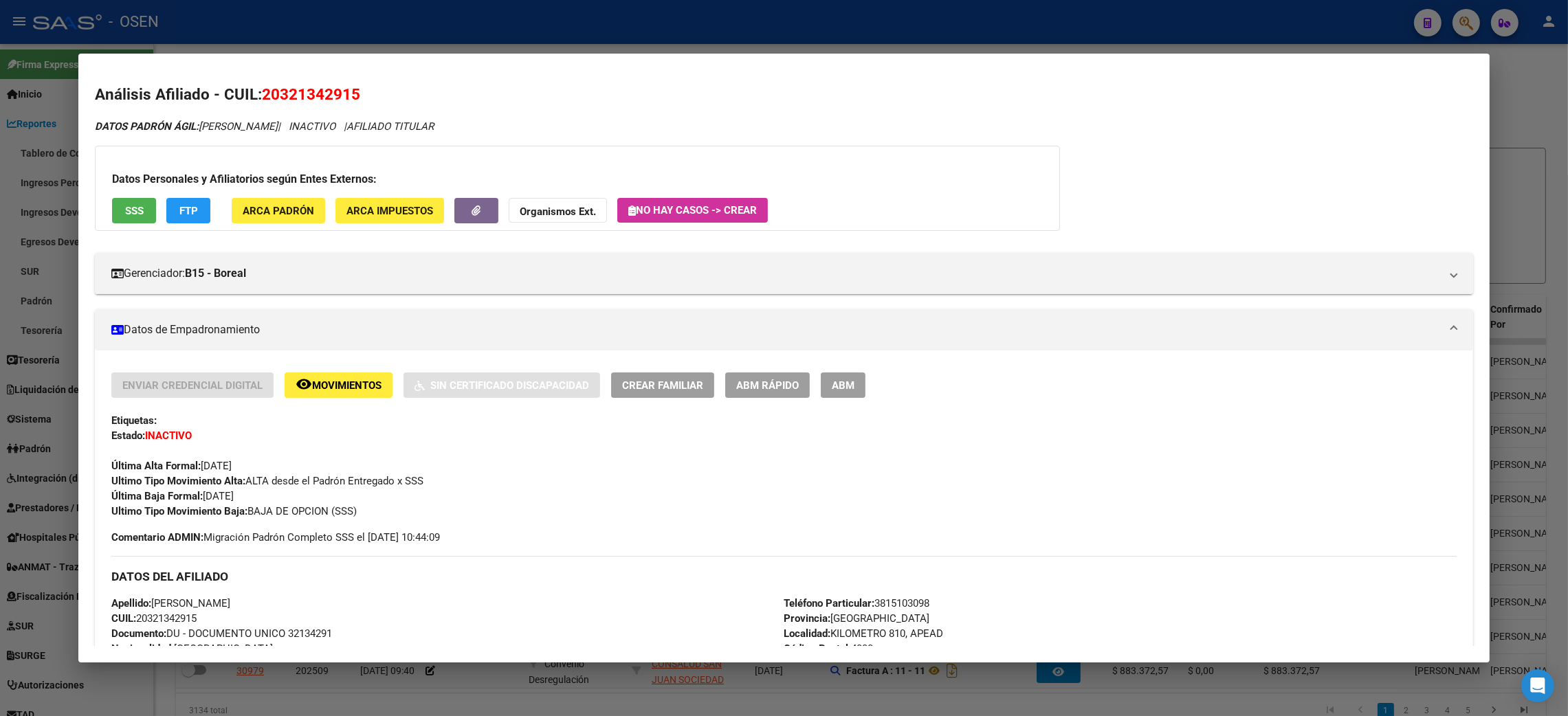
click at [459, 544] on div "Enviar Credencial Digital remove_red_eye Movimientos Sin Certificado Discapacid…" at bounding box center [784, 458] width 1346 height 172
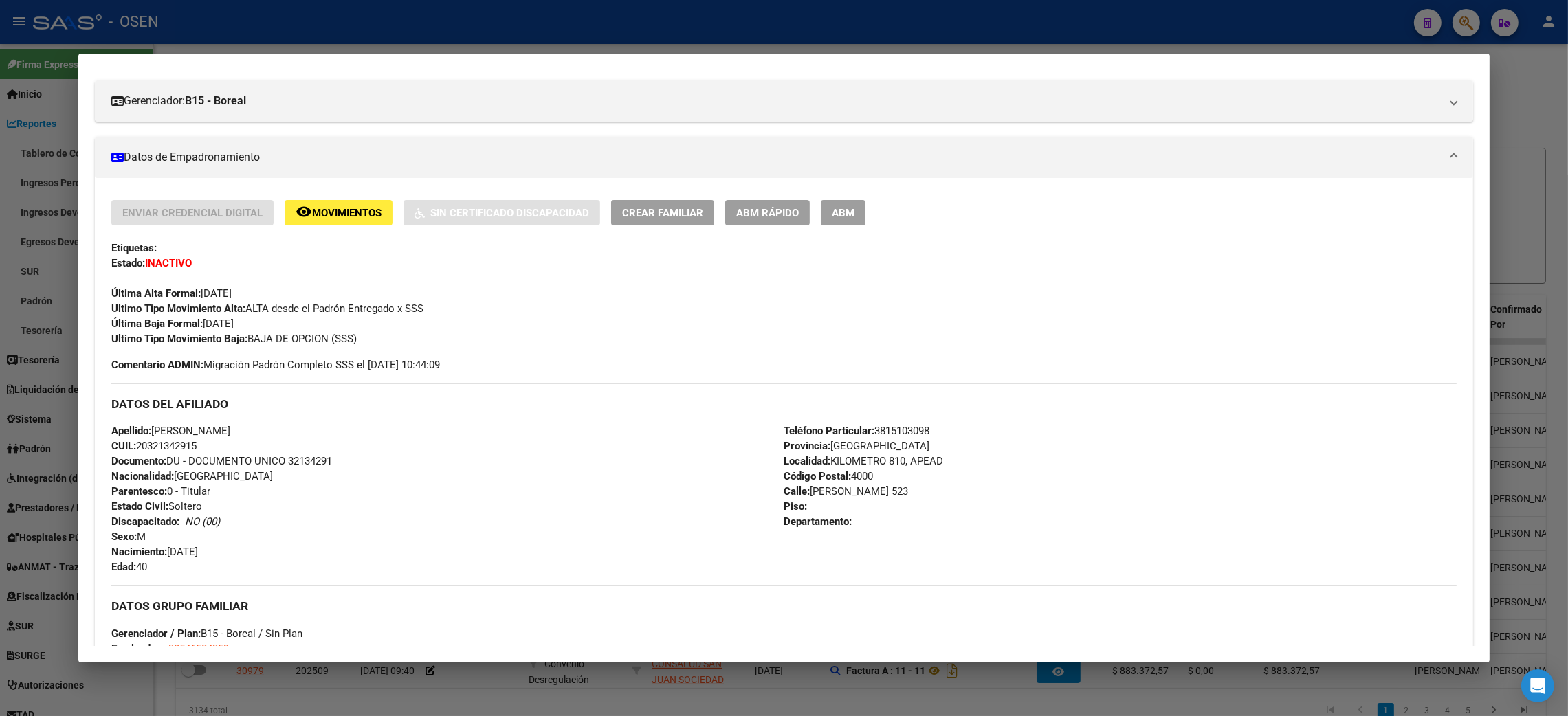
scroll to position [206, 0]
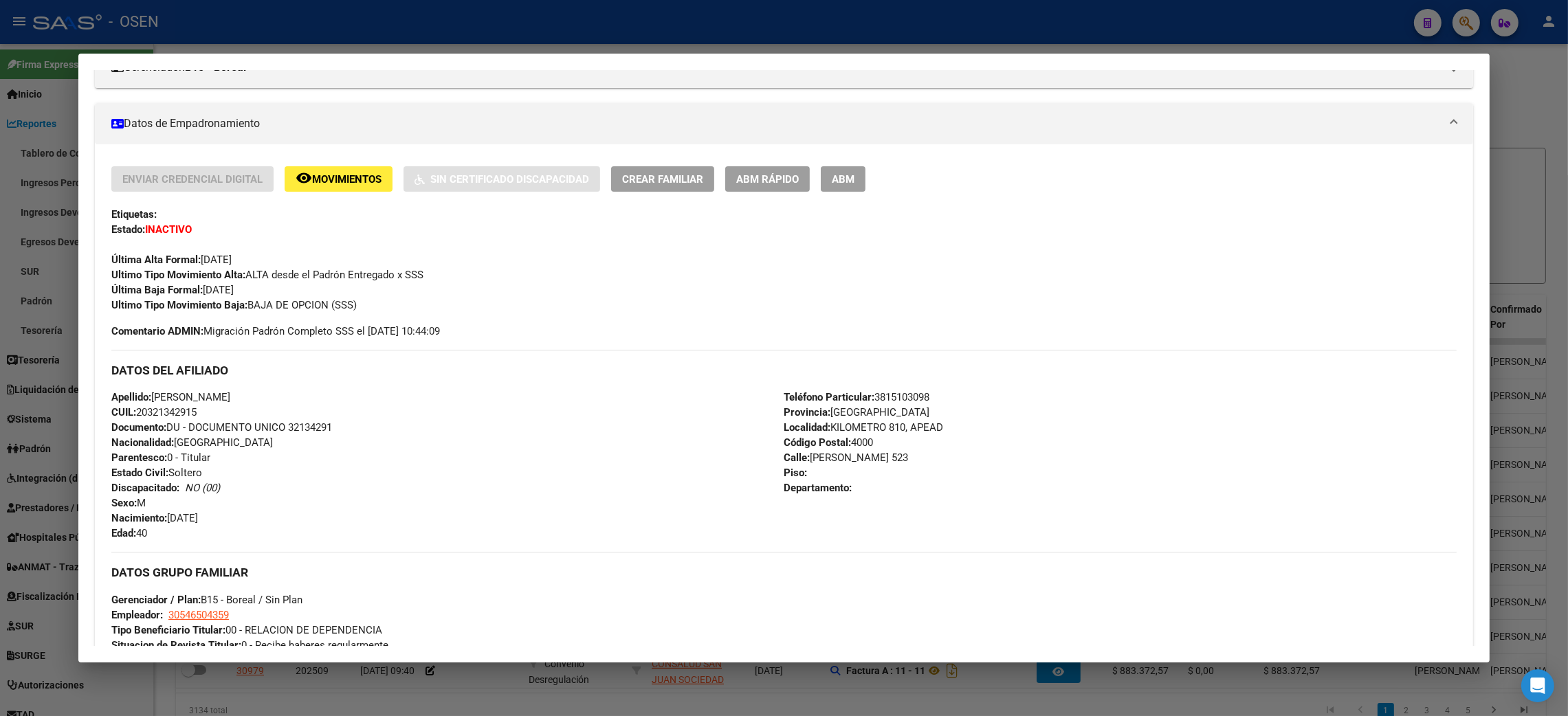
drag, startPoint x: 1554, startPoint y: 105, endPoint x: 1463, endPoint y: 27, distance: 119.9
click at [1553, 105] on div at bounding box center [784, 358] width 1568 height 716
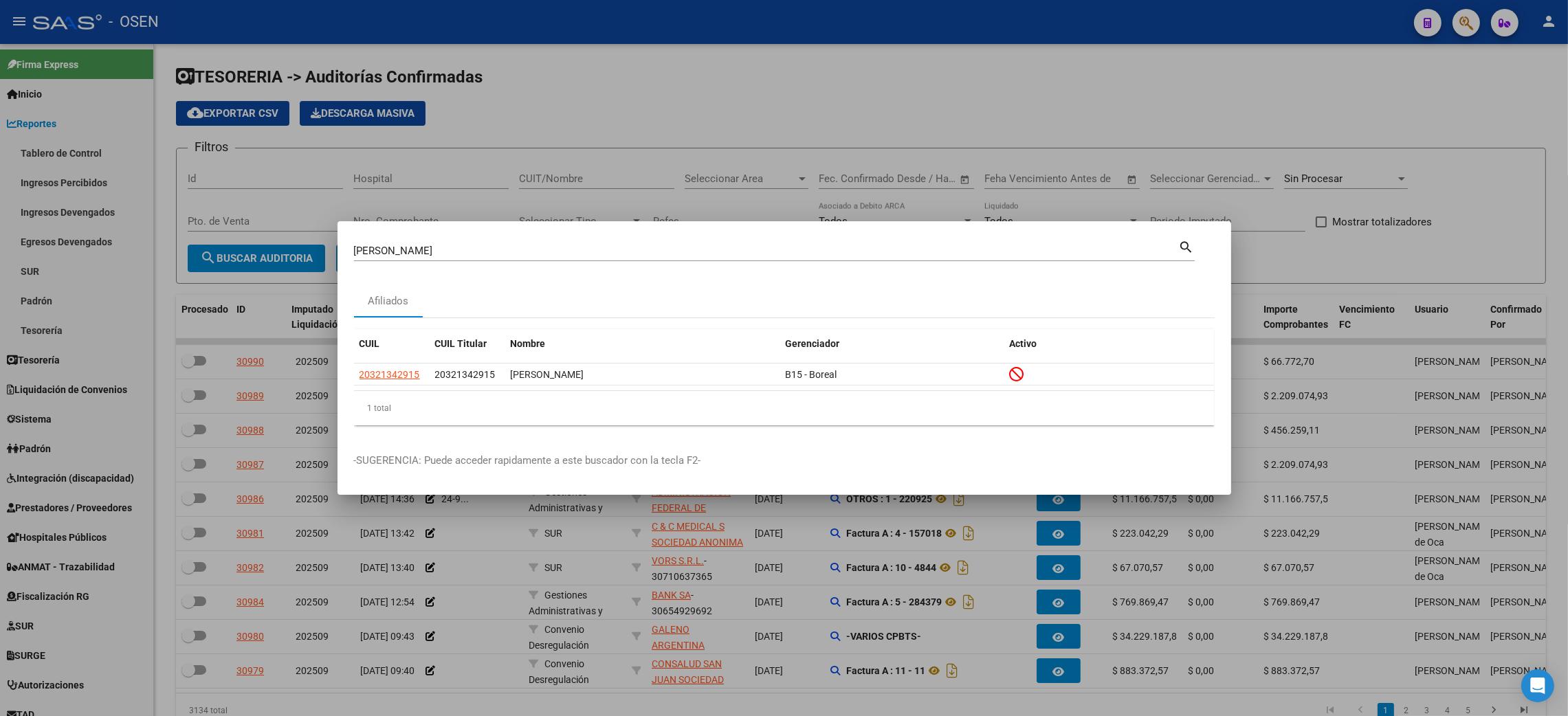
click at [1459, 23] on div at bounding box center [784, 358] width 1568 height 716
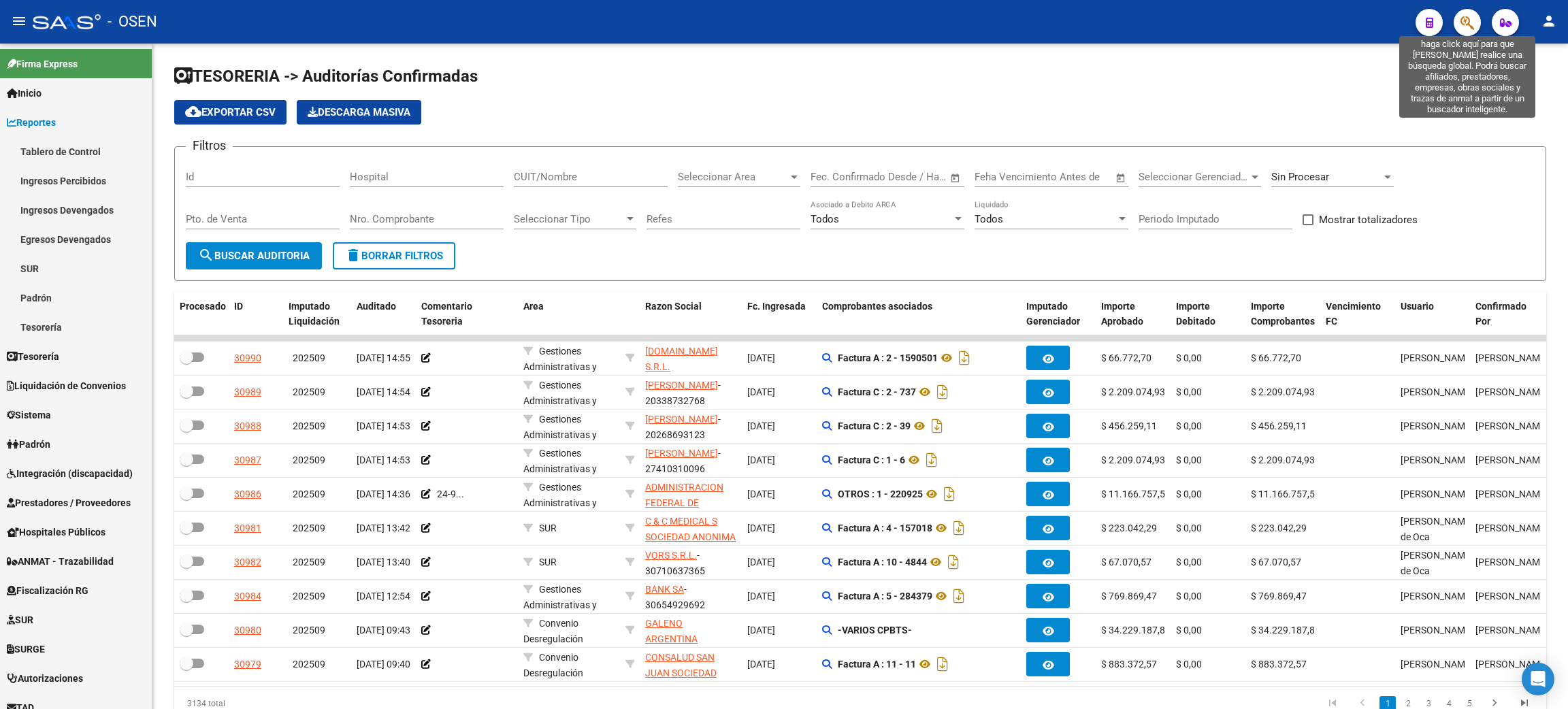
click at [1463, 26] on icon "button" at bounding box center [1466, 22] width 14 height 16
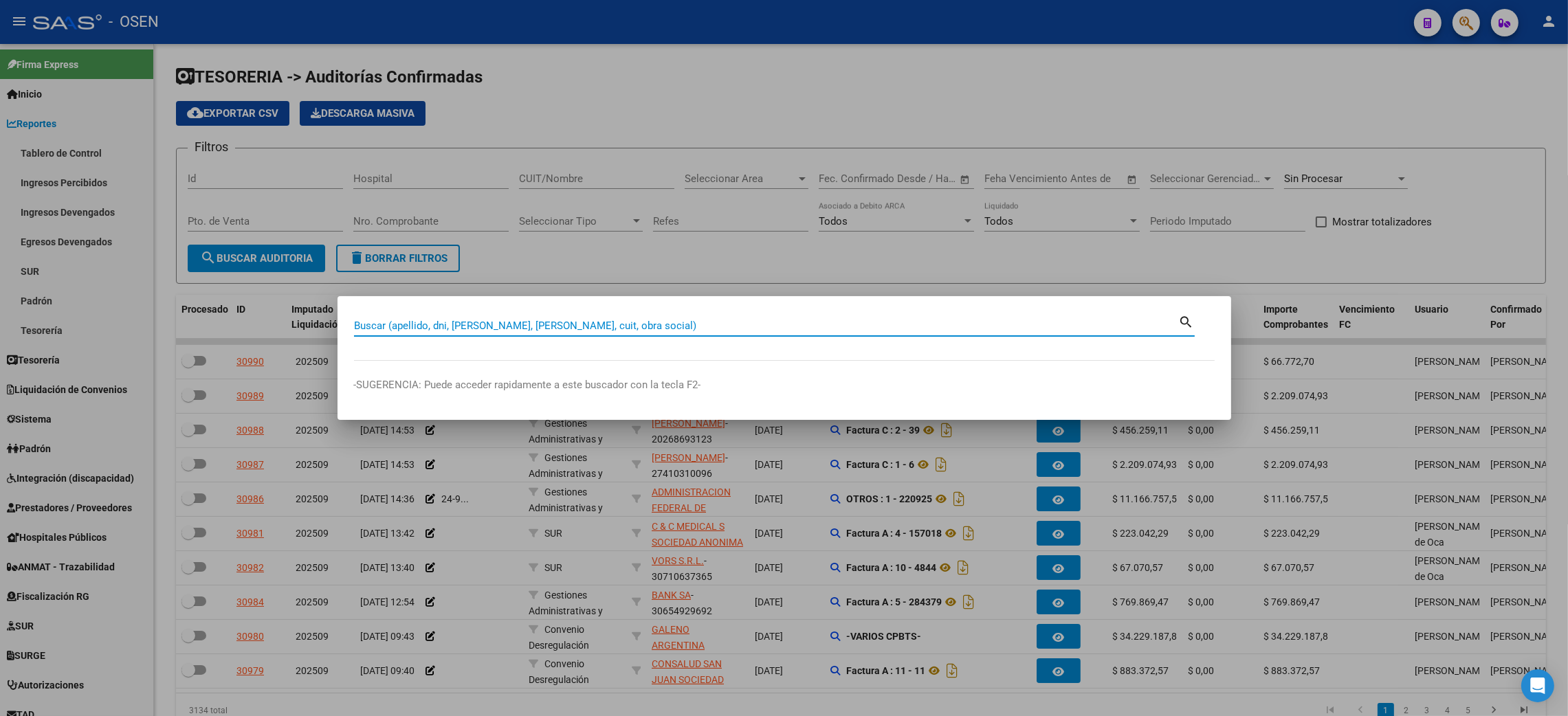
paste input "27054565696"
type input "27054565696"
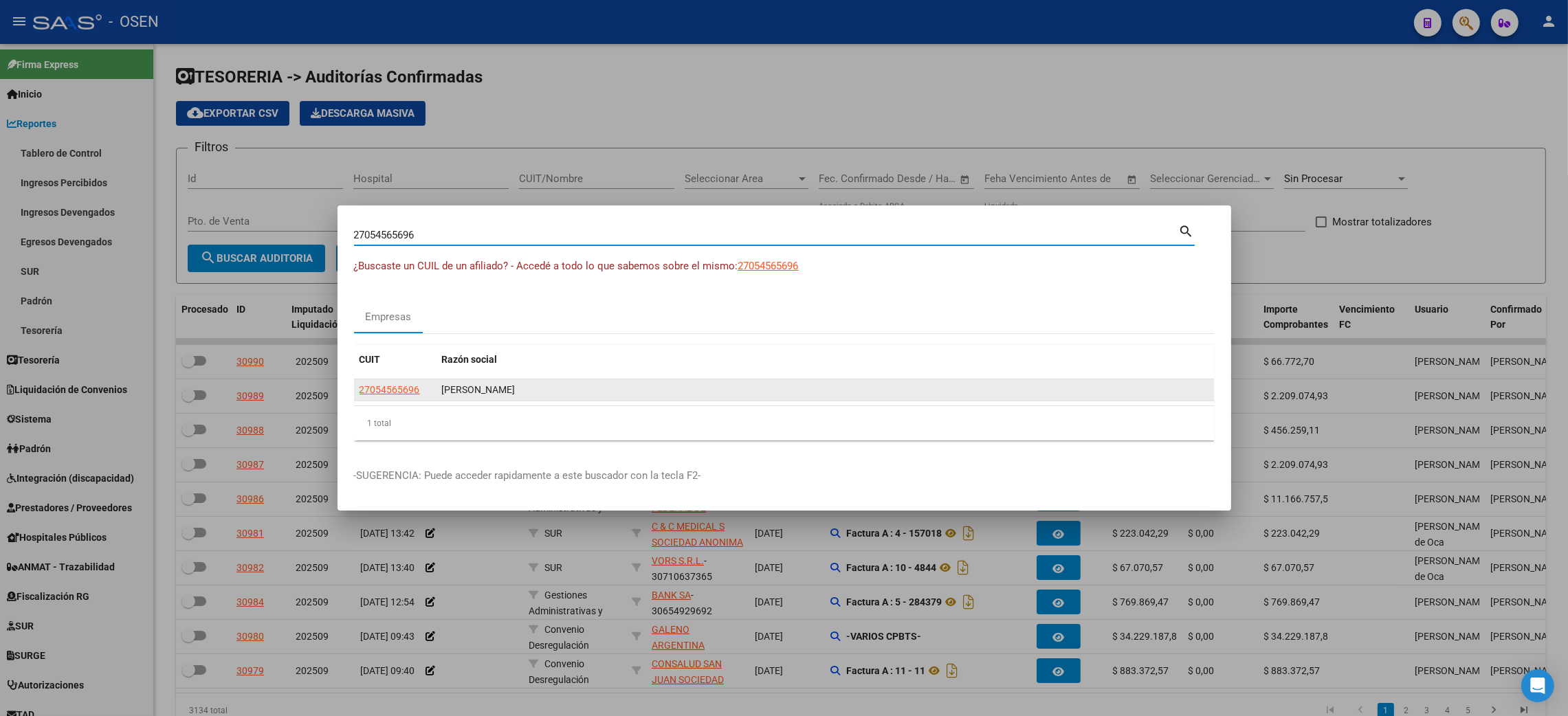
click at [375, 386] on span "27054565696" at bounding box center [390, 389] width 61 height 11
type textarea "27054565696"
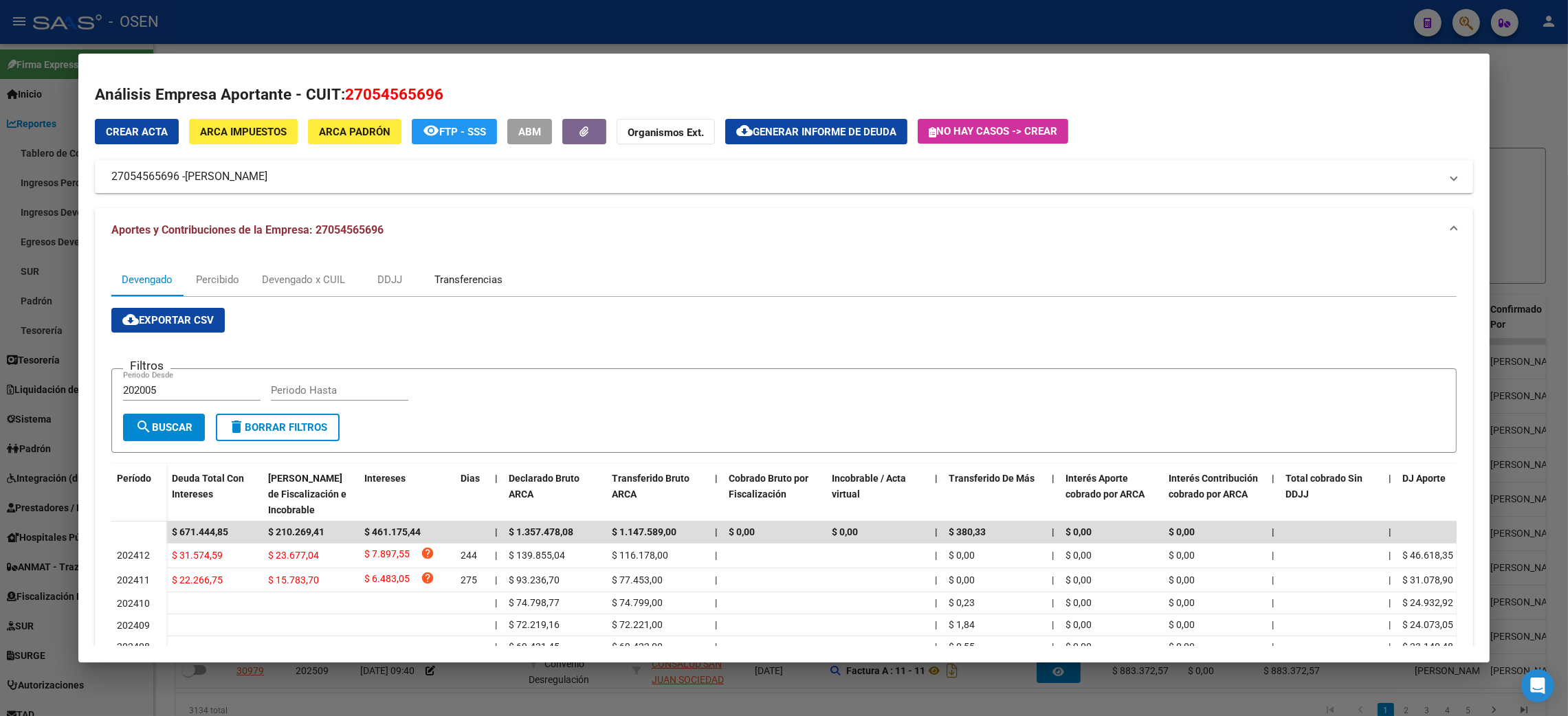
click at [467, 279] on div "Transferencias" at bounding box center [468, 279] width 68 height 15
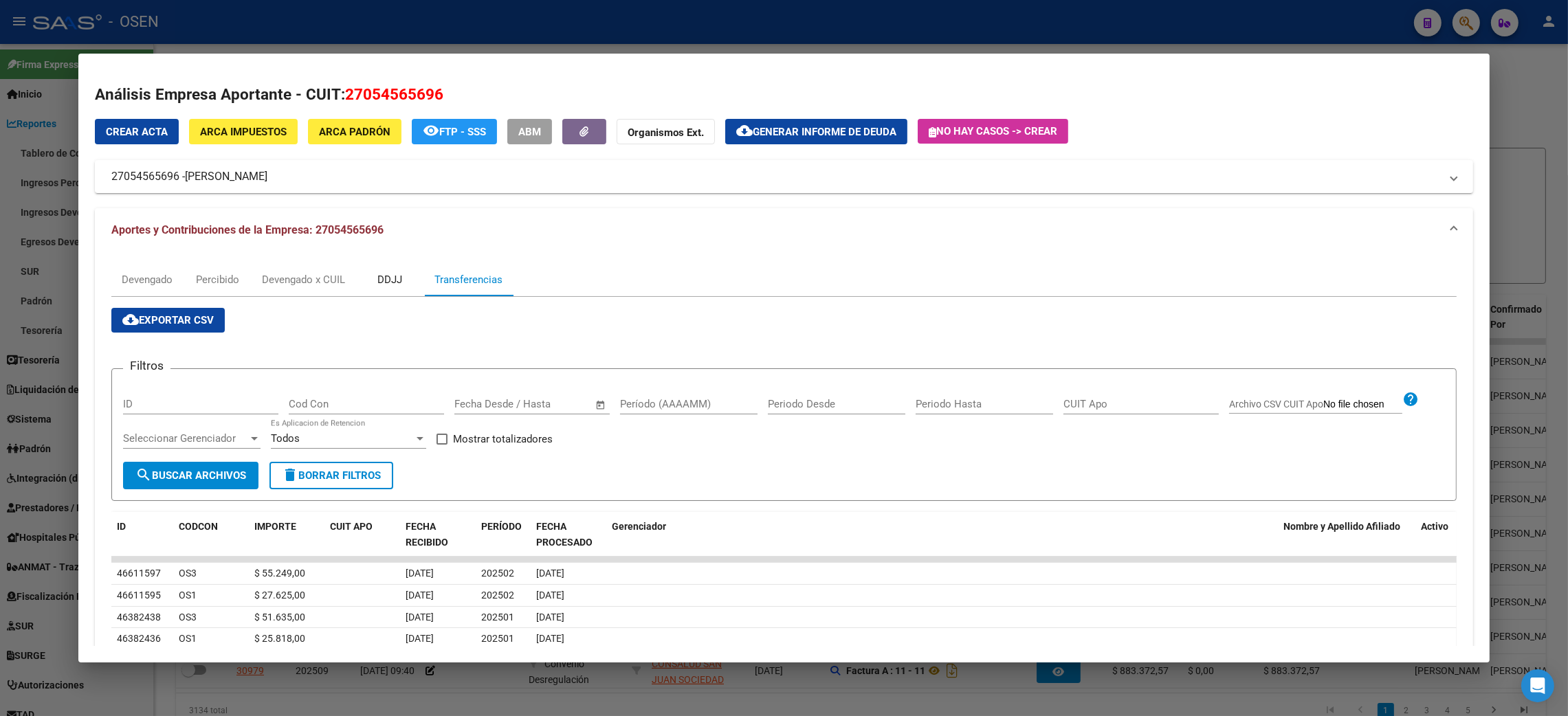
click at [391, 272] on div "DDJJ" at bounding box center [390, 279] width 25 height 15
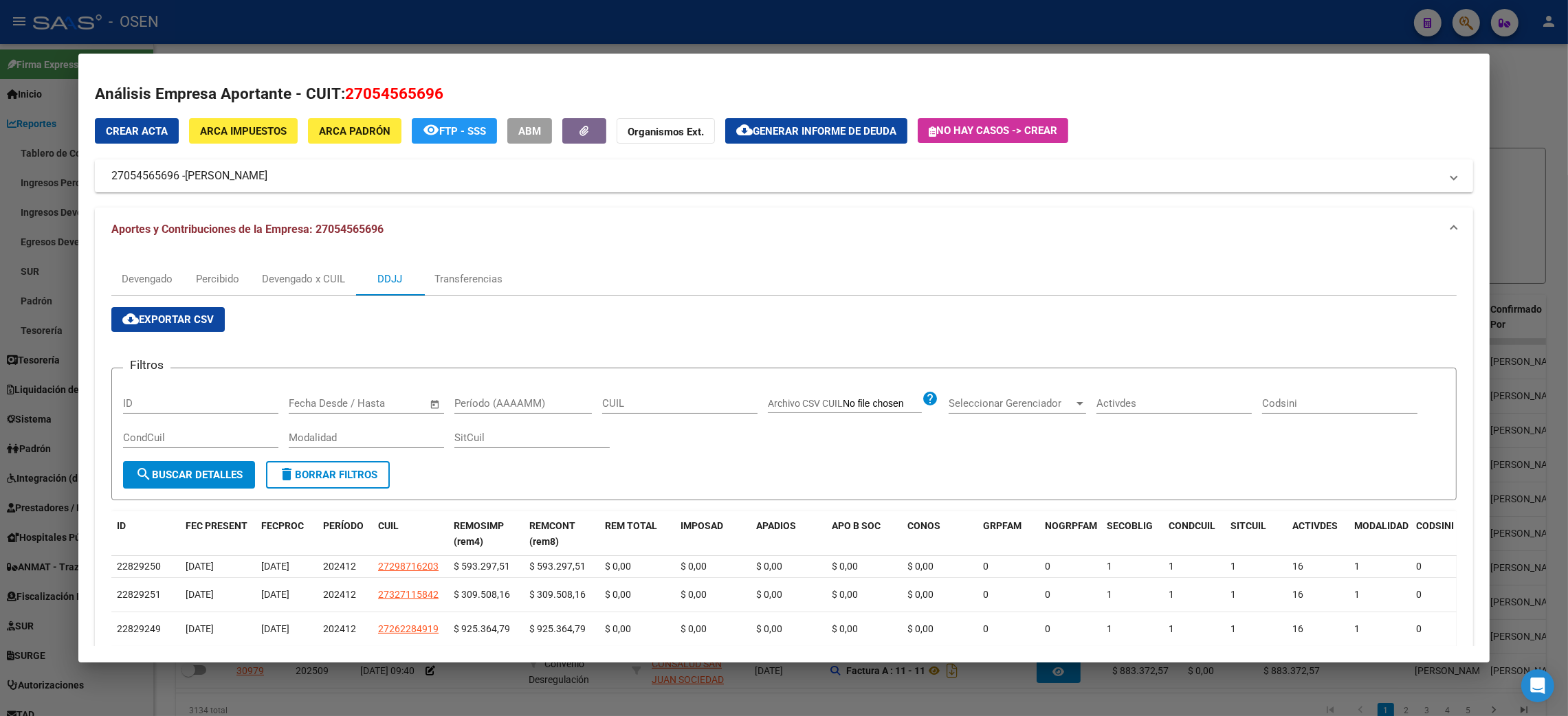
scroll to position [0, 0]
click at [481, 283] on div "Transferencias" at bounding box center [468, 279] width 68 height 15
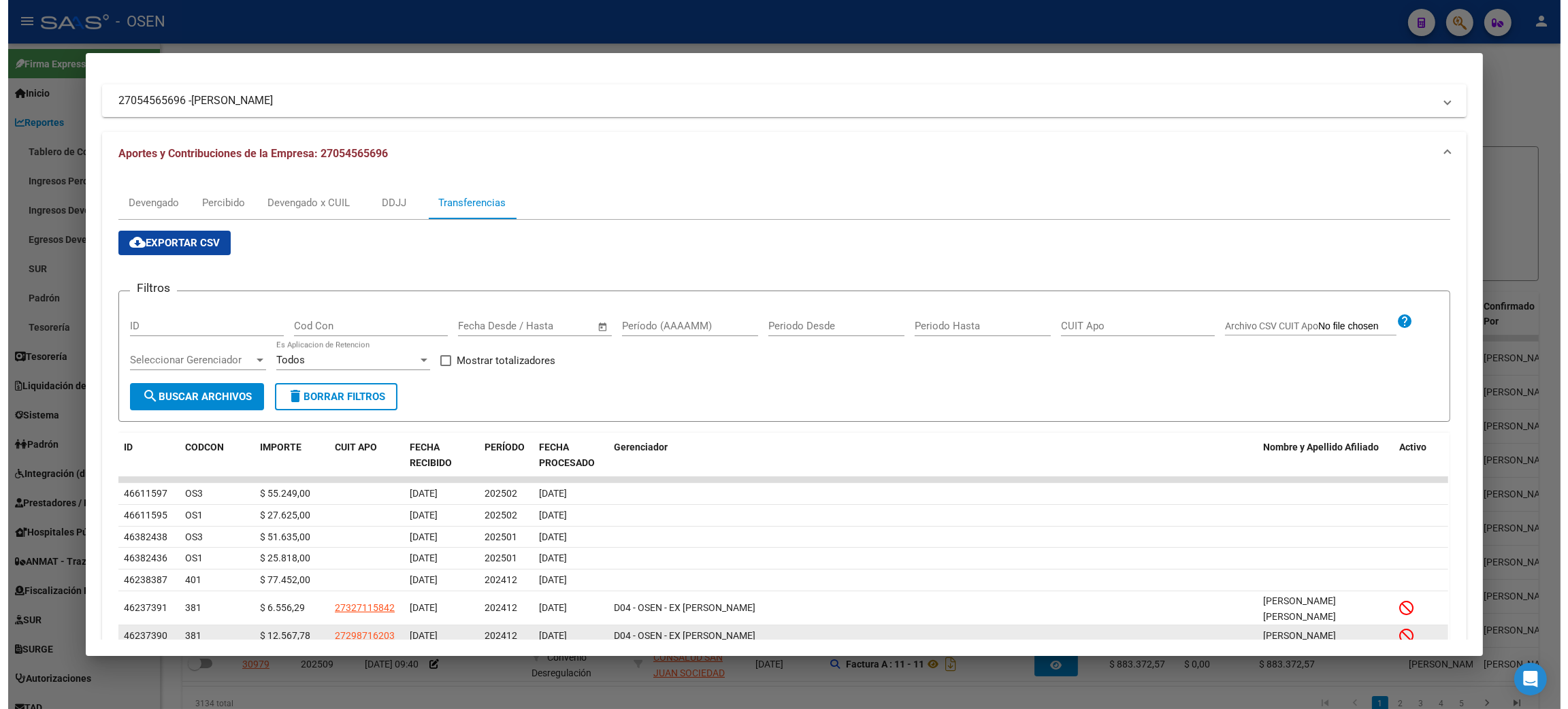
scroll to position [236, 0]
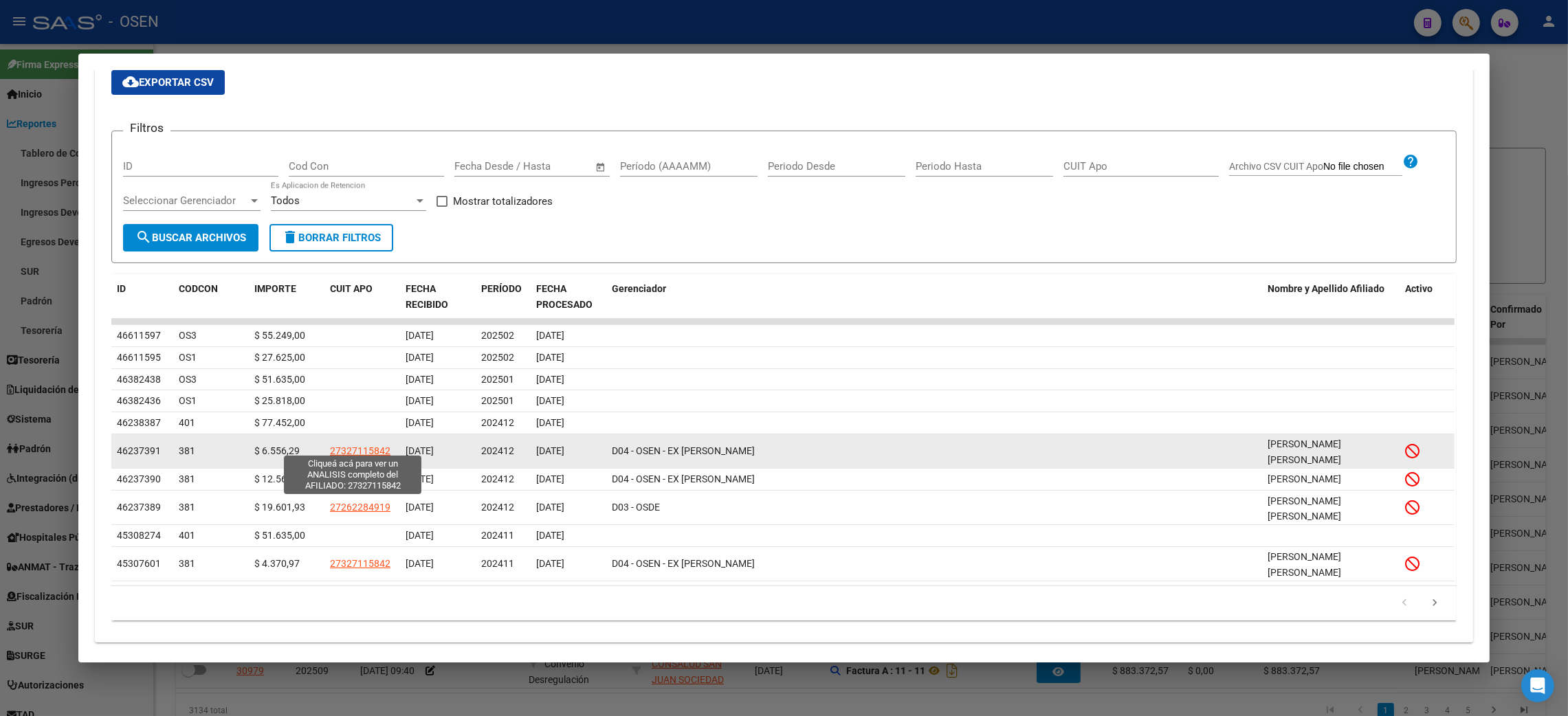
drag, startPoint x: 231, startPoint y: 336, endPoint x: 381, endPoint y: 443, distance: 184.3
click at [381, 443] on datatable-scroller "46611597 OS3 $ 55.249,00 [DATE] 202502 [DATE] 46611595 OS1 $ 27.625,00 [DATE] 2…" at bounding box center [783, 450] width 1343 height 263
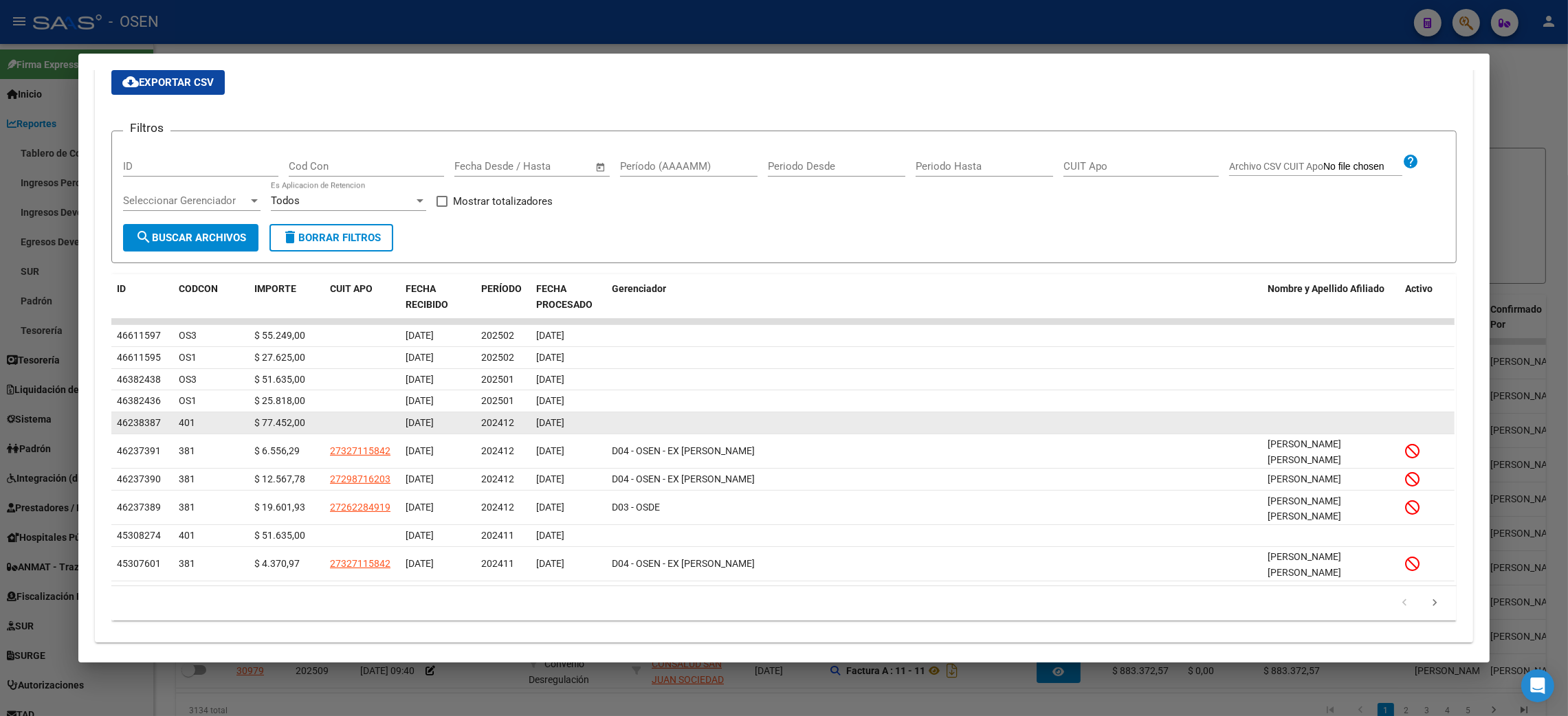
drag, startPoint x: 110, startPoint y: 332, endPoint x: 595, endPoint y: 419, distance: 492.7
click at [595, 419] on datatable-scroller "46611597 OS3 $ 55.249,00 [DATE] 202502 [DATE] 46611595 OS1 $ 27.625,00 [DATE] 2…" at bounding box center [783, 450] width 1343 height 263
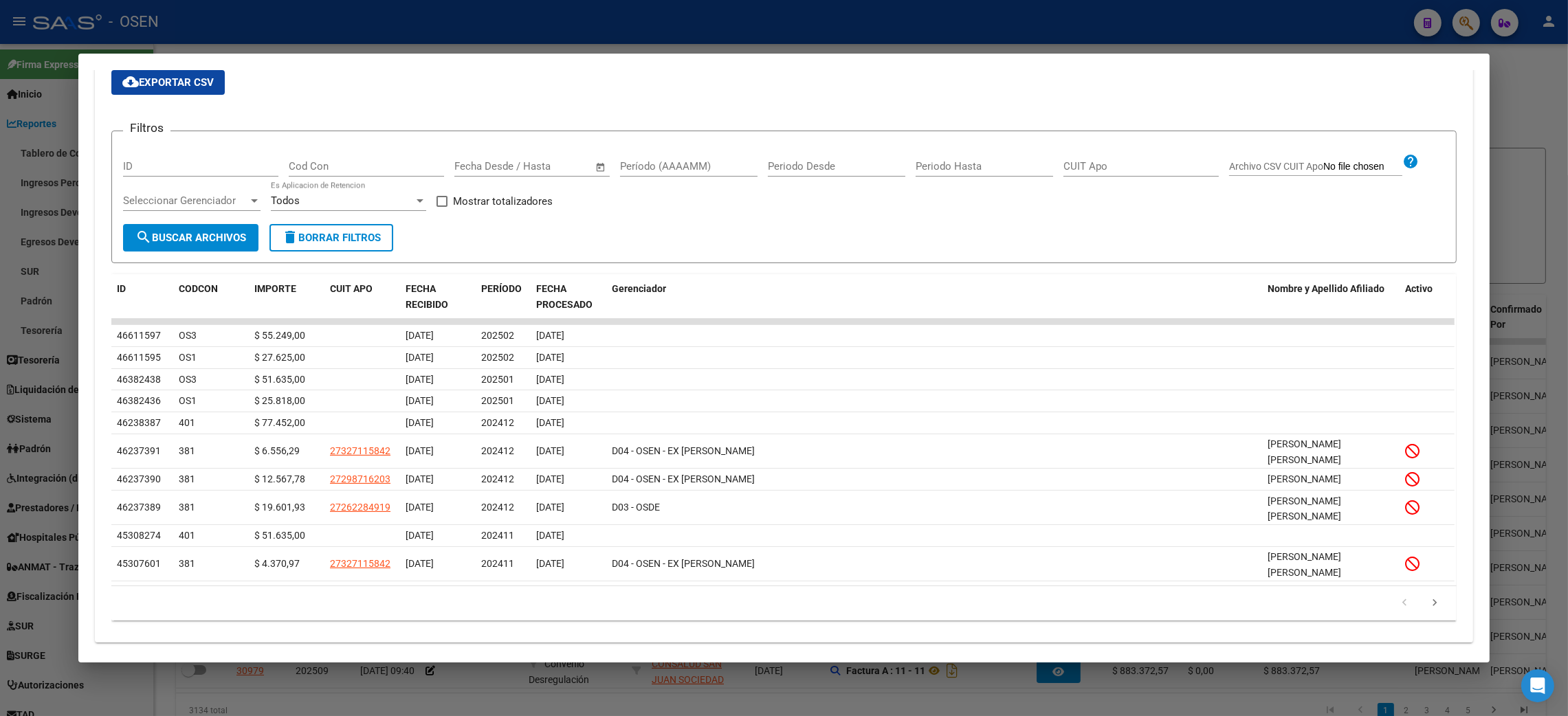
click at [698, 109] on app-list-header "Filtros ID Cod Con Fecha inicio – Fecha fin Fecha Desde / Hasta Período (AAAAMM…" at bounding box center [784, 186] width 1346 height 155
click at [1536, 119] on div at bounding box center [784, 358] width 1568 height 716
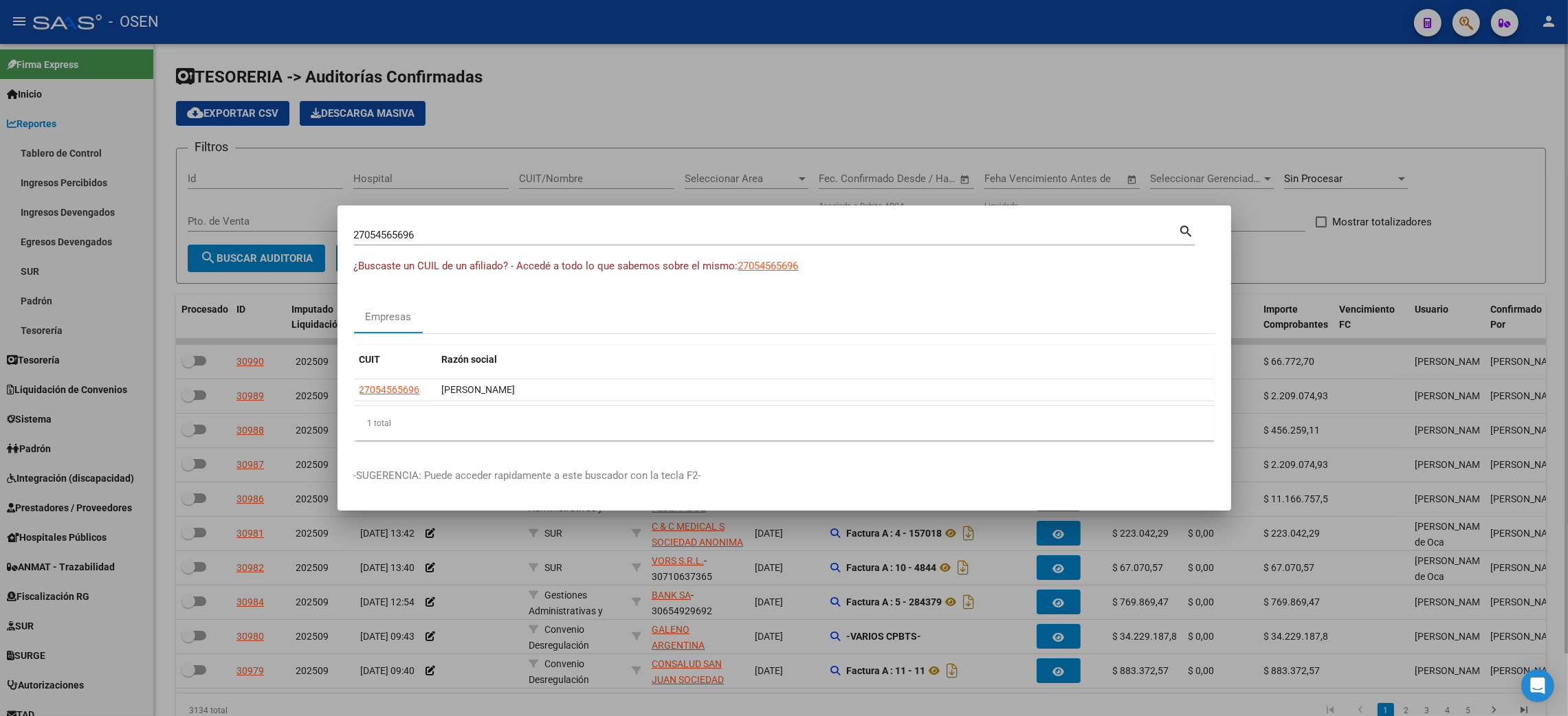
drag, startPoint x: 720, startPoint y: 107, endPoint x: 262, endPoint y: 163, distance: 461.4
click at [719, 106] on div at bounding box center [784, 358] width 1568 height 716
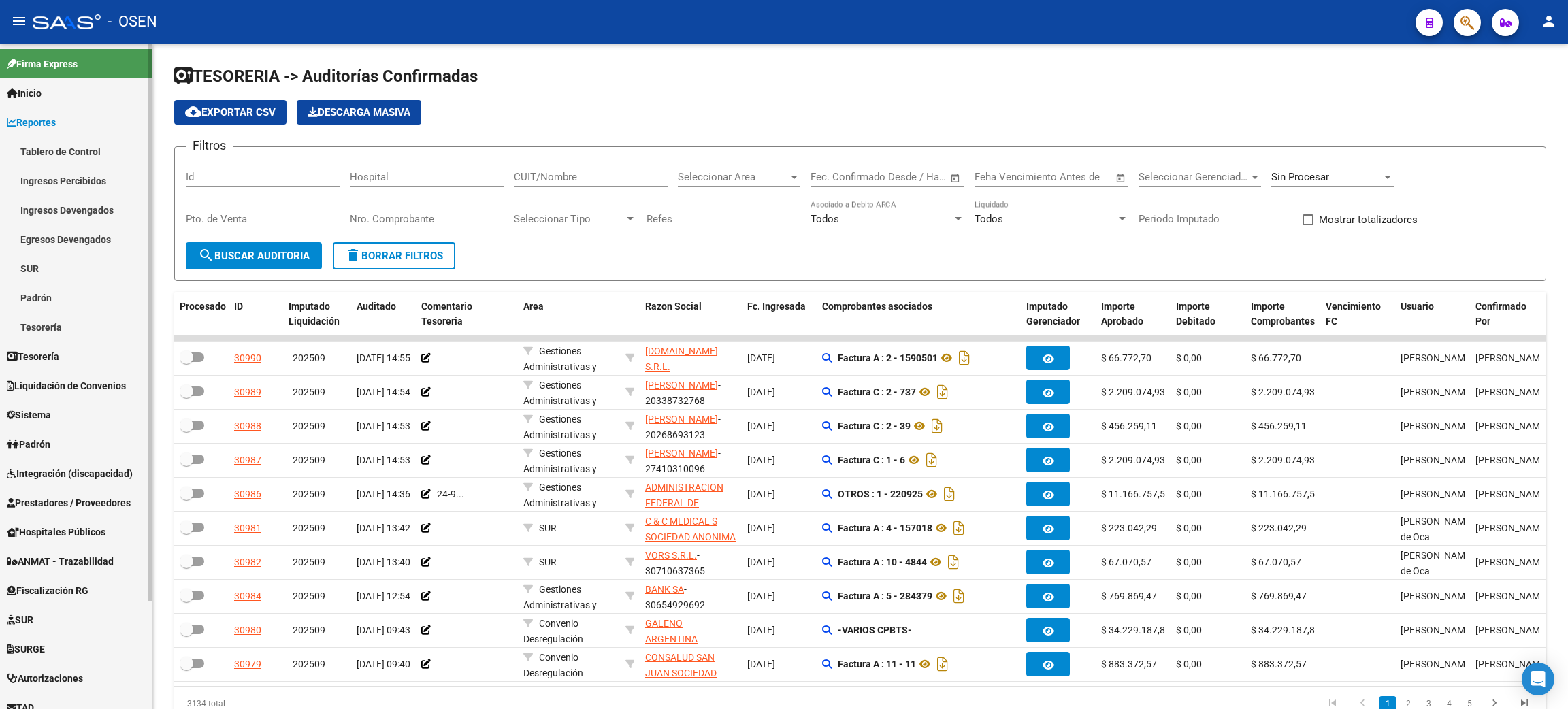
click at [50, 480] on link "Integración (discapacidad)" at bounding box center [75, 473] width 152 height 30
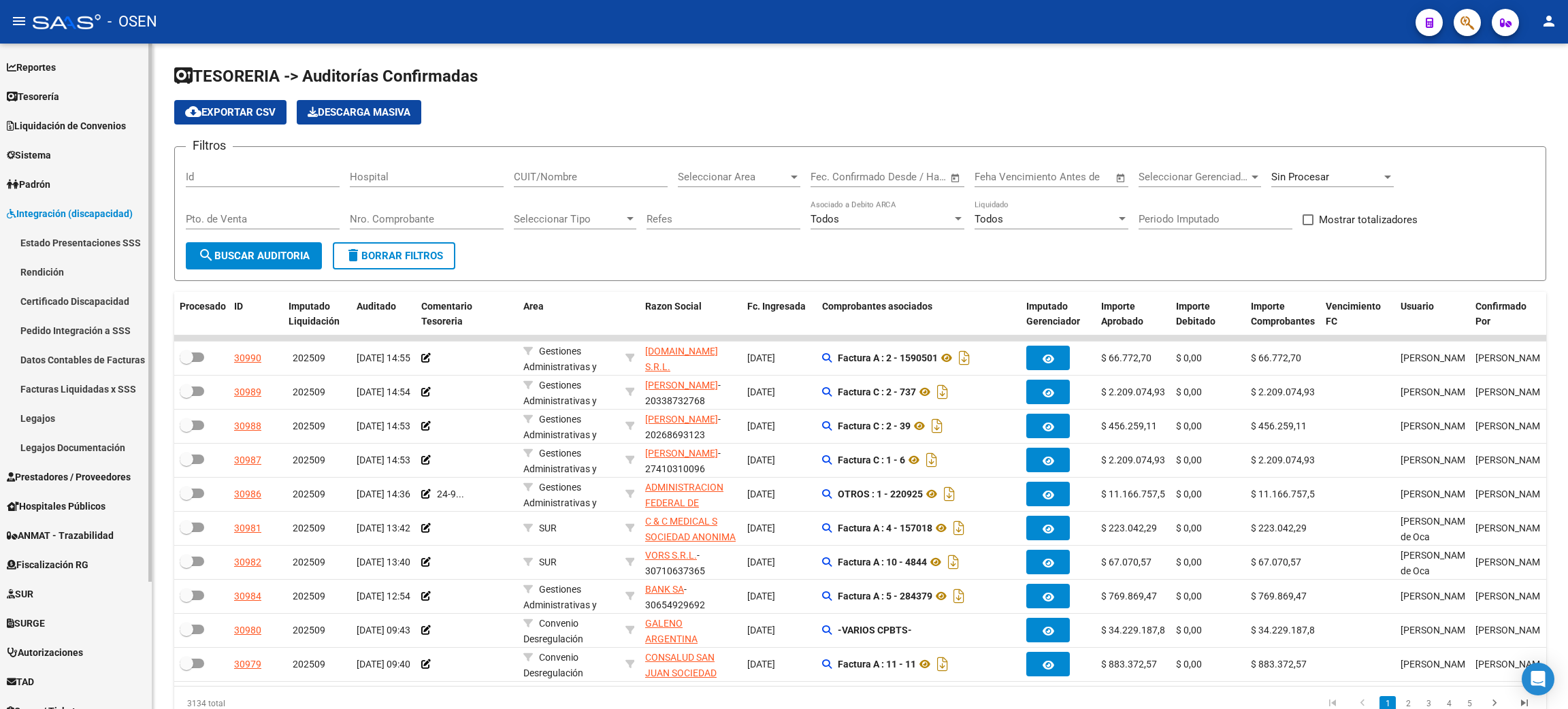
scroll to position [102, 0]
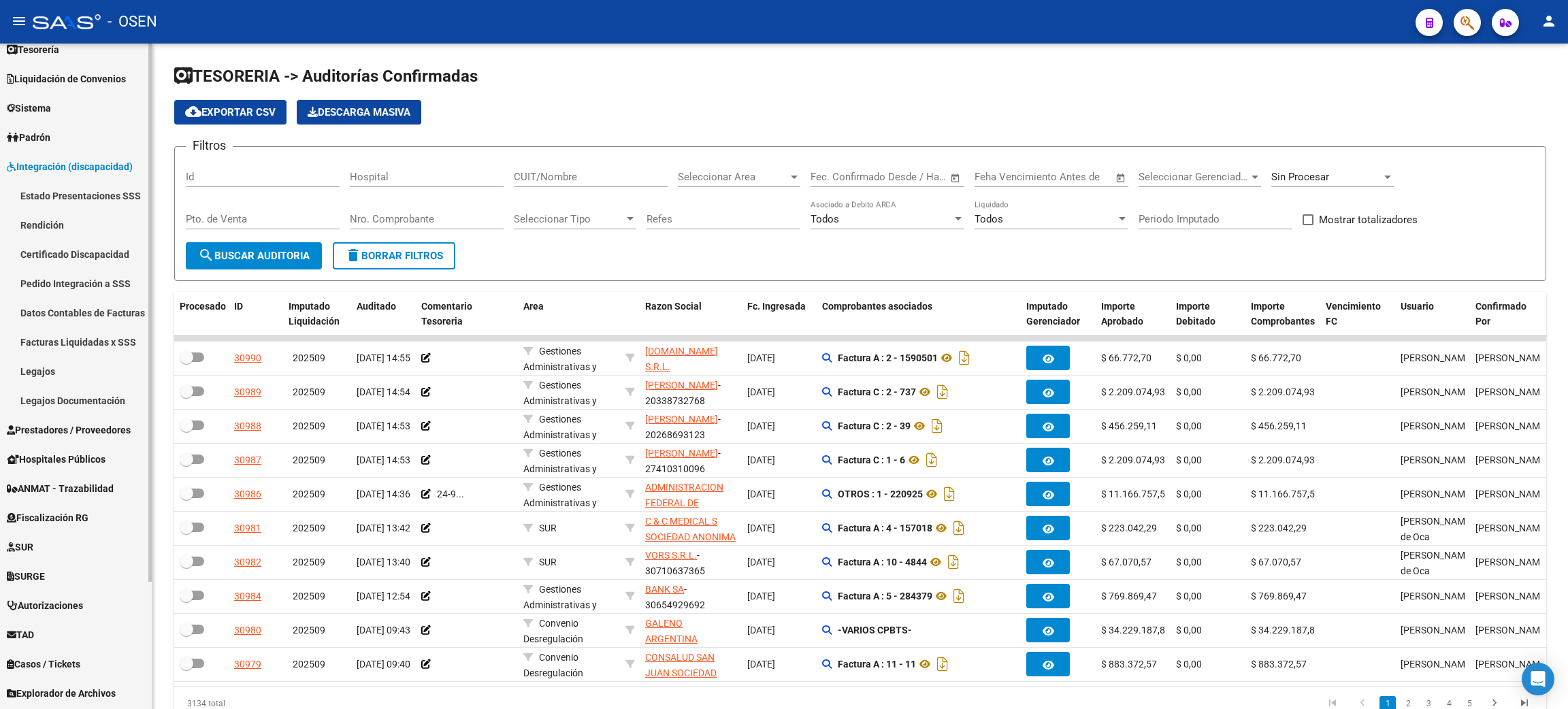
click at [92, 432] on span "Prestadores / Proveedores" at bounding box center [68, 430] width 124 height 15
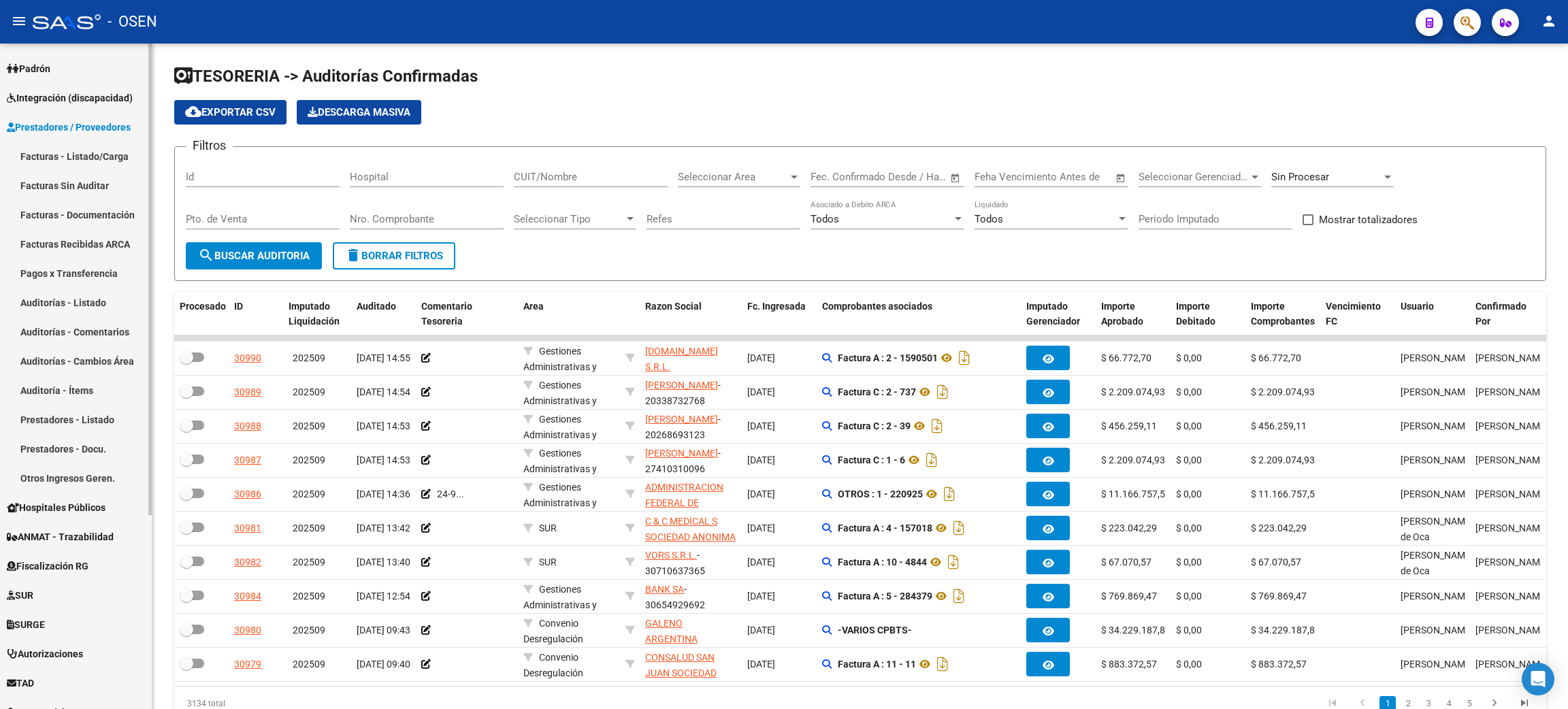
scroll to position [204, 0]
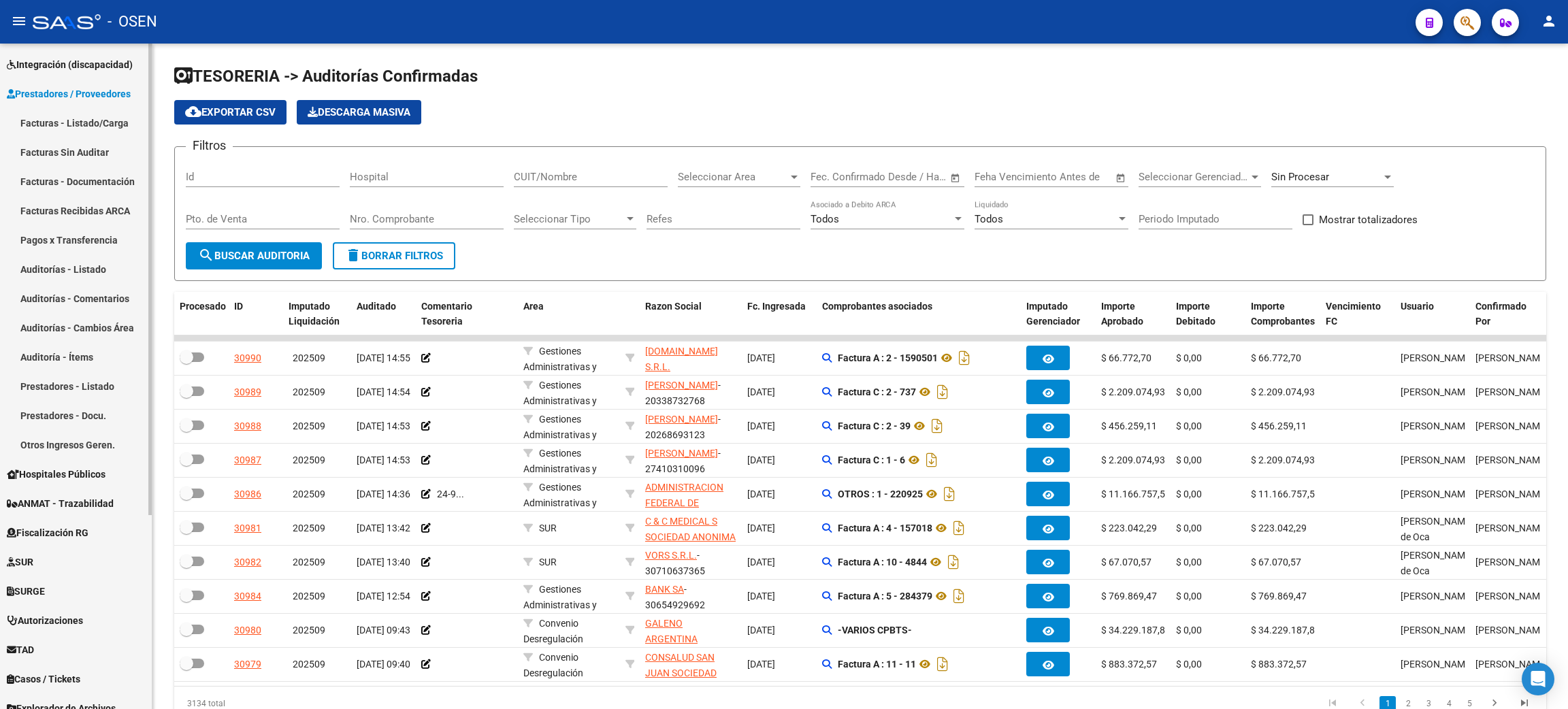
click at [62, 384] on link "Prestadores - Listado" at bounding box center [75, 387] width 152 height 30
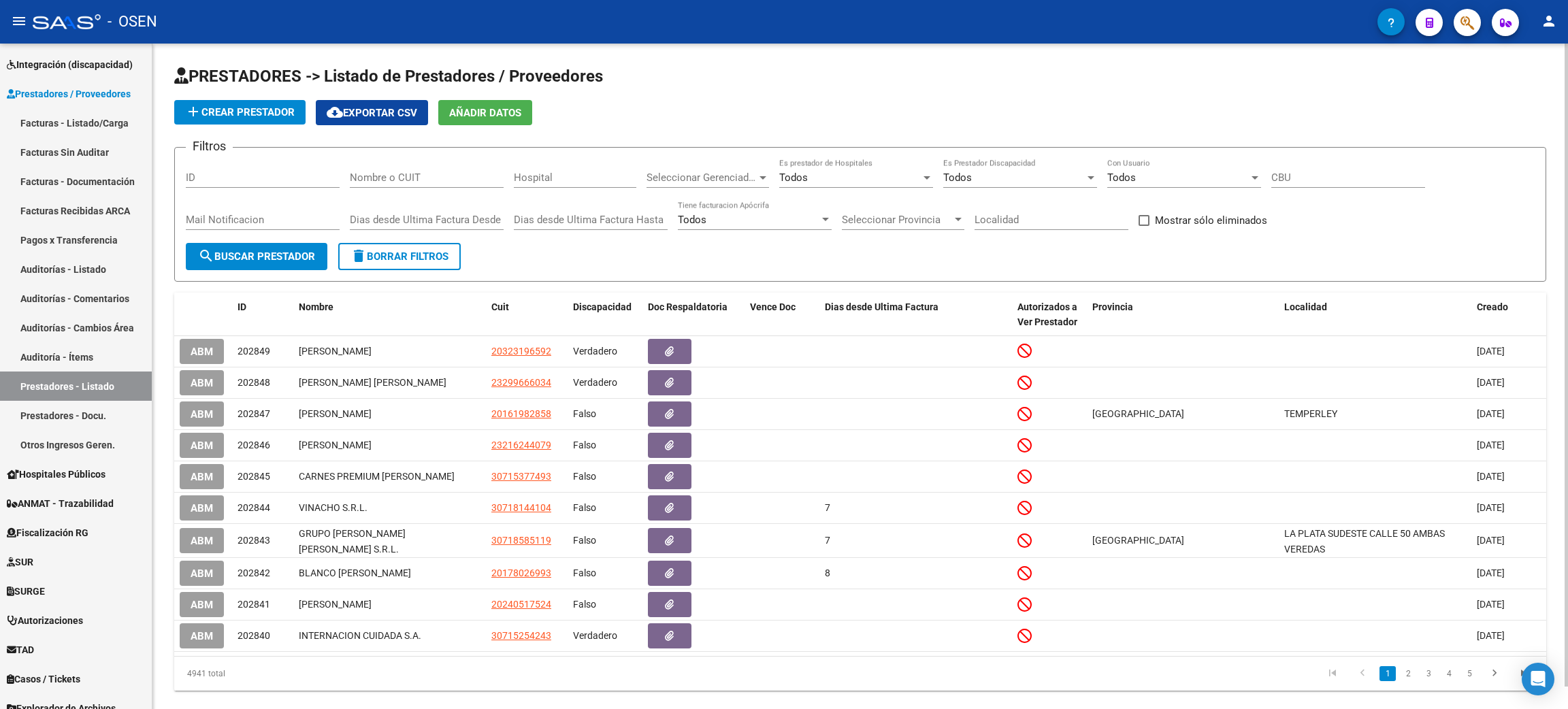
click at [381, 178] on input "Nombre o CUIT" at bounding box center [426, 177] width 153 height 12
paste input "[PERSON_NAME] [PERSON_NAME]"
type input "[PERSON_NAME] [PERSON_NAME]"
click at [268, 257] on span "search Buscar Prestador" at bounding box center [256, 256] width 117 height 12
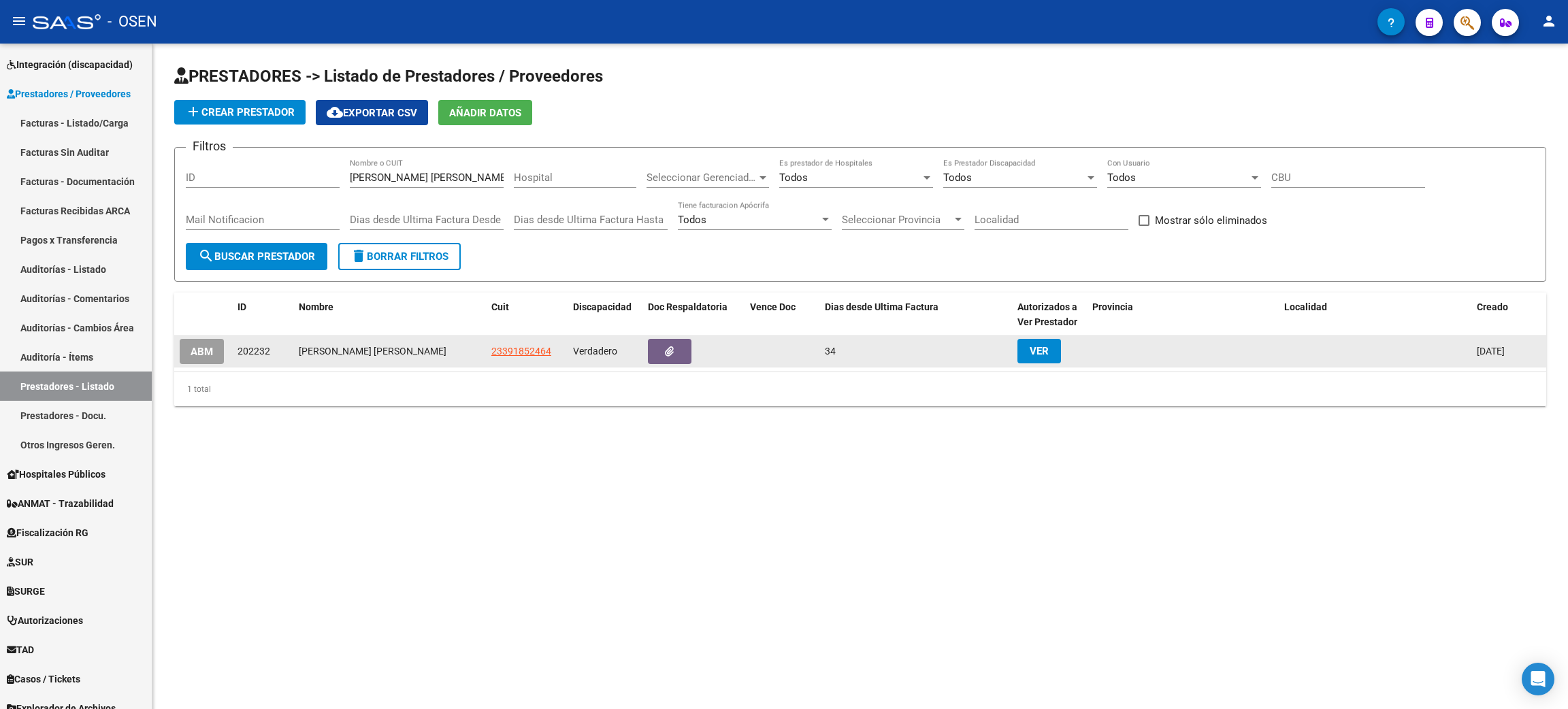
click at [207, 351] on span "ABM" at bounding box center [201, 351] width 22 height 12
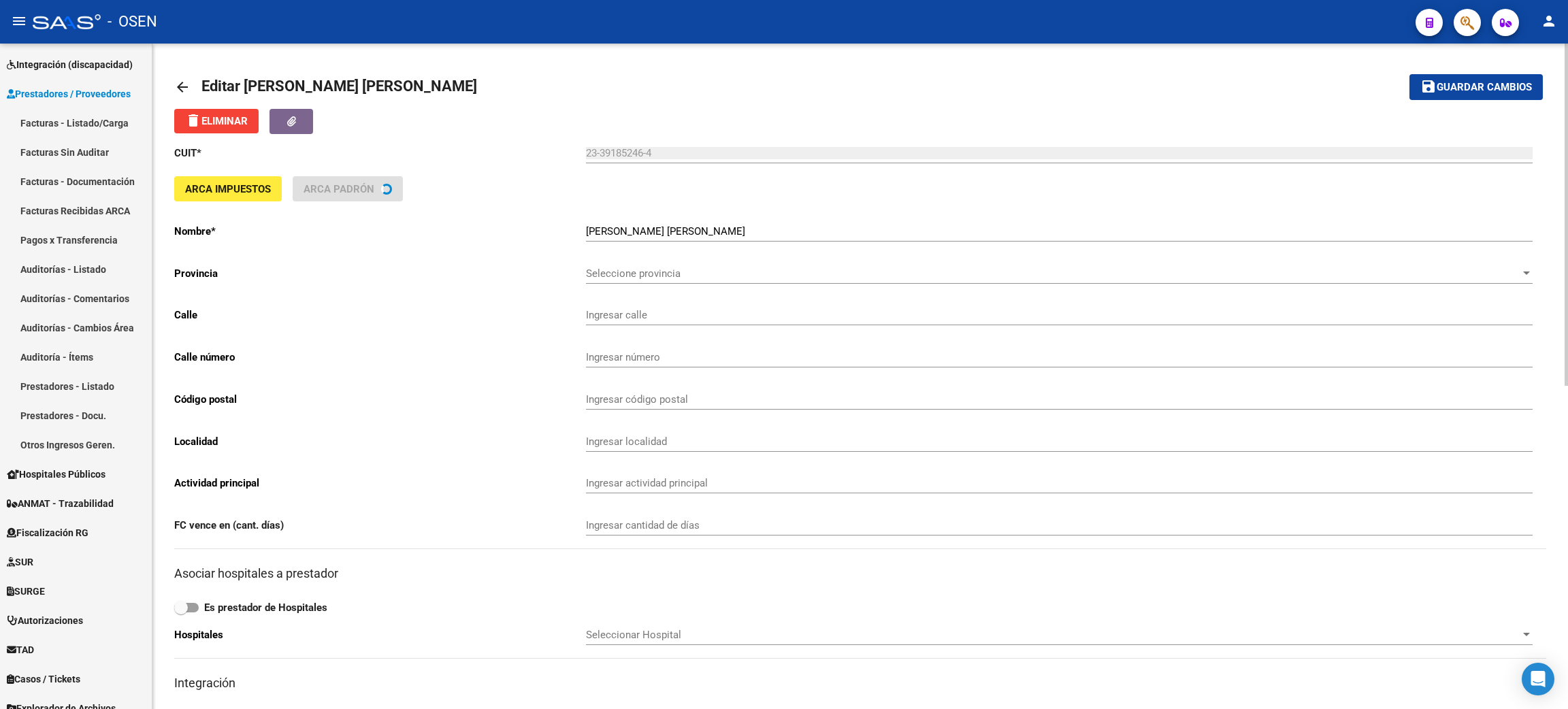
type input "PILAR"
type input "836"
type input "1408"
type input "CABA"
type input "855000"
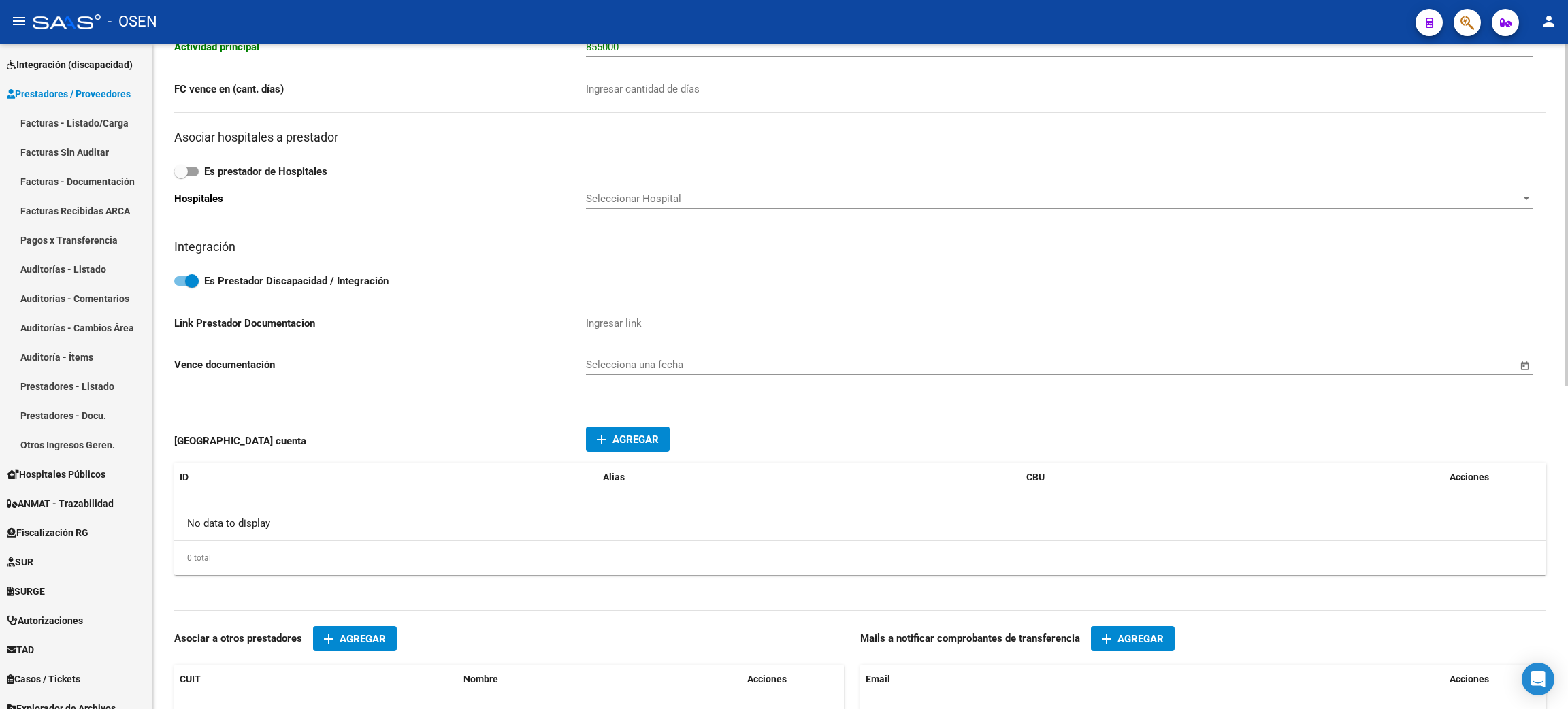
scroll to position [17, 0]
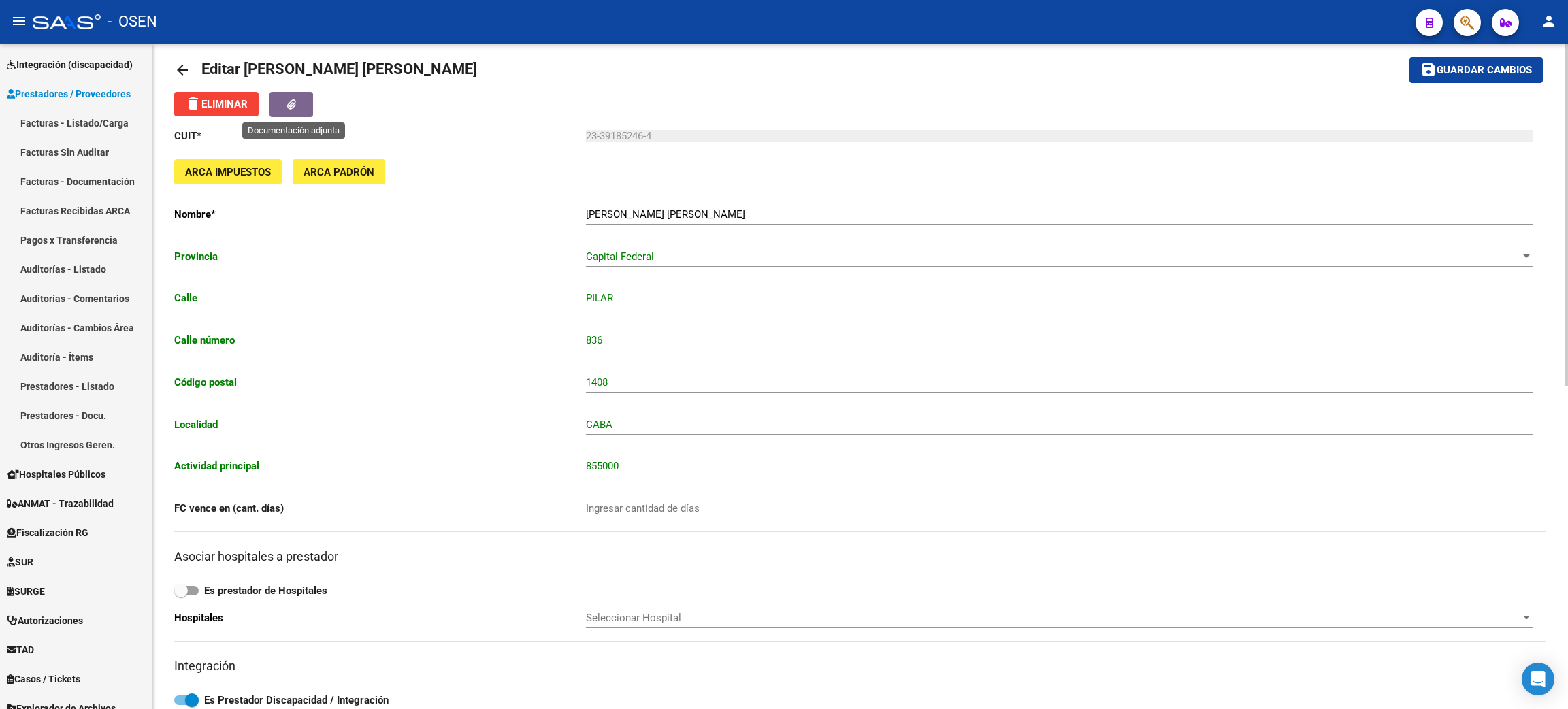
click at [289, 102] on icon "button" at bounding box center [291, 104] width 9 height 10
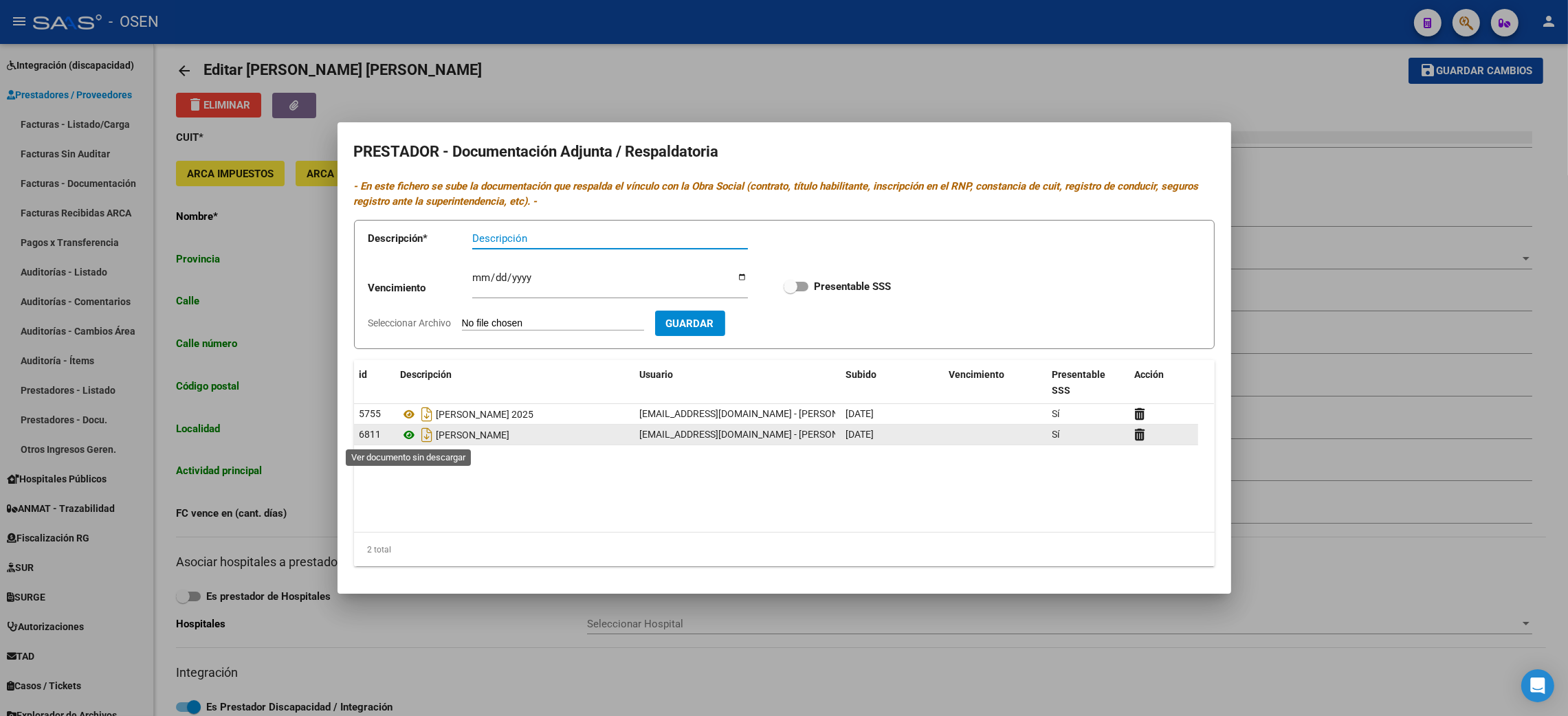
click at [404, 433] on icon at bounding box center [410, 435] width 18 height 17
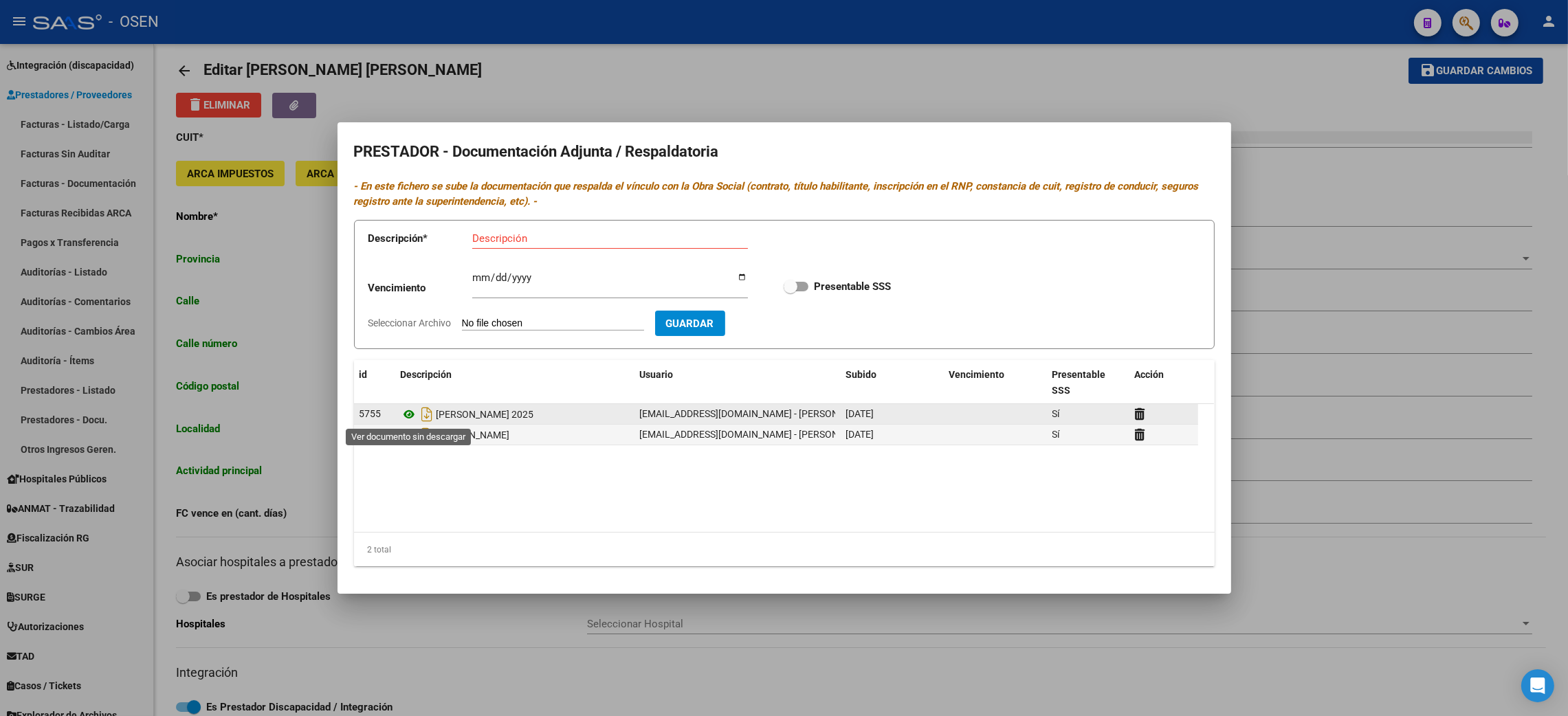
click at [406, 411] on icon at bounding box center [410, 414] width 18 height 17
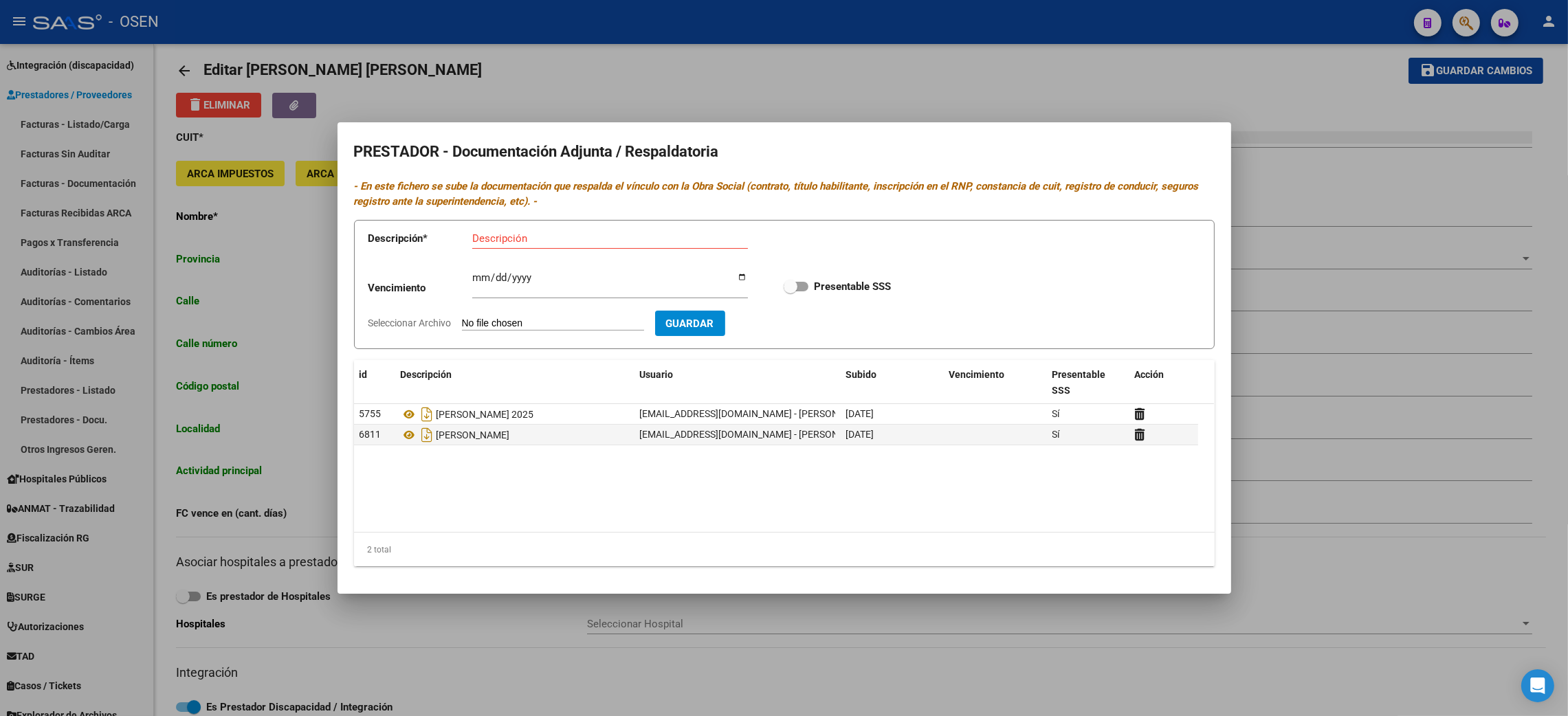
click at [1284, 123] on div at bounding box center [784, 358] width 1568 height 716
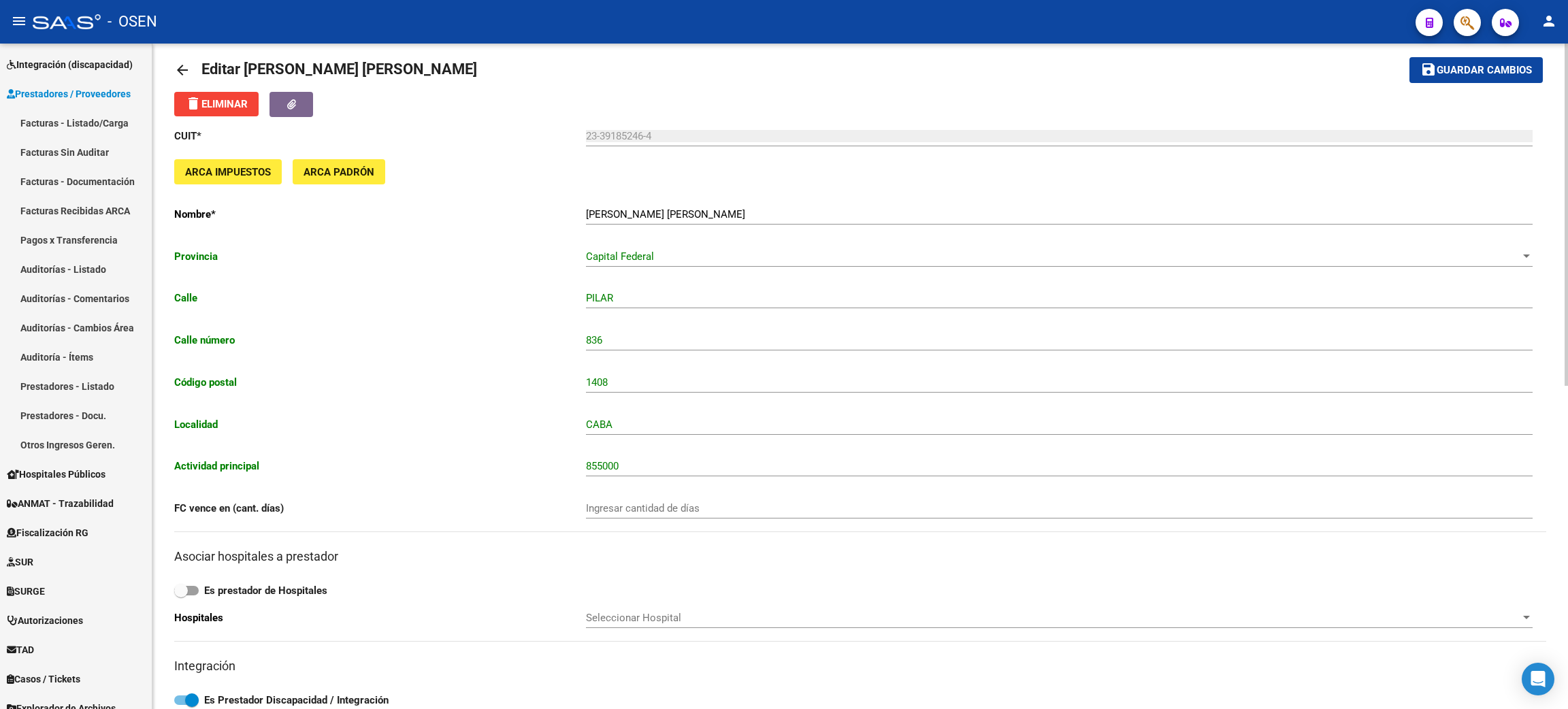
click at [175, 68] on mat-icon "arrow_back" at bounding box center [182, 70] width 16 height 16
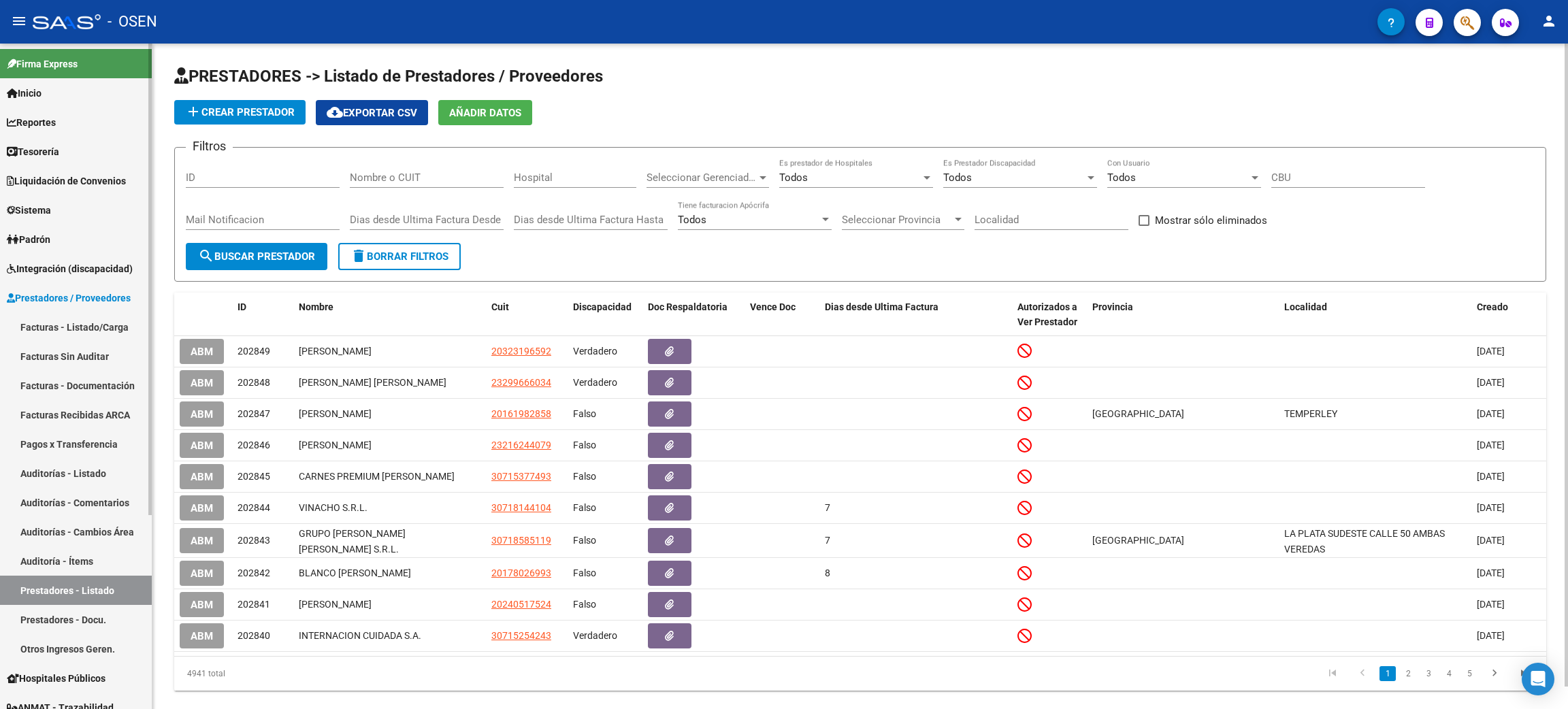
click at [31, 144] on span "Tesorería" at bounding box center [33, 152] width 53 height 15
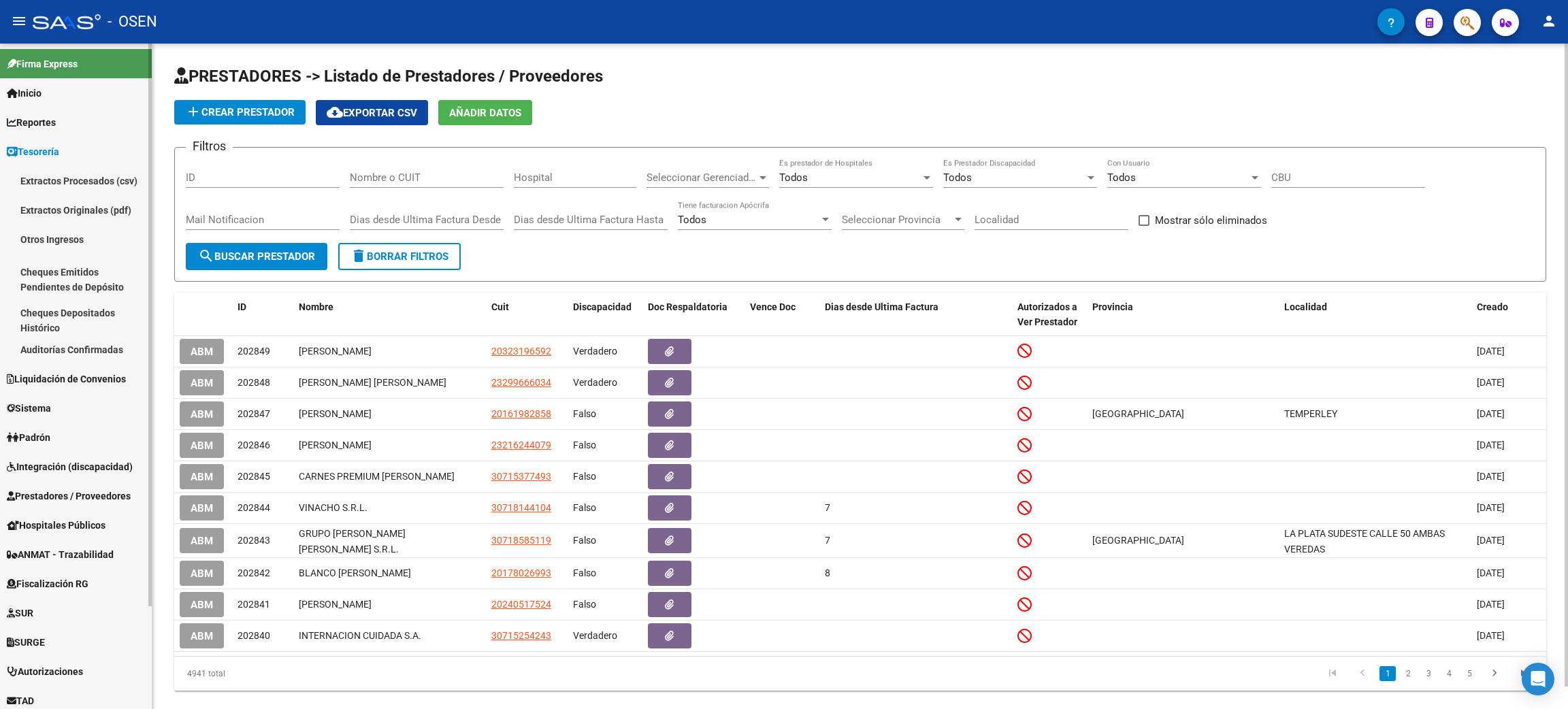
click at [44, 341] on link "Auditorías Confirmadas" at bounding box center [75, 350] width 152 height 30
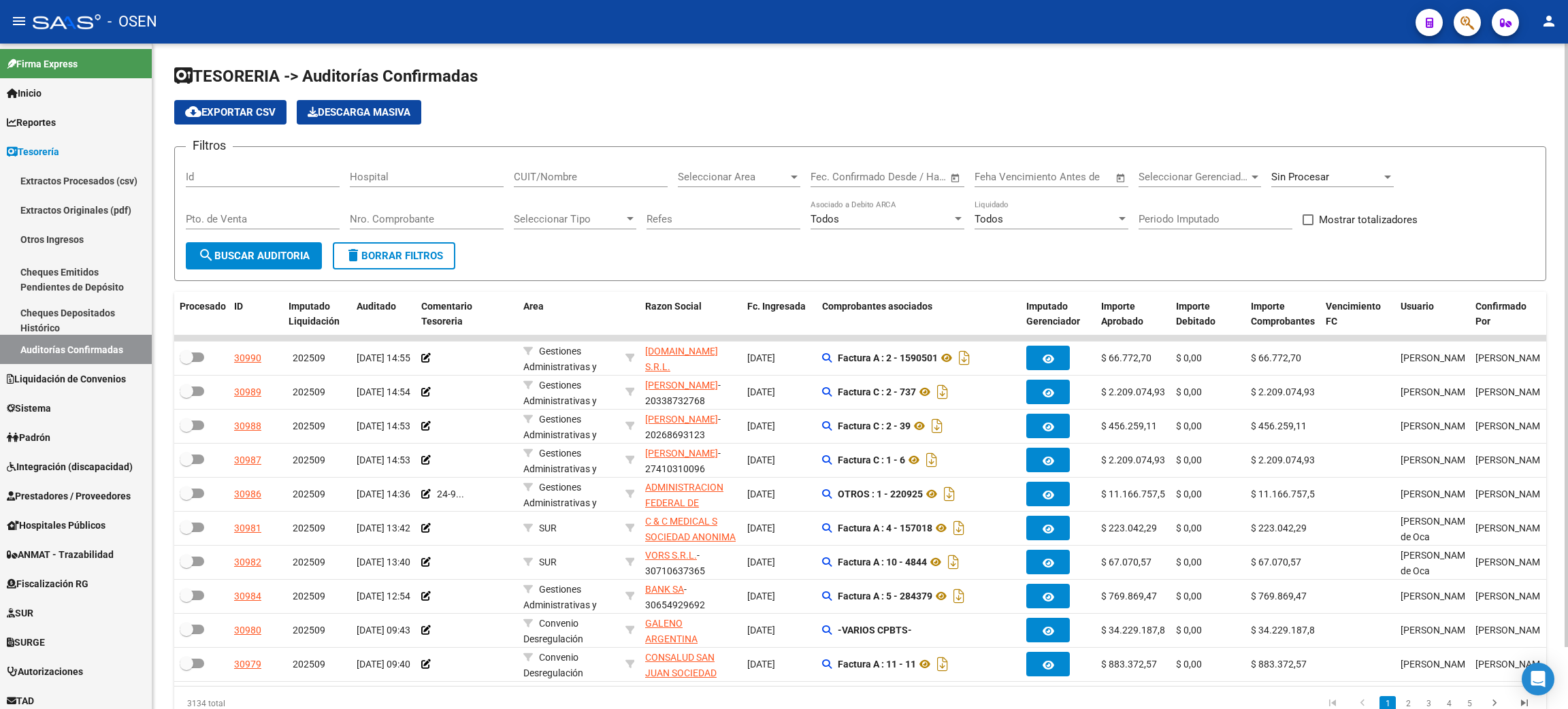
click at [565, 171] on input "CUIT/Nombre" at bounding box center [590, 176] width 153 height 12
click at [711, 169] on div "Seleccionar Area Seleccionar Area" at bounding box center [738, 172] width 122 height 30
type input "plat"
click at [779, 240] on span "Hospitales Plataforma SSS" at bounding box center [739, 237] width 124 height 12
click at [201, 264] on button "search Buscar Auditoria" at bounding box center [254, 255] width 136 height 27
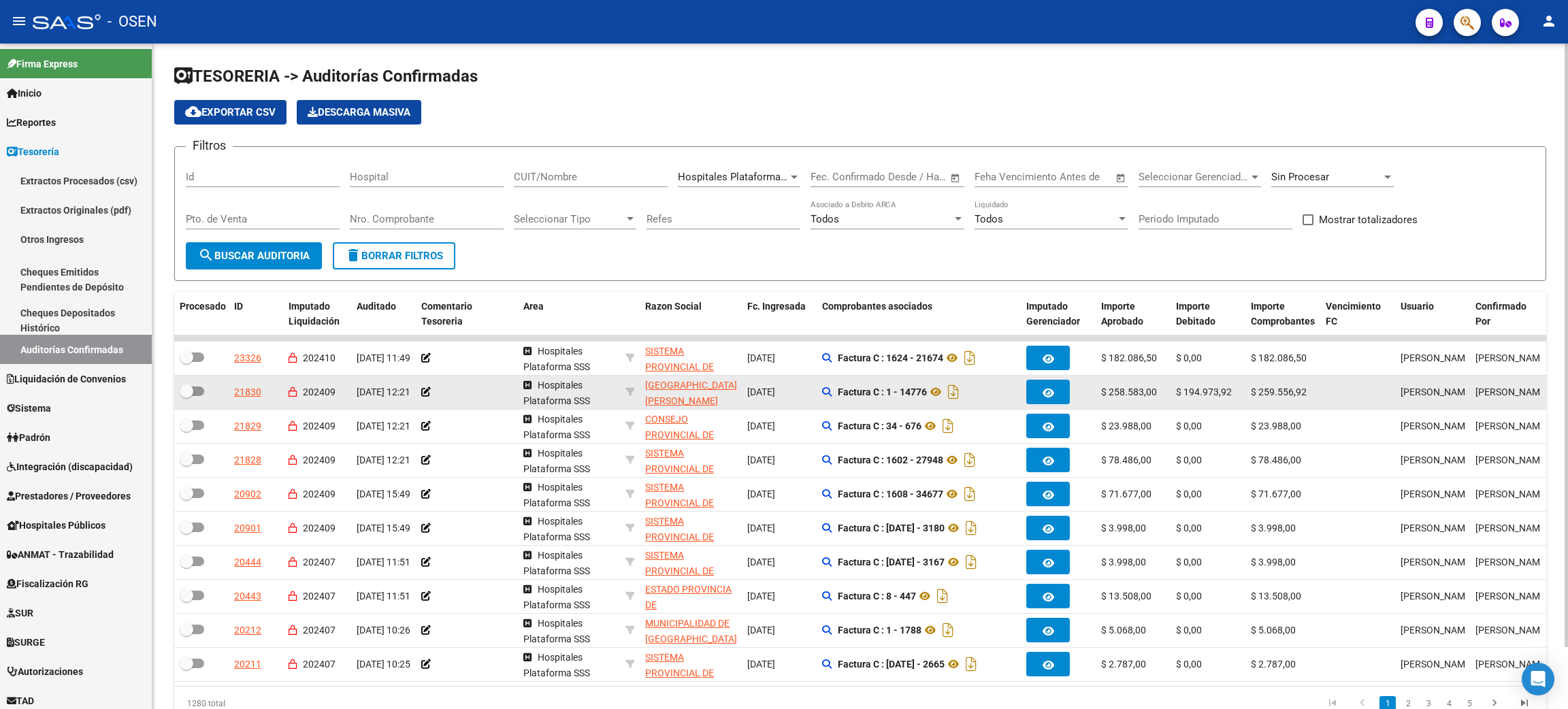
drag, startPoint x: 1304, startPoint y: 385, endPoint x: 1091, endPoint y: 387, distance: 213.0
click at [1091, 387] on div "21830 202409 [DATE] 12:21 Hospitales [GEOGRAPHIC_DATA][PERSON_NAME] - 309992754…" at bounding box center [1073, 392] width 1799 height 34
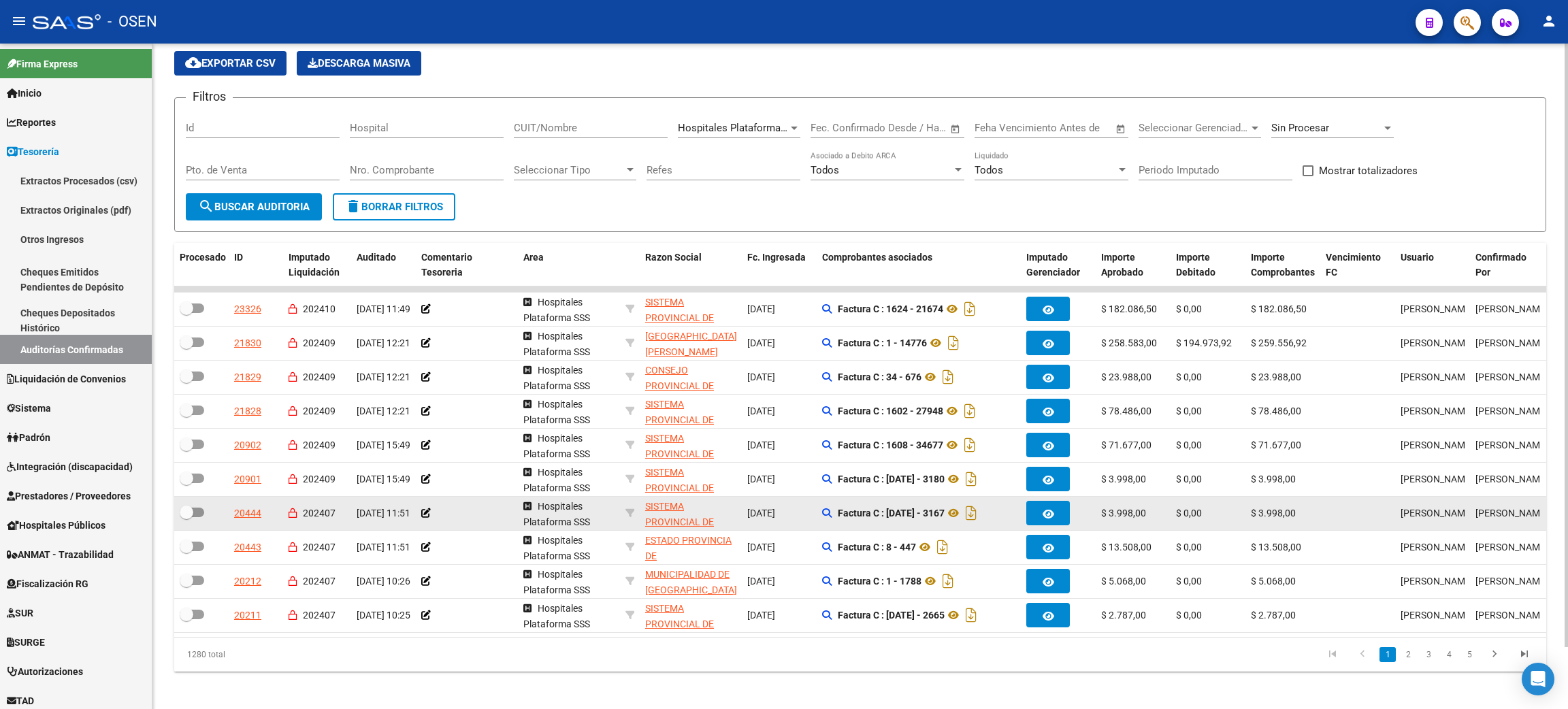
scroll to position [68, 0]
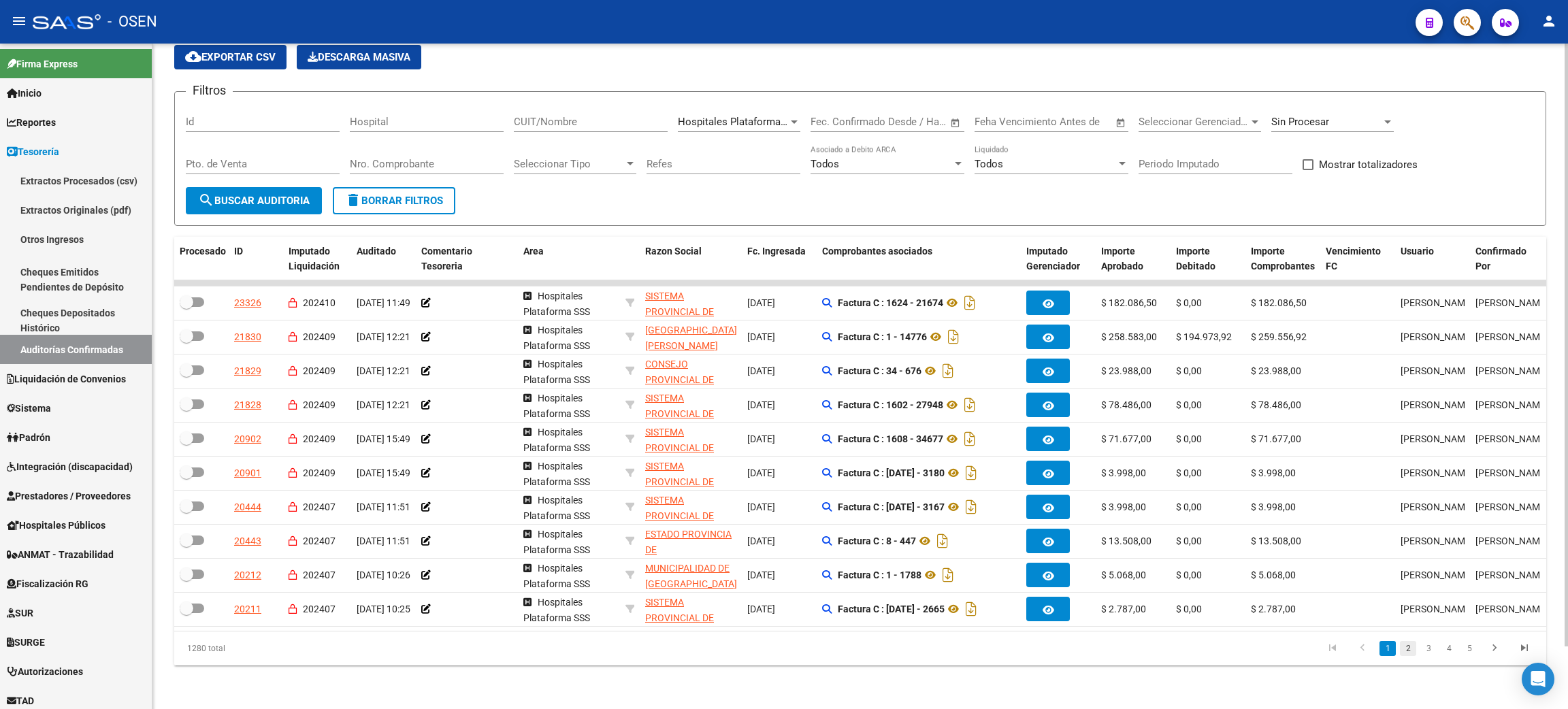
click at [1404, 652] on link "2" at bounding box center [1408, 648] width 16 height 15
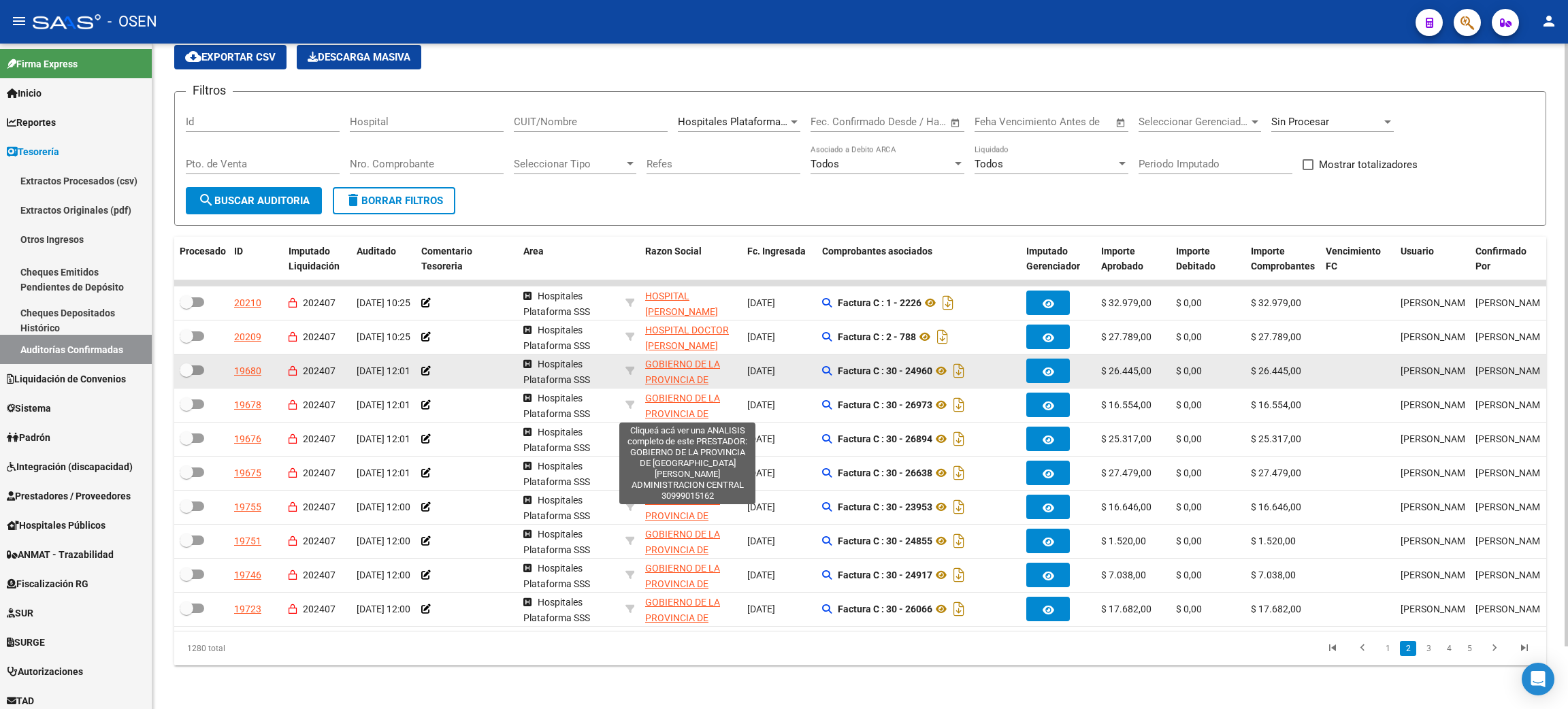
click at [679, 368] on span "GOBIERNO DE LA PROVINCIA DE [GEOGRAPHIC_DATA][PERSON_NAME] ADMINISTRACION CENTR…" at bounding box center [691, 403] width 92 height 89
type textarea "30999015162"
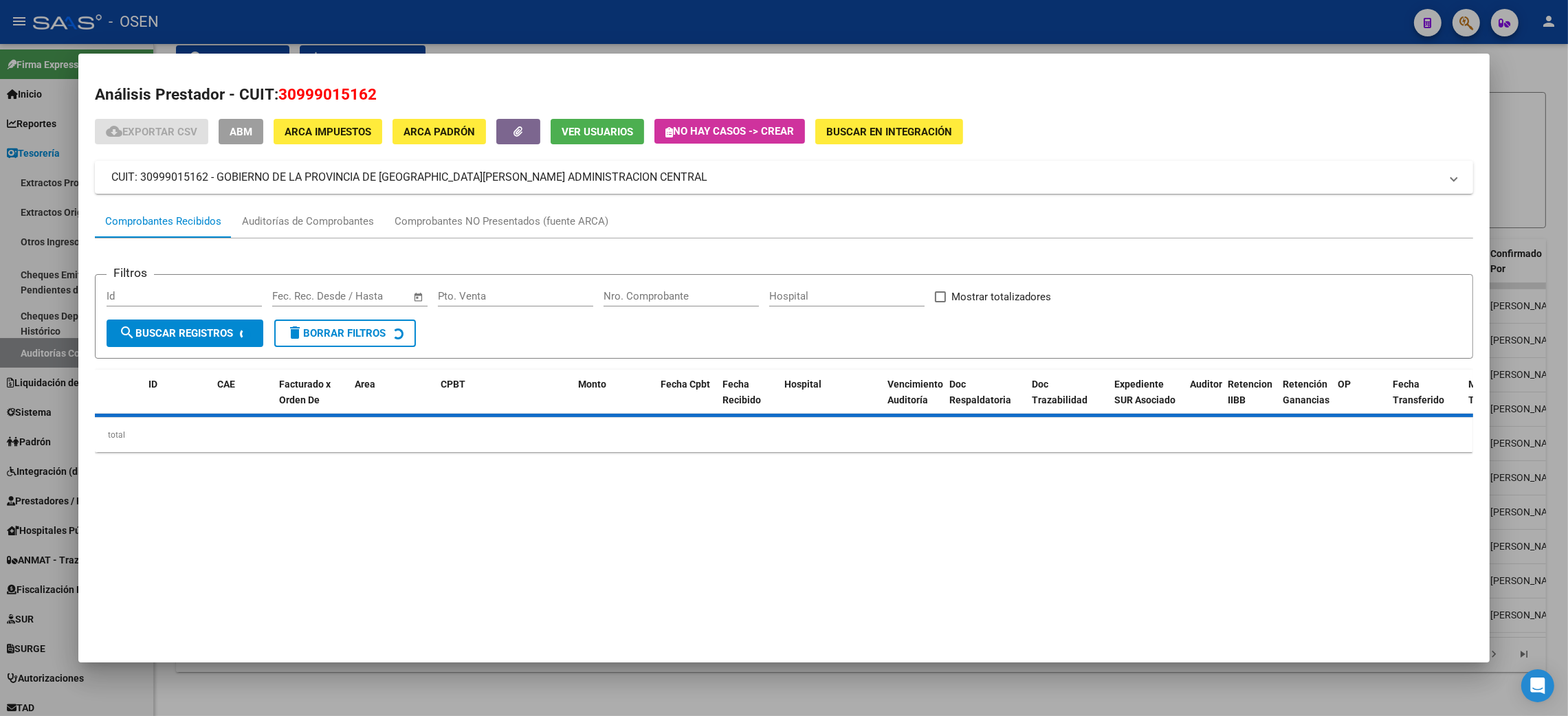
drag, startPoint x: 270, startPoint y: 96, endPoint x: 370, endPoint y: 102, distance: 100.2
click at [370, 102] on h2 "Análisis Prestador - CUIT: 30999015162" at bounding box center [784, 94] width 1379 height 23
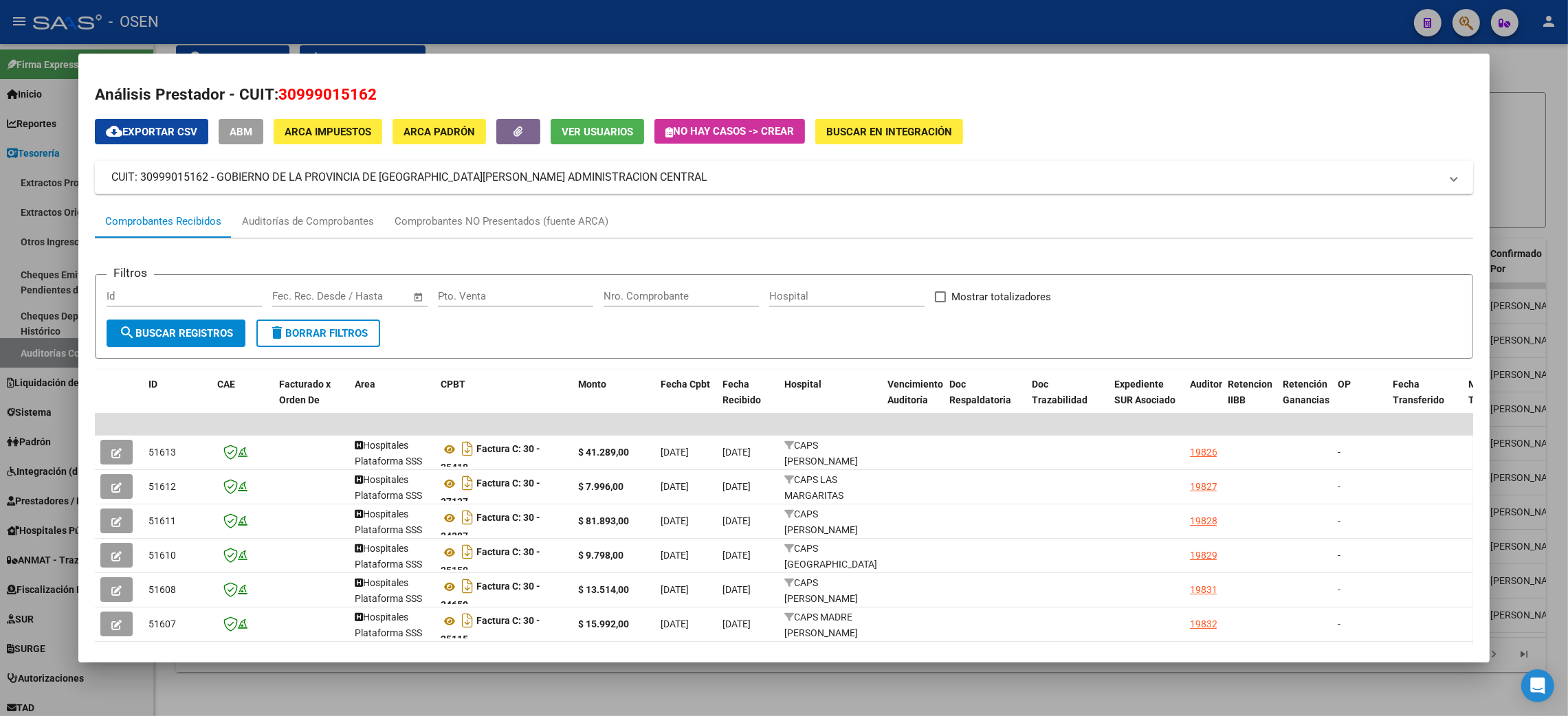
copy span "30999015162"
click at [517, 699] on div at bounding box center [784, 358] width 1568 height 716
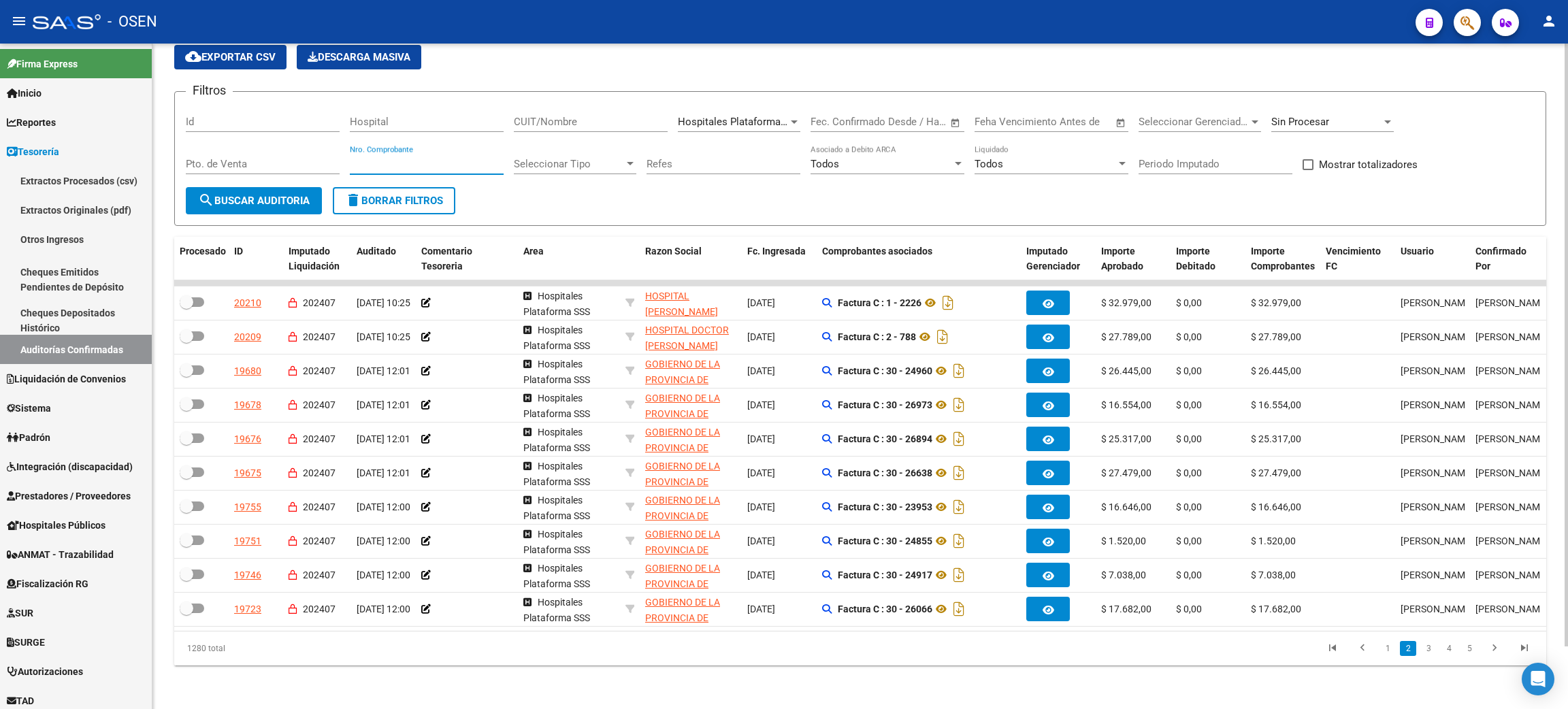
click at [392, 158] on input "Nro. Comprobante" at bounding box center [426, 163] width 153 height 12
click at [555, 116] on input "CUIT/Nombre" at bounding box center [590, 121] width 153 height 12
paste input "30999015162"
type input "30999015162"
click at [256, 194] on span "search Buscar Auditoria" at bounding box center [254, 200] width 112 height 12
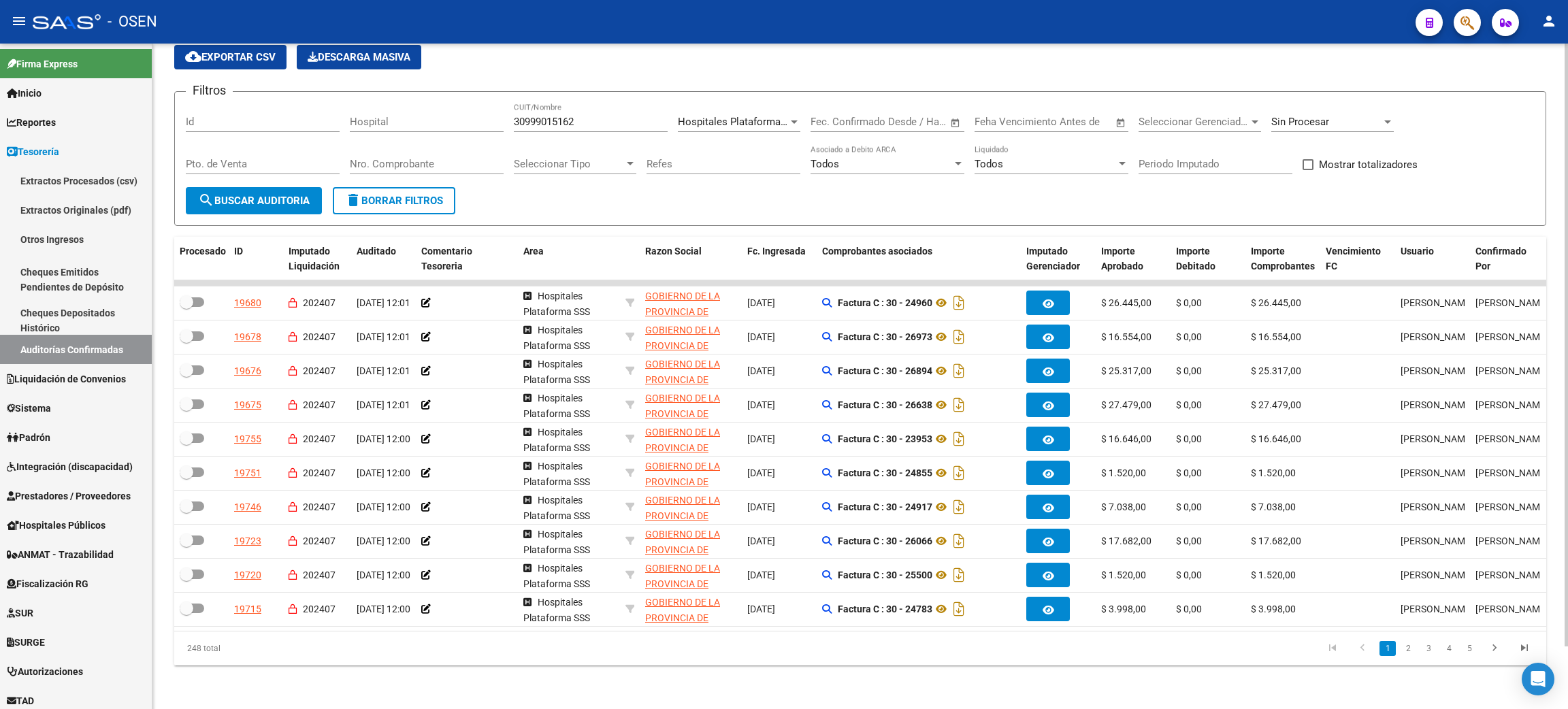
click at [1373, 157] on span "Mostrar totalizadores" at bounding box center [1368, 165] width 98 height 16
click at [1308, 170] on input "Mostrar totalizadores" at bounding box center [1307, 170] width 1 height 1
checkbox input "true"
click at [313, 187] on button "search Buscar Auditoria" at bounding box center [254, 200] width 136 height 27
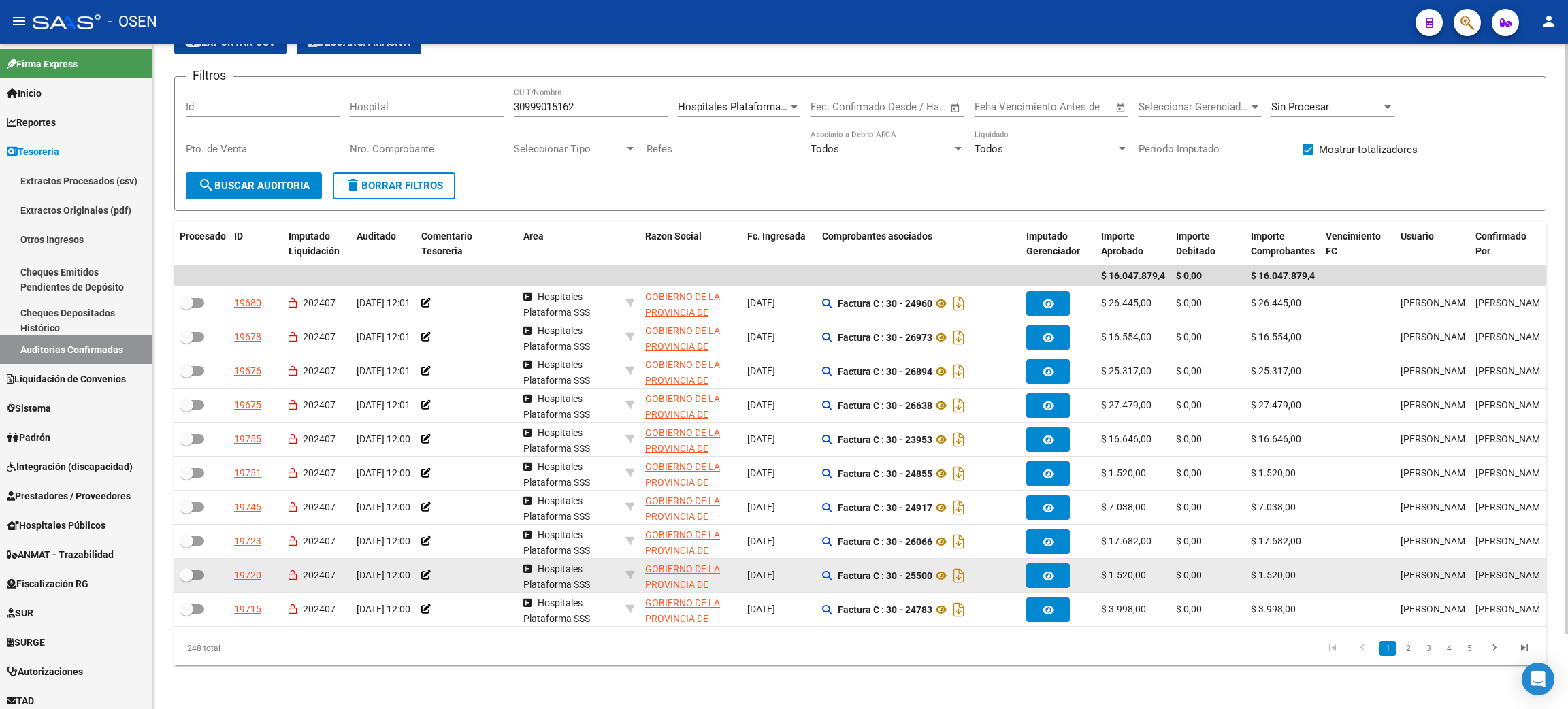
scroll to position [84, 0]
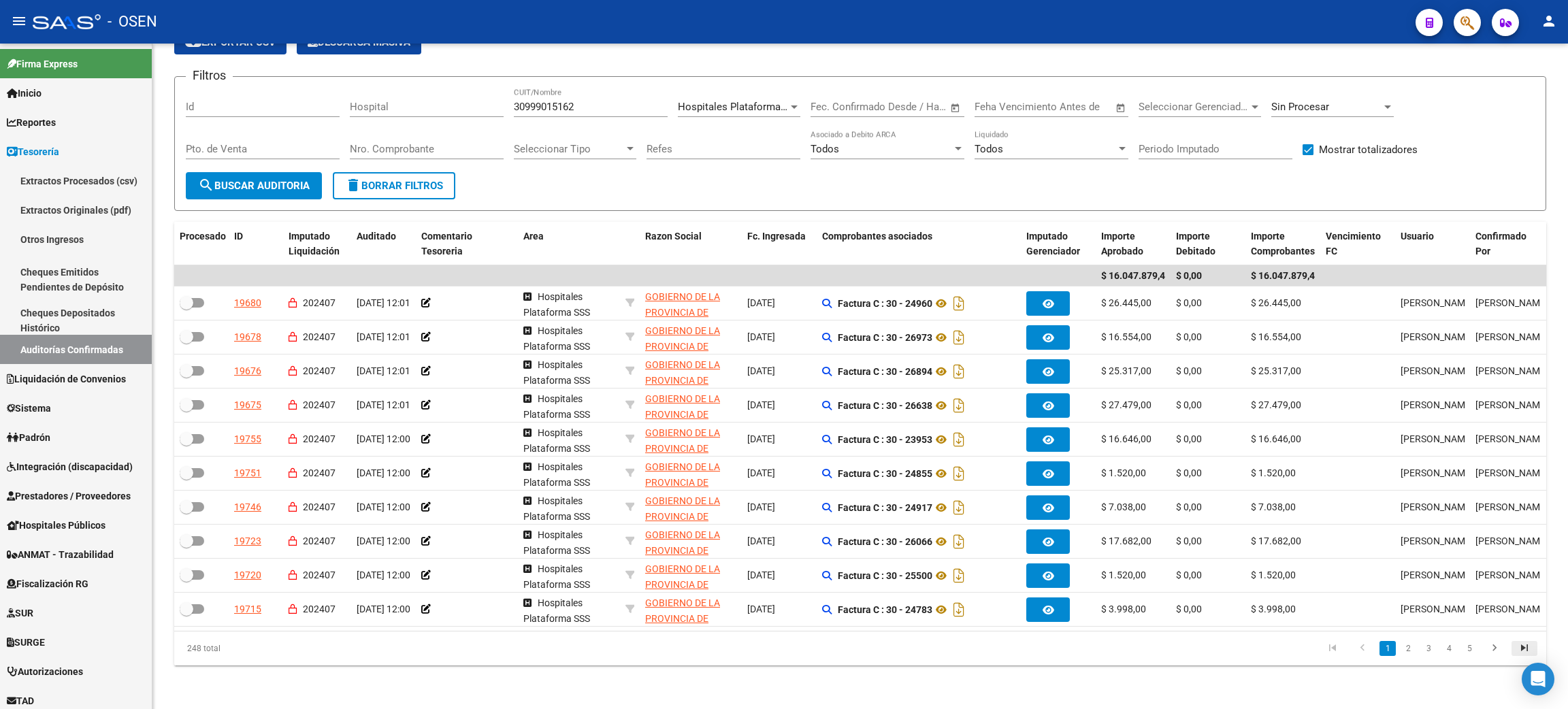
click at [1525, 651] on icon "go to last page" at bounding box center [1525, 650] width 18 height 16
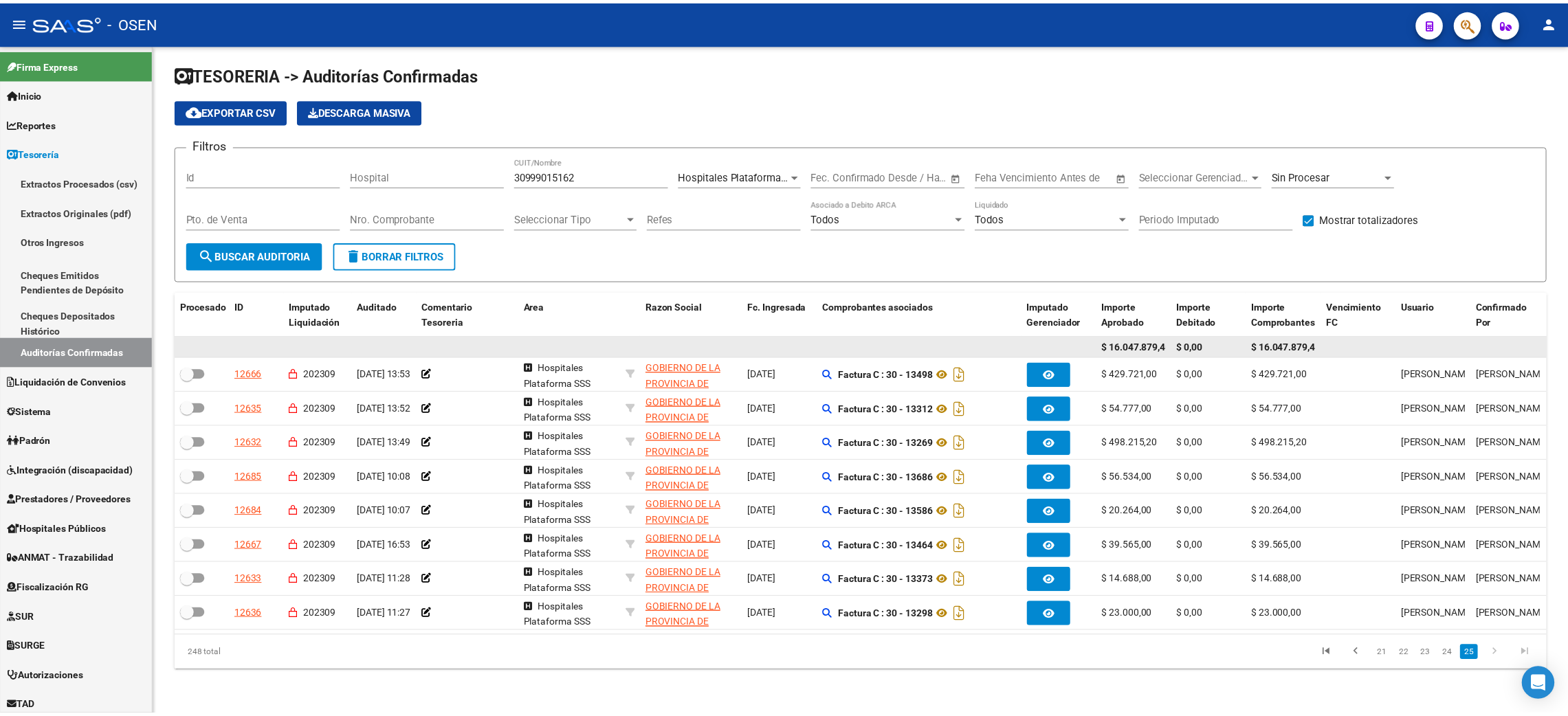
scroll to position [0, 6]
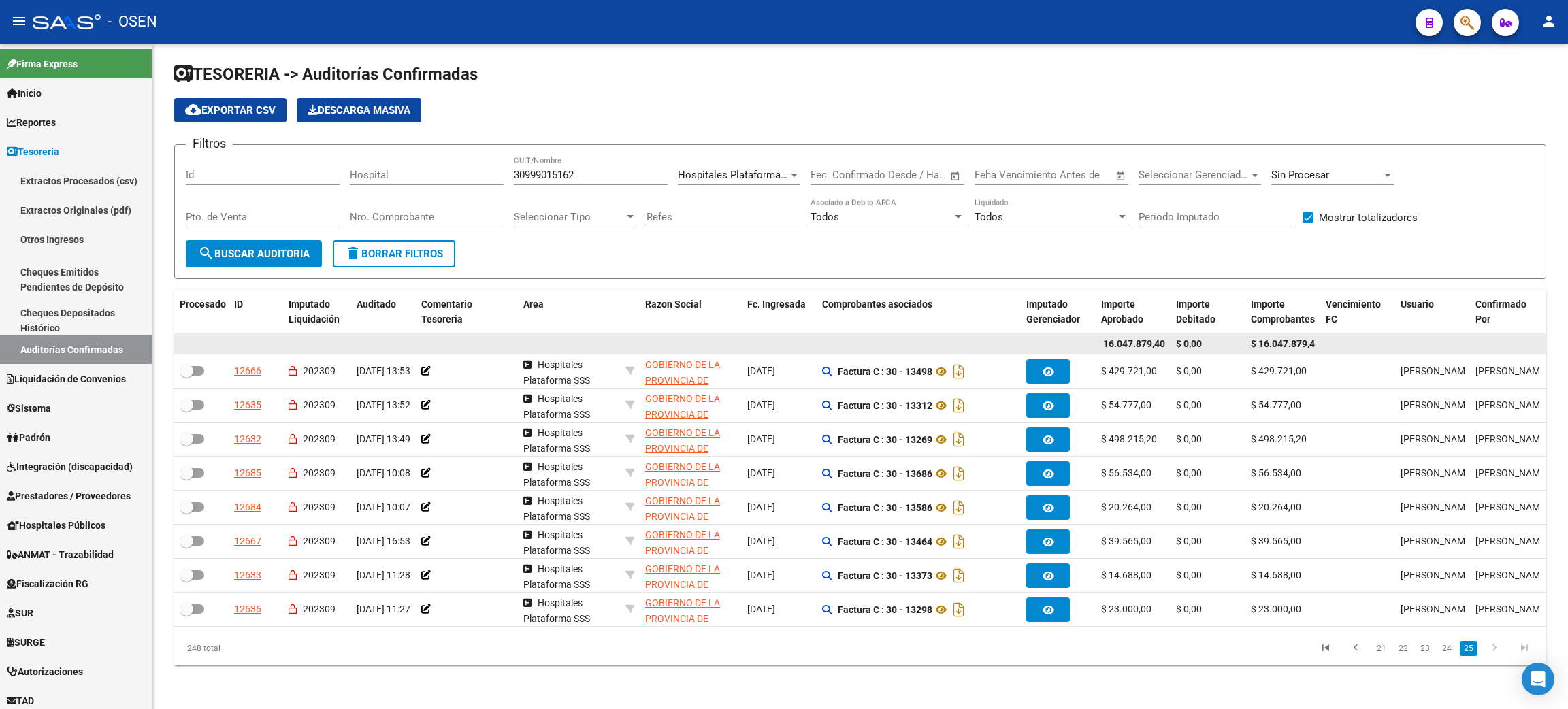
drag, startPoint x: 1108, startPoint y: 328, endPoint x: 1341, endPoint y: 322, distance: 233.1
click at [1341, 333] on div "$ 16.047.879,40 $ 0,00 $ 16.047.879,40" at bounding box center [1073, 344] width 1799 height 22
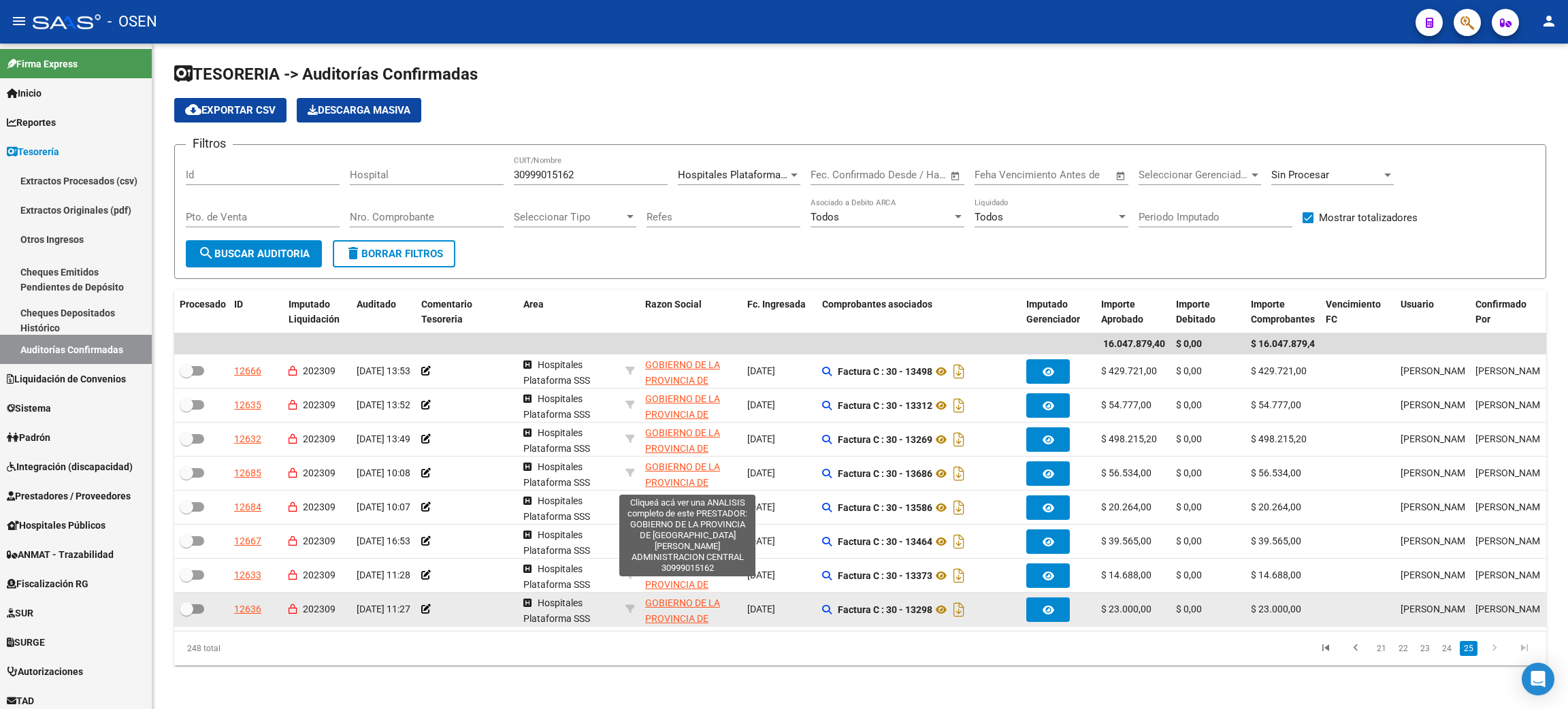
click at [688, 606] on span "GOBIERNO DE LA PROVINCIA DE [GEOGRAPHIC_DATA][PERSON_NAME] ADMINISTRACION CENTR…" at bounding box center [691, 642] width 92 height 89
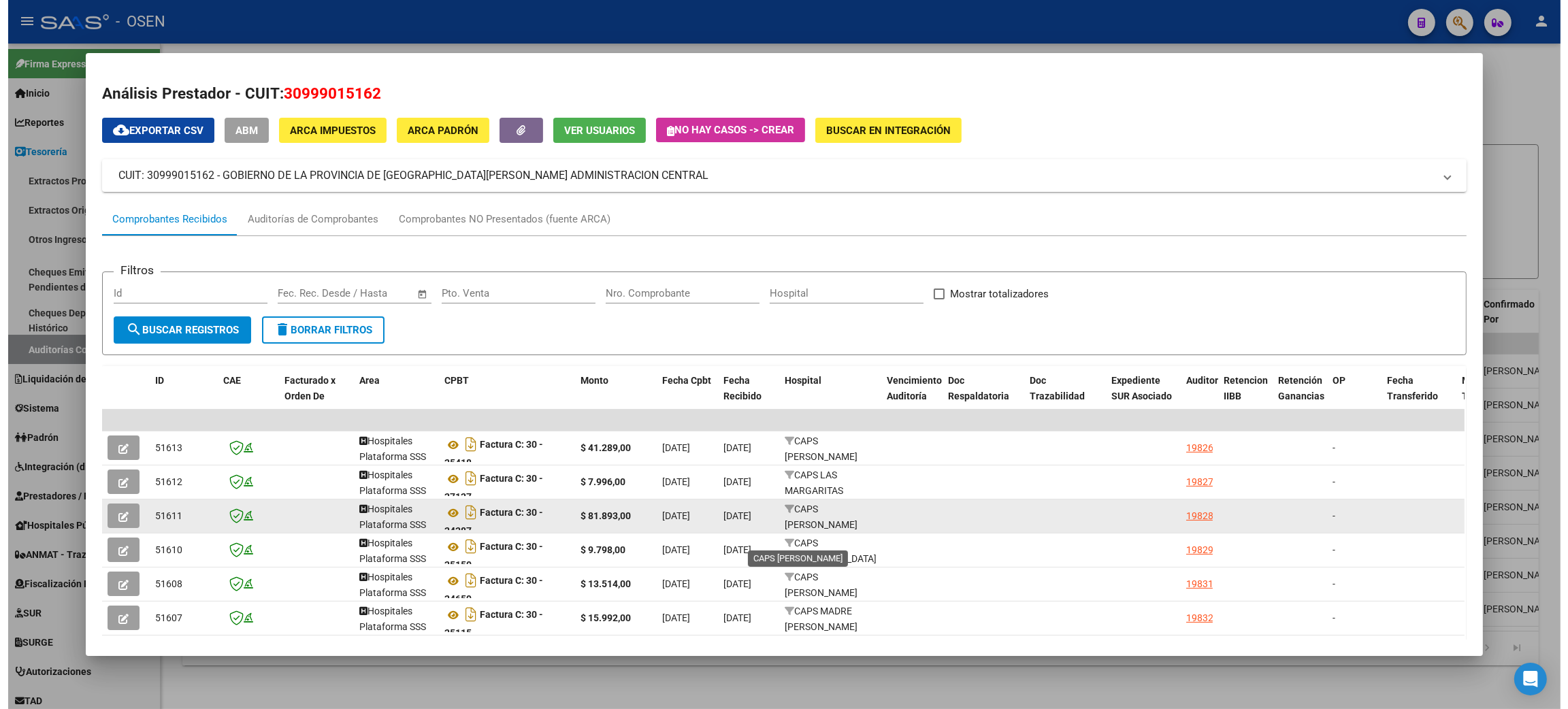
scroll to position [17, 0]
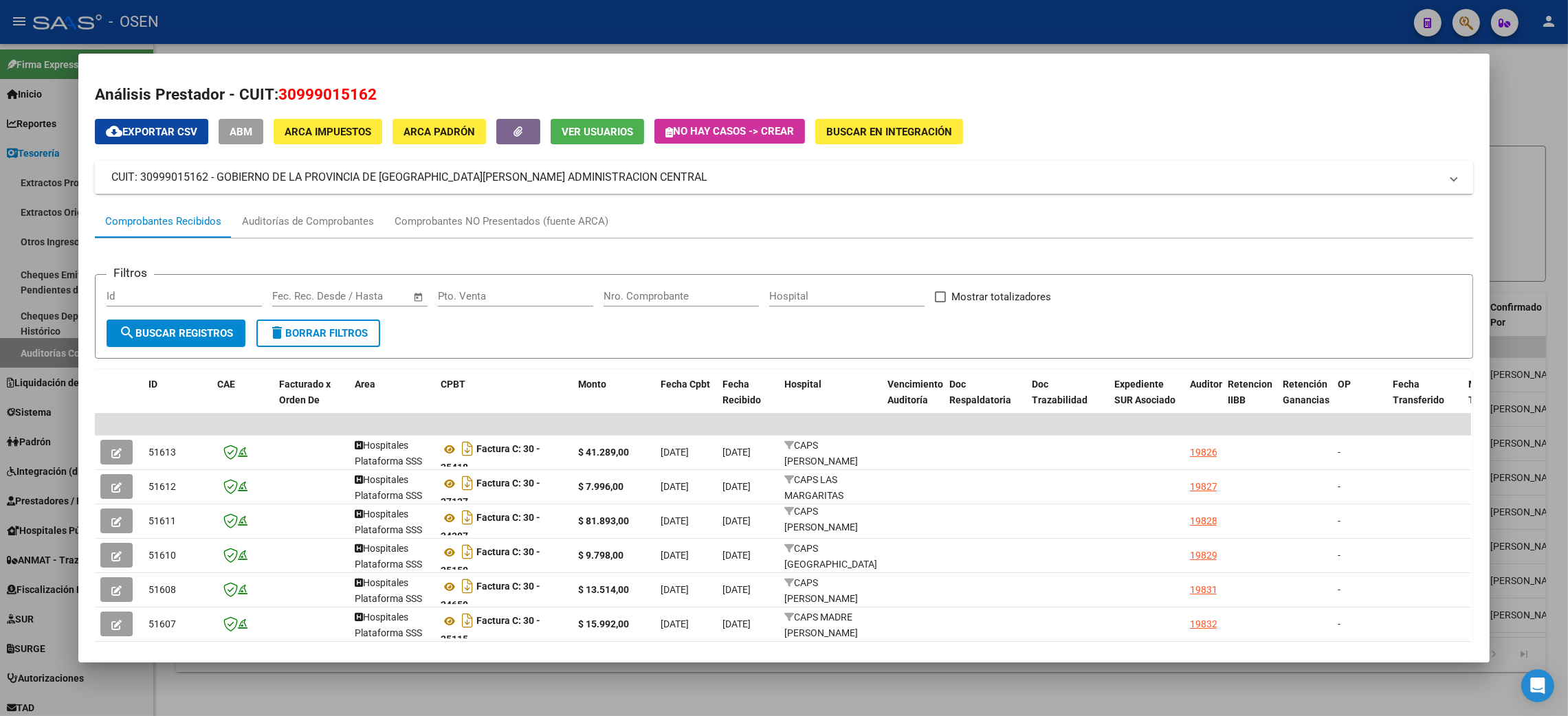
click at [433, 180] on mat-panel-title "CUIT: 30999015162 - GOBIERNO DE LA PROVINCIA DE [GEOGRAPHIC_DATA][PERSON_NAME] …" at bounding box center [775, 177] width 1329 height 17
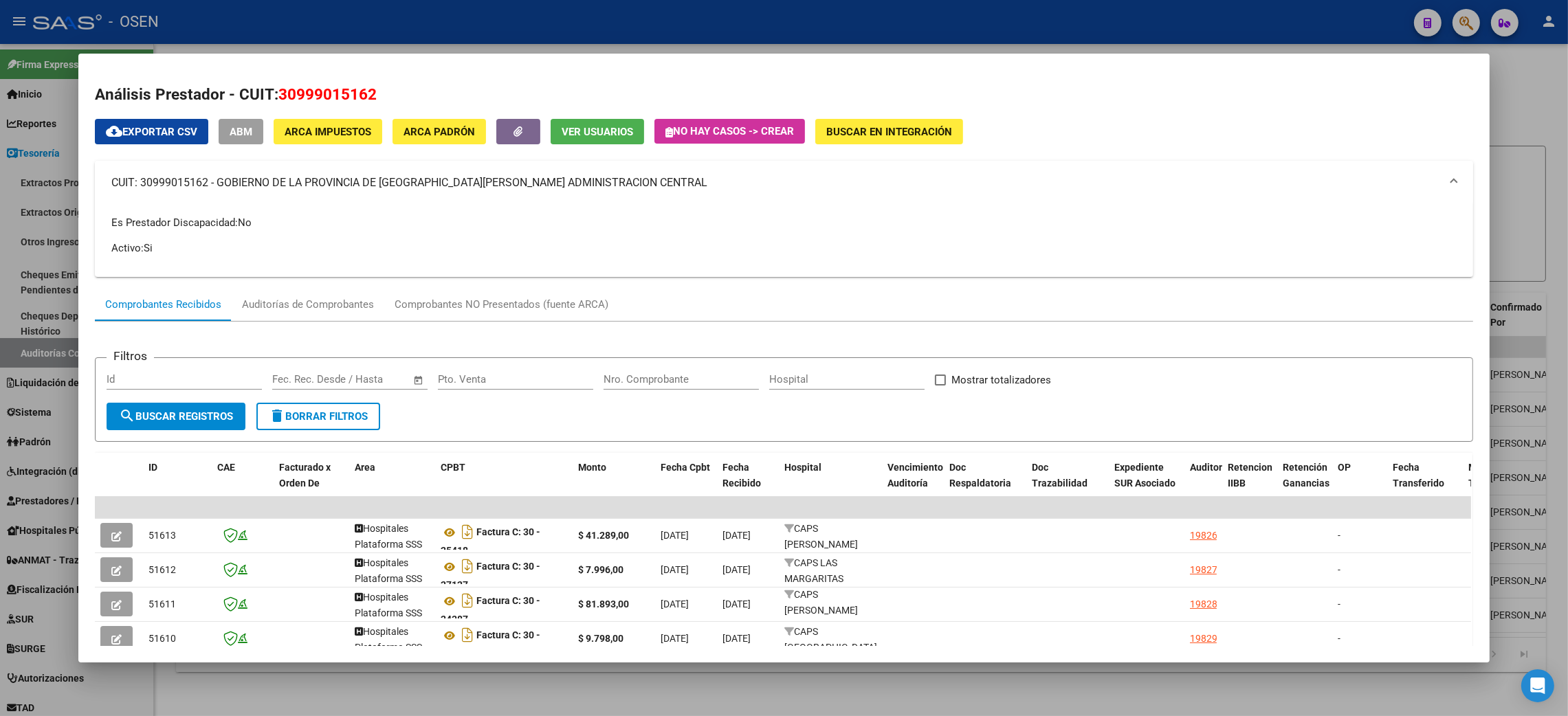
click at [429, 188] on mat-panel-title "CUIT: 30999015162 - GOBIERNO DE LA PROVINCIA DE [GEOGRAPHIC_DATA][PERSON_NAME] …" at bounding box center [775, 183] width 1329 height 17
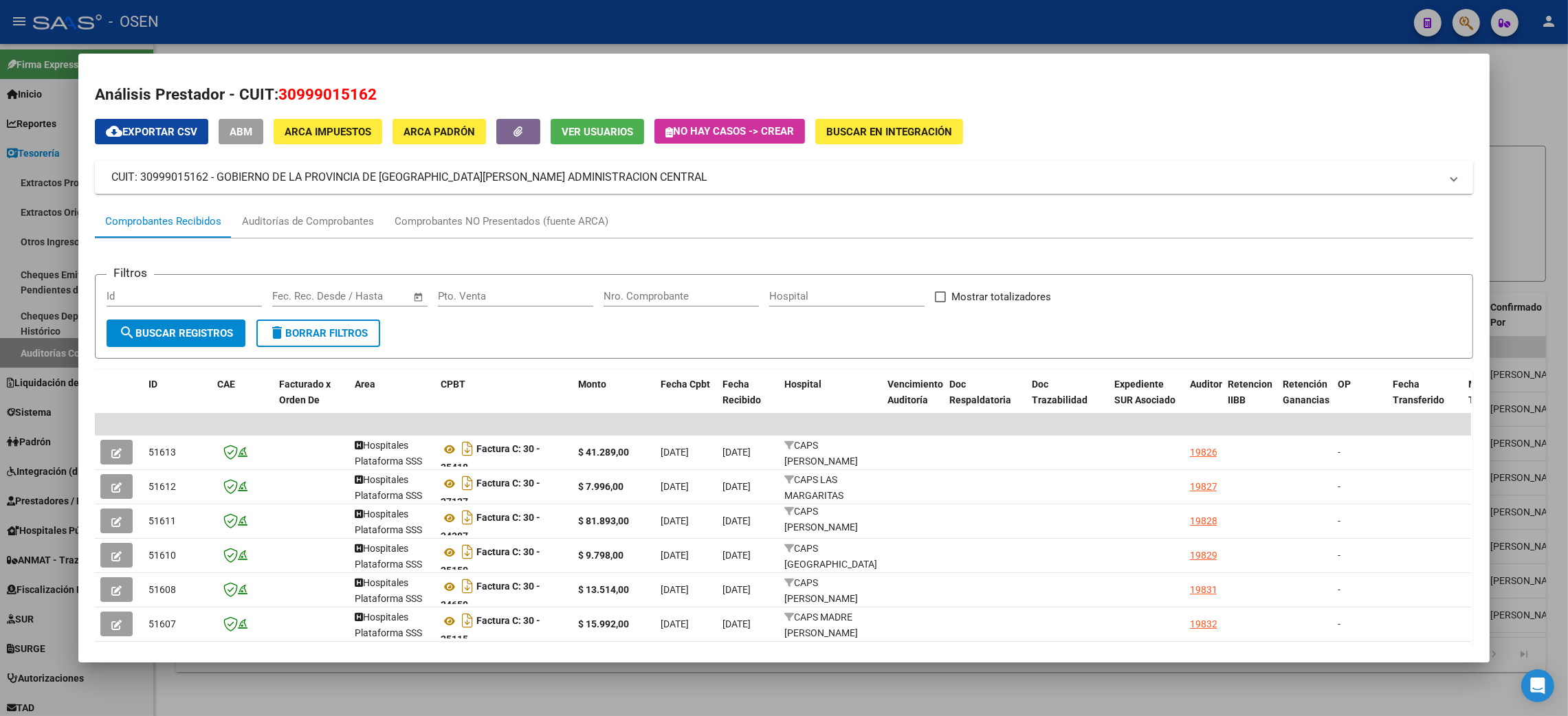
click at [1524, 130] on div at bounding box center [784, 358] width 1568 height 716
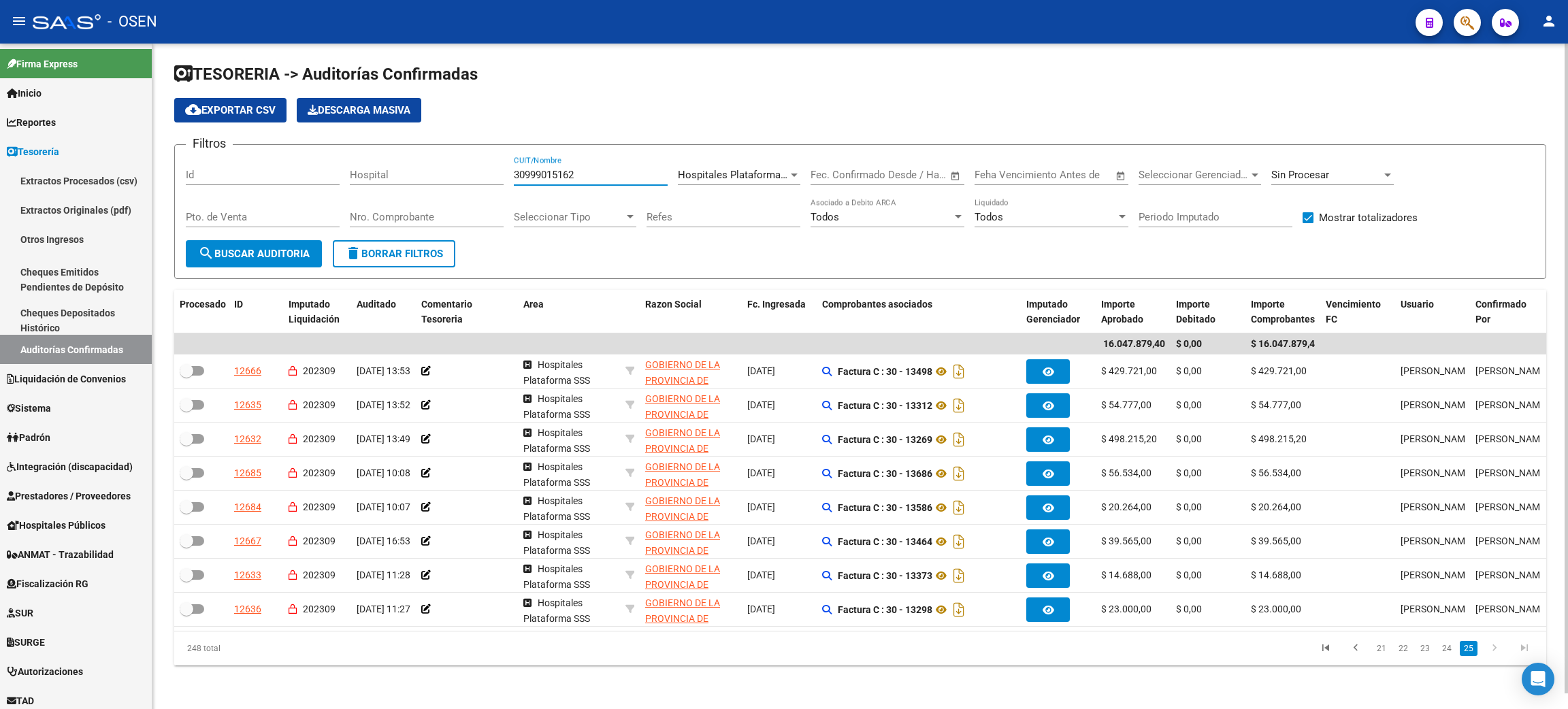
drag, startPoint x: 579, startPoint y: 166, endPoint x: 656, endPoint y: 231, distance: 100.8
click at [504, 178] on div "Filtros Id Hospital 30999015162 CUIT/Nombre Hospitales Plataforma SSS Seleccion…" at bounding box center [860, 198] width 1349 height 85
click at [618, 249] on form "Filtros Id Hospital 30999015162 CUIT/Nombre Hospitales Plataforma SSS Seleccion…" at bounding box center [860, 212] width 1372 height 135
drag, startPoint x: 605, startPoint y: 162, endPoint x: 540, endPoint y: 122, distance: 76.3
click at [371, 158] on div "Filtros Id Hospital 30999015162 CUIT/Nombre Hospitales Plataforma SSS Seleccion…" at bounding box center [860, 198] width 1349 height 85
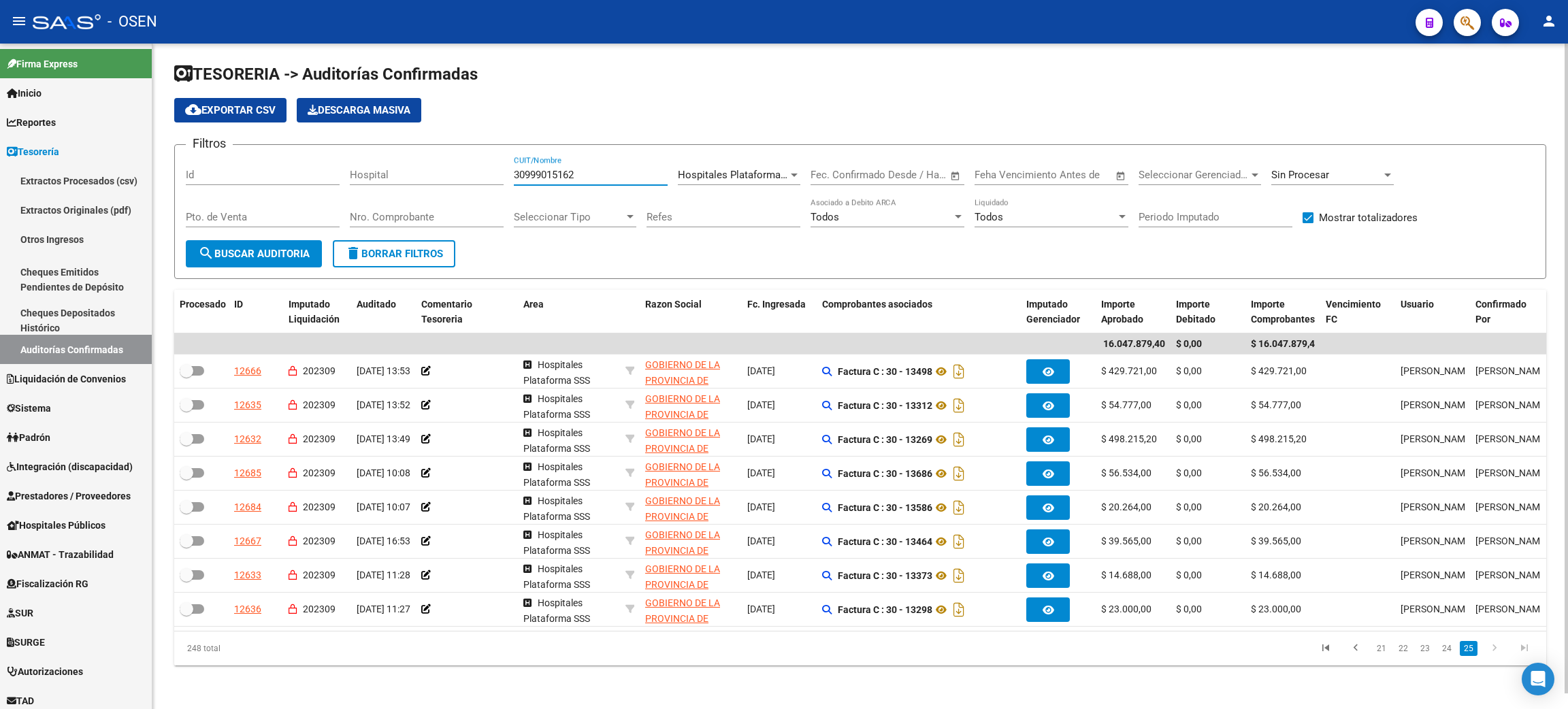
click at [561, 75] on app-list-header "TESORERIA -> Auditorías Confirmadas cloud_download Exportar CSV Descarga Masiva…" at bounding box center [860, 171] width 1372 height 216
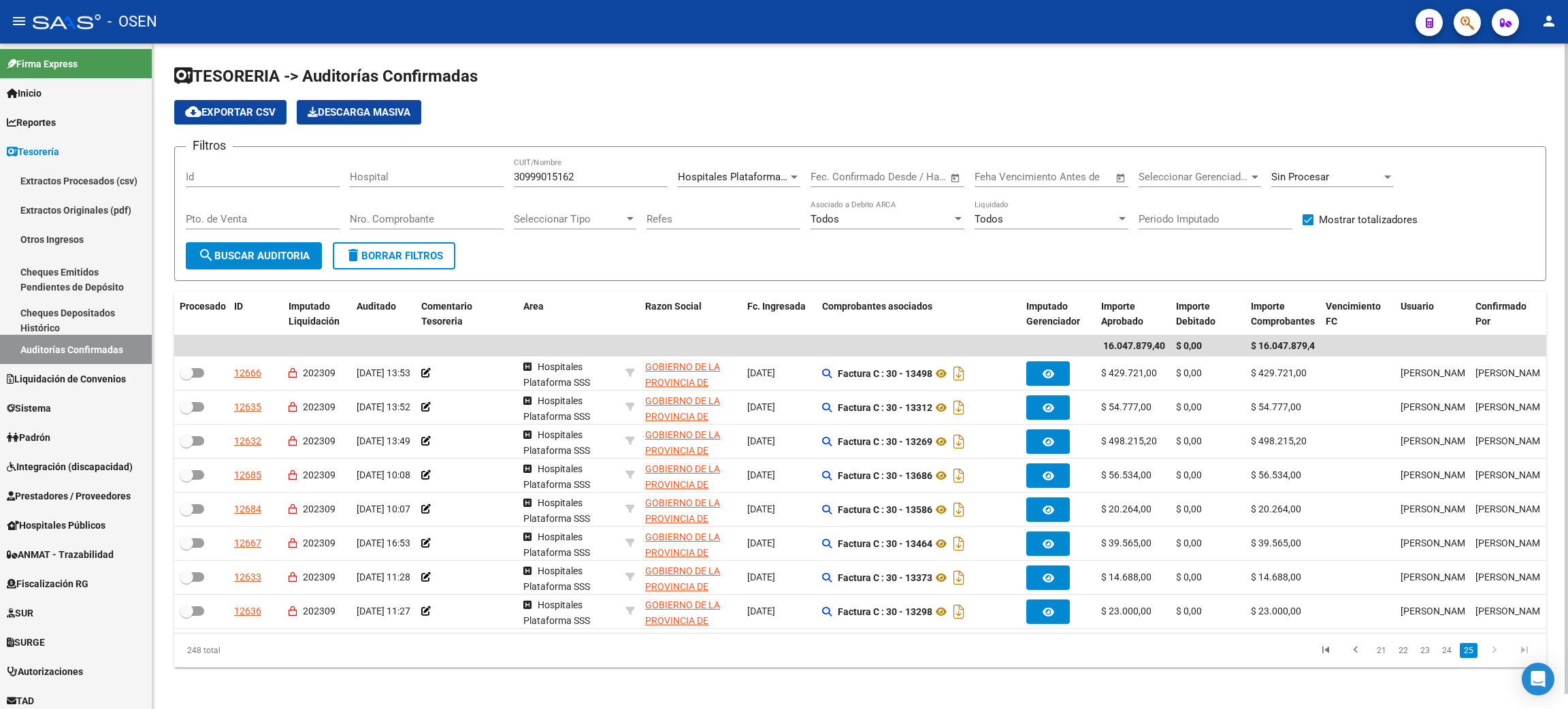
click at [632, 103] on div "cloud_download Exportar CSV Descarga Masiva" at bounding box center [860, 112] width 1372 height 25
click at [573, 179] on input "30999015162" at bounding box center [590, 176] width 153 height 12
click at [383, 264] on button "delete Borrar Filtros" at bounding box center [393, 255] width 122 height 27
checkbox input "false"
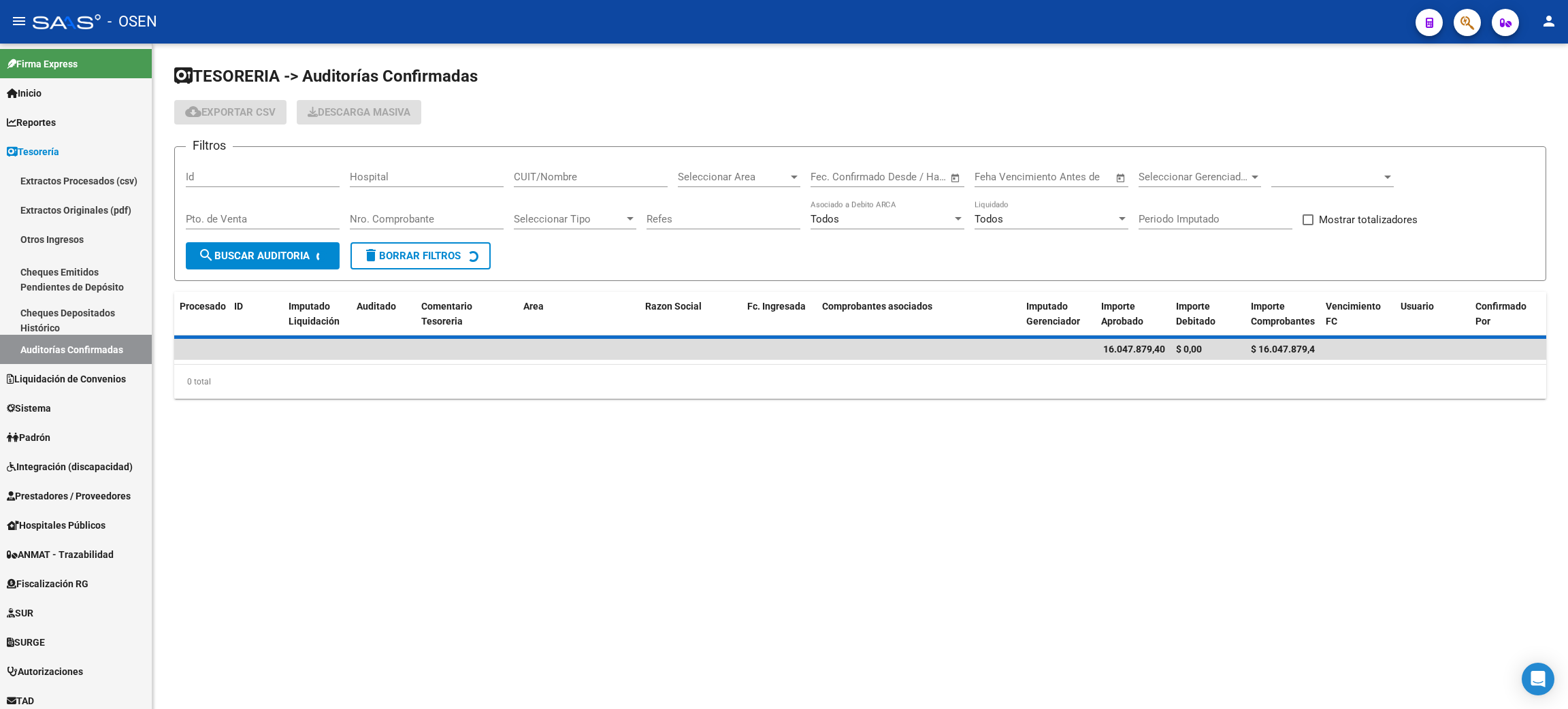
click at [570, 173] on input "CUIT/Nombre" at bounding box center [590, 176] width 153 height 12
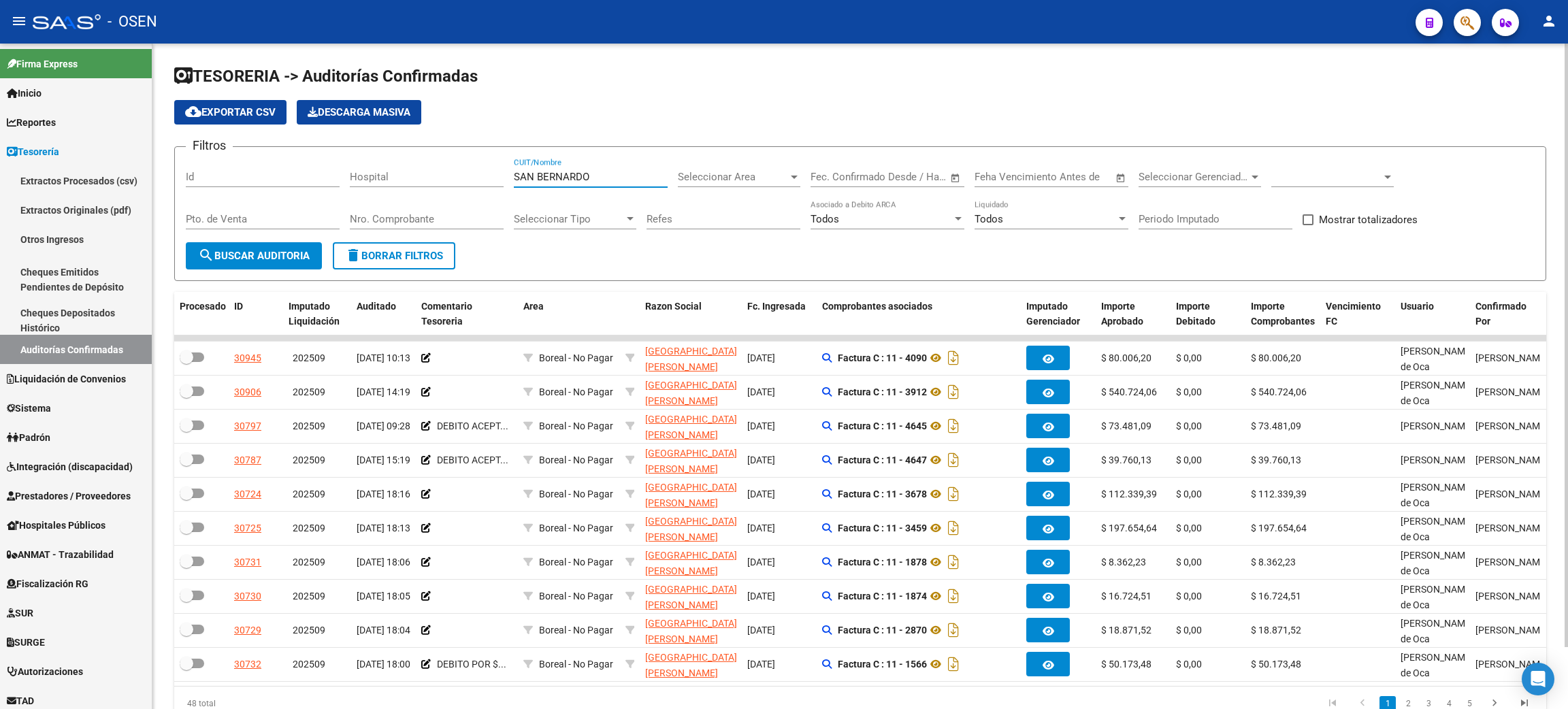
type input "SAN BERNARDO"
drag, startPoint x: 603, startPoint y: 173, endPoint x: 414, endPoint y: 173, distance: 189.0
click at [414, 173] on div "Filtros Id Hospital [GEOGRAPHIC_DATA][PERSON_NAME] CUIT/Nombre Seleccionar Area…" at bounding box center [860, 199] width 1349 height 85
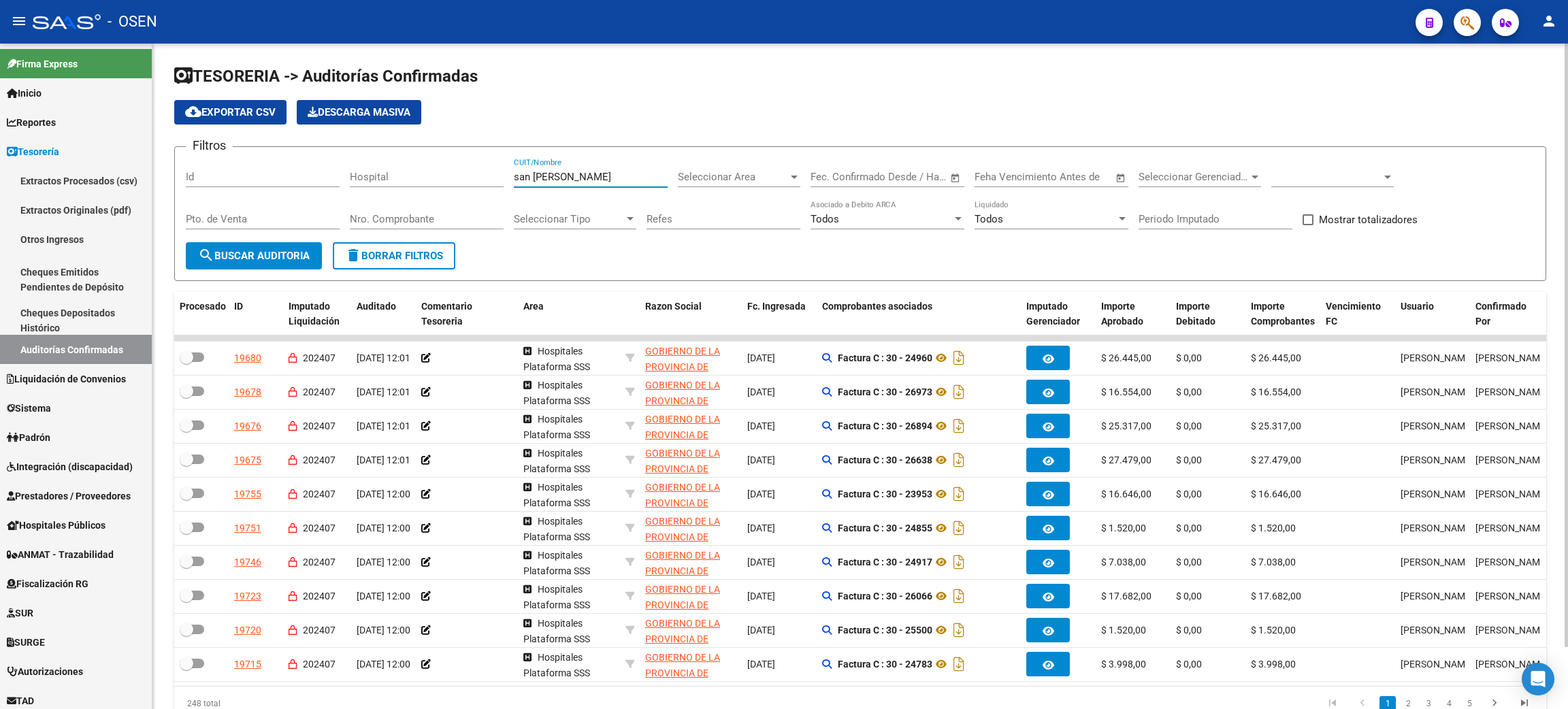
type input "san [PERSON_NAME]"
click at [1373, 217] on span "Mostrar totalizadores" at bounding box center [1368, 220] width 98 height 16
click at [1308, 225] on input "Mostrar totalizadores" at bounding box center [1307, 225] width 1 height 1
checkbox input "true"
drag, startPoint x: 230, startPoint y: 253, endPoint x: 341, endPoint y: 256, distance: 111.0
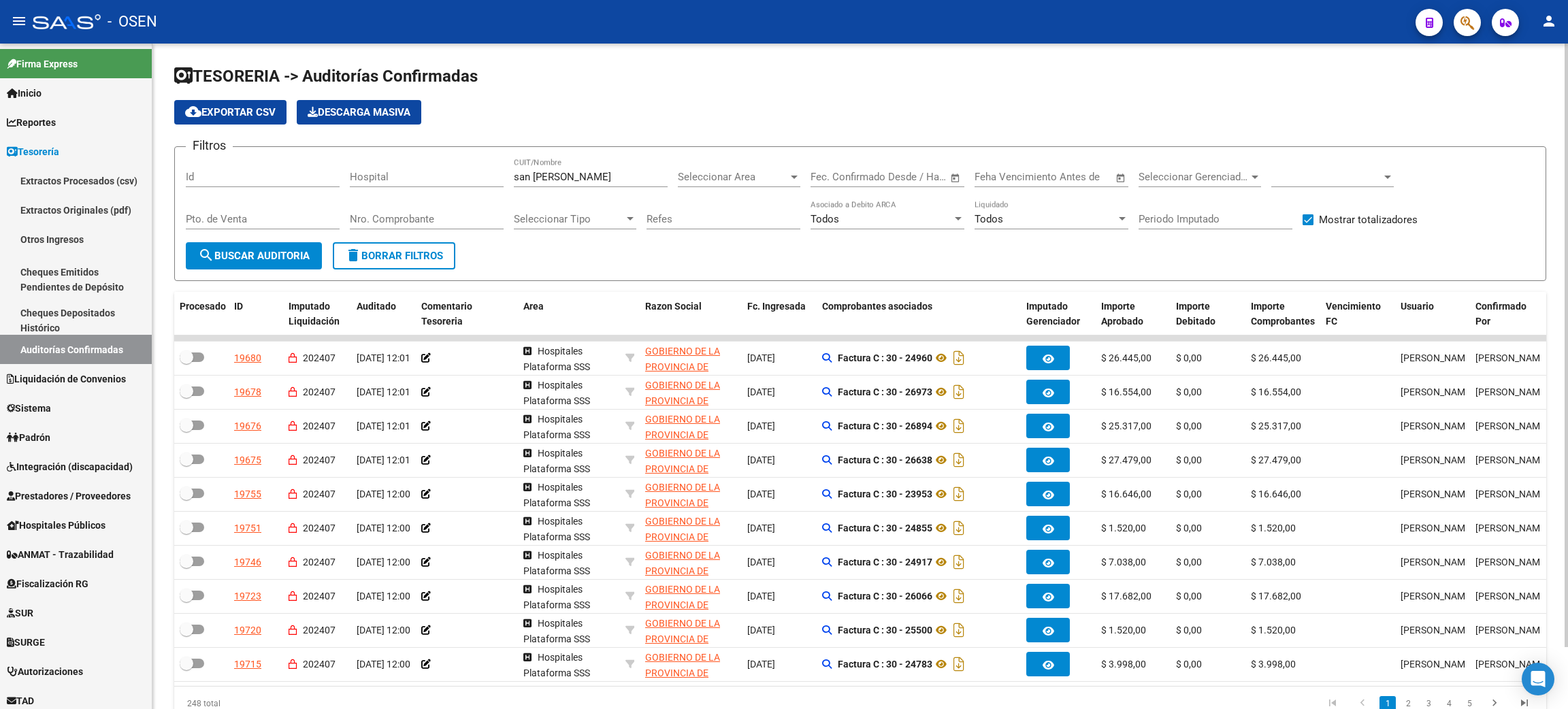
click at [231, 253] on span "search Buscar Auditoria" at bounding box center [254, 255] width 112 height 12
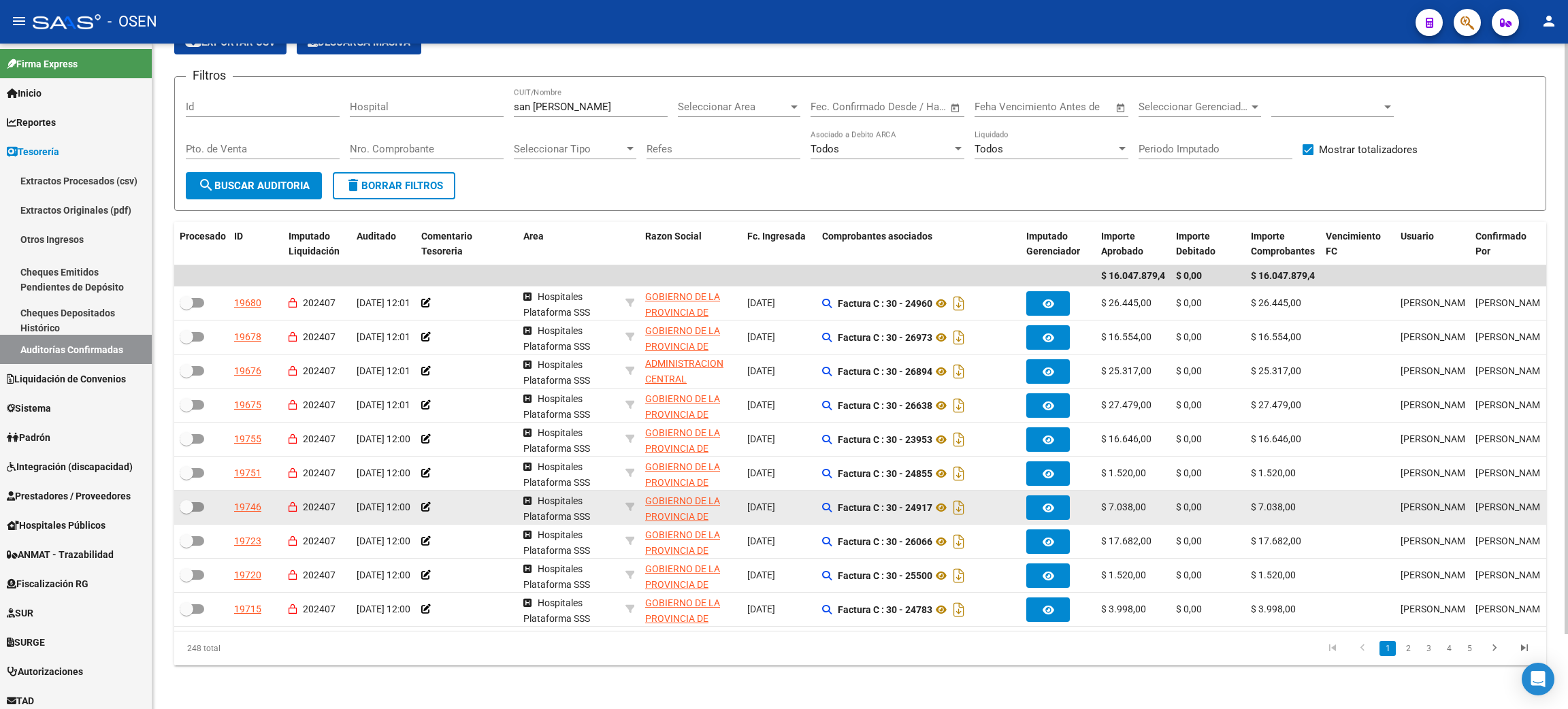
scroll to position [84, 0]
